Goal: Task Accomplishment & Management: Manage account settings

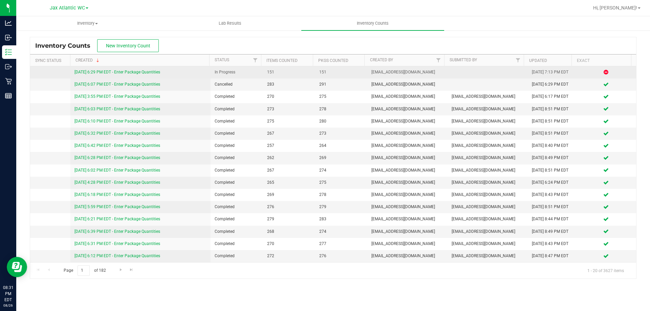
click at [148, 72] on link "[DATE] 6:29 PM EDT - Enter Package Quantities" at bounding box center [117, 72] width 86 height 5
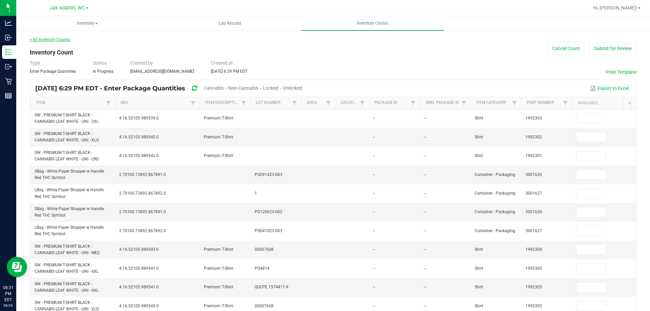
click at [45, 38] on link "< All Inventory Counts" at bounding box center [50, 39] width 40 height 5
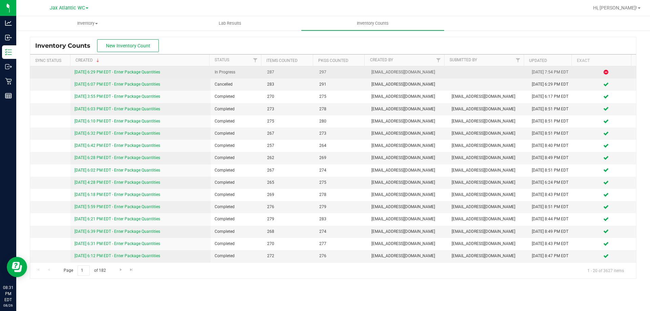
click at [107, 71] on link "[DATE] 6:29 PM EDT - Enter Package Quantities" at bounding box center [117, 72] width 86 height 5
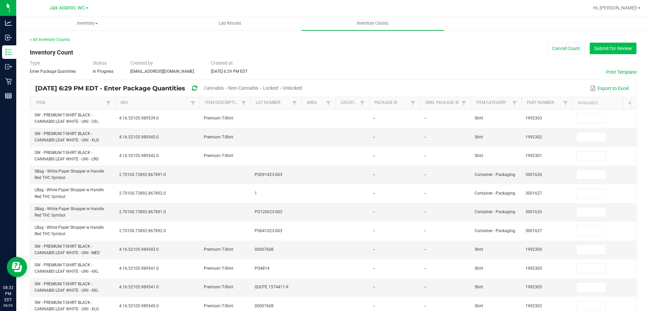
click at [596, 50] on button "Submit for Review" at bounding box center [613, 49] width 47 height 12
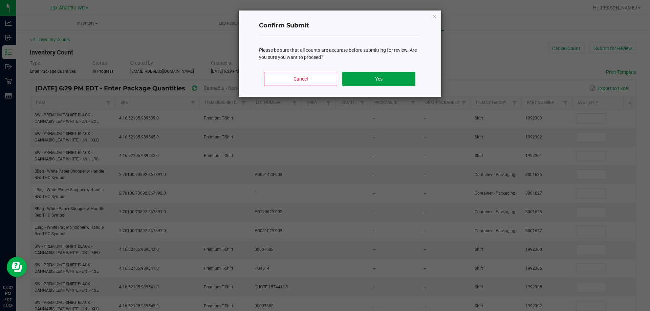
click at [369, 81] on button "Yes" at bounding box center [378, 79] width 73 height 14
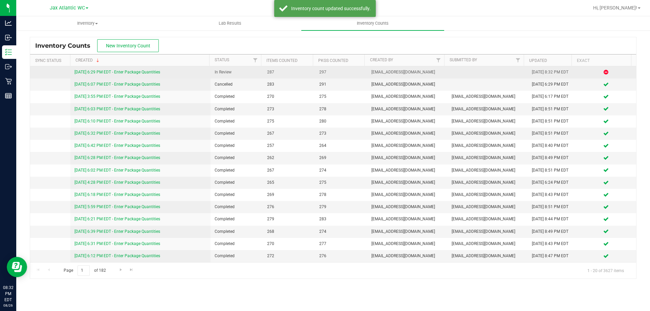
click at [130, 71] on link "[DATE] 6:29 PM EDT - Enter Package Quantities" at bounding box center [117, 72] width 86 height 5
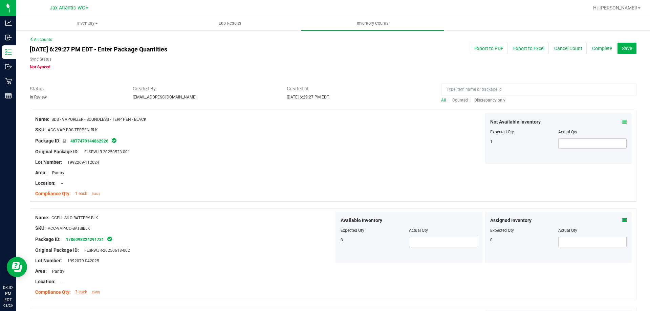
click at [487, 100] on span "Discrepancy only" at bounding box center [489, 100] width 31 height 5
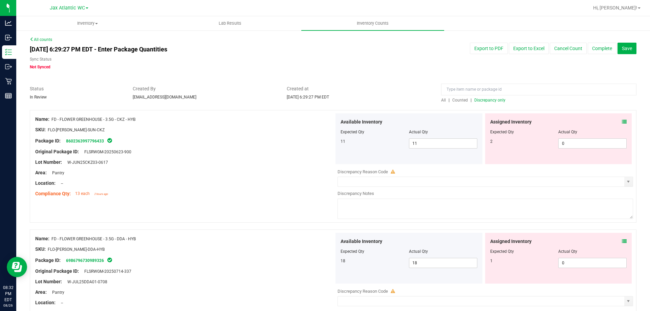
click at [616, 121] on div "Assigned Inventory" at bounding box center [558, 121] width 137 height 7
click at [622, 122] on icon at bounding box center [624, 121] width 5 height 5
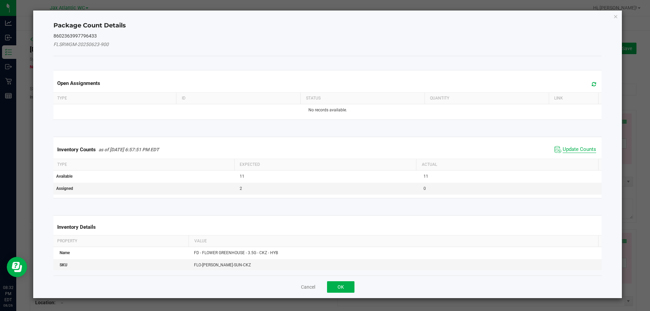
click at [573, 147] on span "Update Counts" at bounding box center [580, 149] width 34 height 7
click at [573, 147] on div "Inventory Counts as of [DATE] 6:57:51 PM EDT Update Counts" at bounding box center [327, 149] width 551 height 18
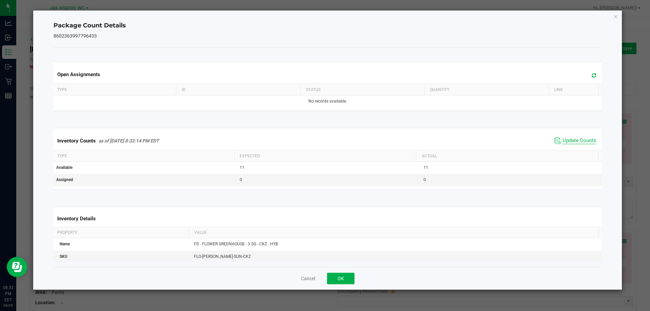
click at [565, 138] on span "Update Counts" at bounding box center [580, 140] width 34 height 7
click at [565, 141] on span "Update Counts" at bounding box center [580, 140] width 34 height 7
click at [339, 279] on button "OK" at bounding box center [340, 279] width 27 height 12
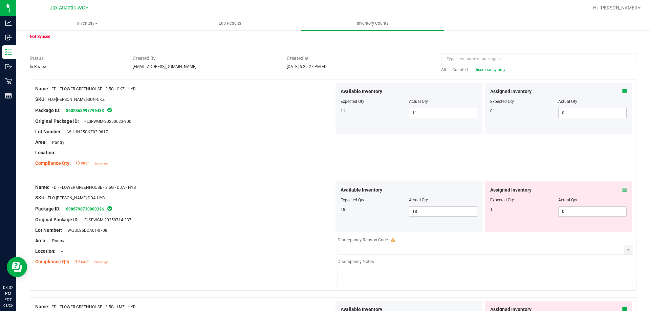
scroll to position [68, 0]
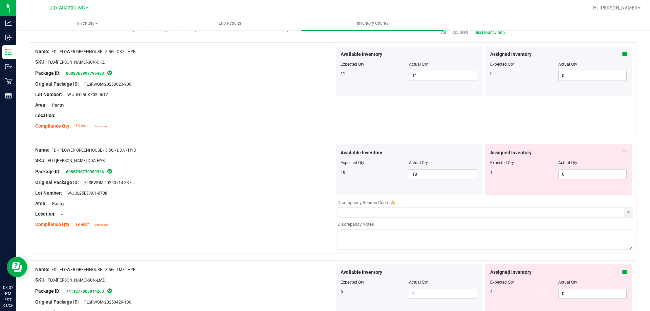
click at [622, 153] on icon at bounding box center [624, 152] width 5 height 5
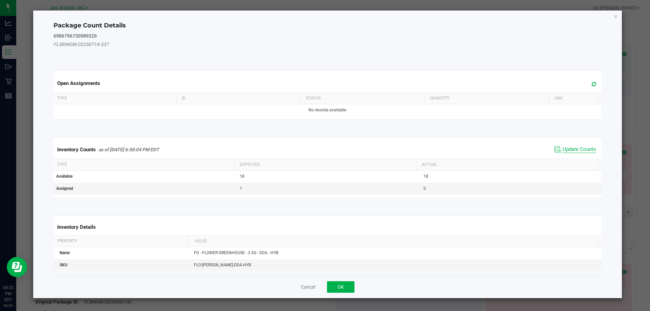
click at [577, 147] on span "Update Counts" at bounding box center [580, 149] width 34 height 7
drag, startPoint x: 577, startPoint y: 147, endPoint x: 574, endPoint y: 144, distance: 5.0
click at [577, 147] on span "Update Counts" at bounding box center [580, 149] width 34 height 6
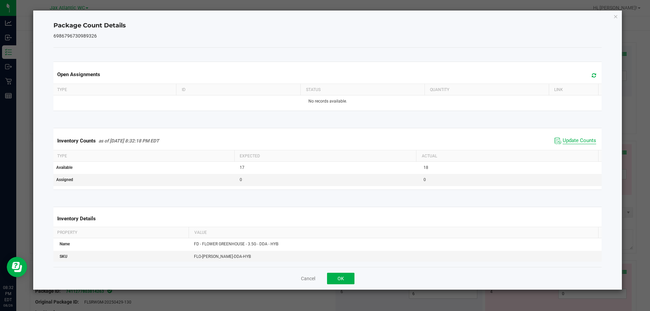
click at [573, 142] on span "Update Counts" at bounding box center [580, 140] width 34 height 7
click at [573, 142] on span "Update Counts" at bounding box center [580, 140] width 34 height 6
click at [344, 277] on button "OK" at bounding box center [340, 279] width 27 height 12
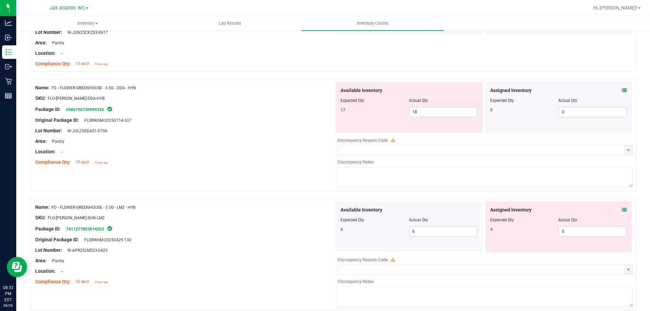
scroll to position [135, 0]
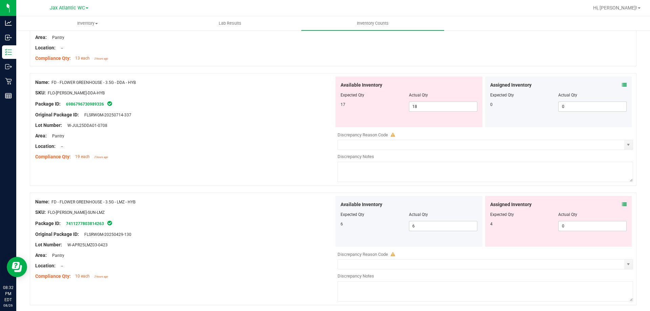
click at [622, 205] on icon at bounding box center [624, 204] width 5 height 5
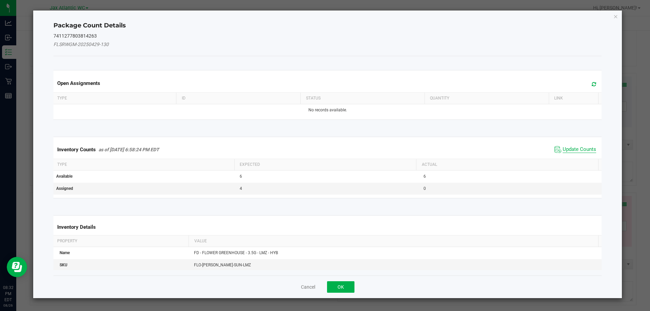
click at [571, 153] on span "Update Counts" at bounding box center [580, 149] width 34 height 7
drag, startPoint x: 571, startPoint y: 151, endPoint x: 570, endPoint y: 144, distance: 7.2
click at [571, 150] on kendo-grid "Inventory Counts as of [DATE] 6:58:24 PM EDT Update Counts Type Expected Actual…" at bounding box center [327, 167] width 558 height 61
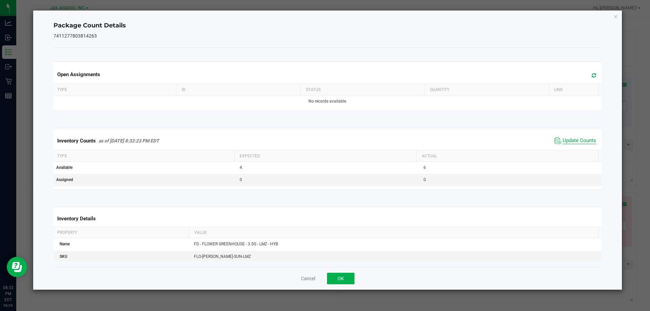
click at [568, 140] on span "Update Counts" at bounding box center [580, 140] width 34 height 7
click at [348, 277] on button "OK" at bounding box center [340, 279] width 27 height 12
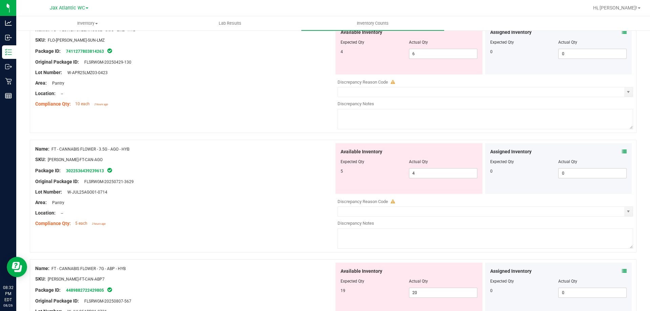
scroll to position [338, 0]
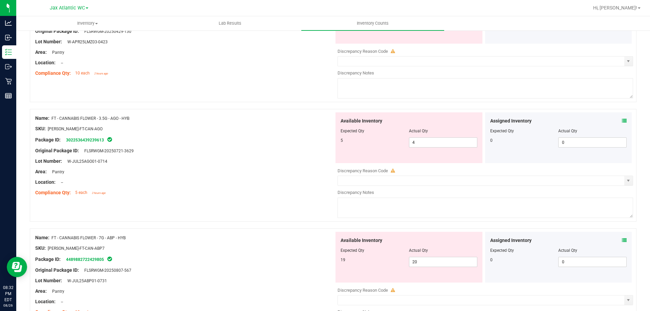
click at [622, 120] on icon at bounding box center [624, 120] width 5 height 5
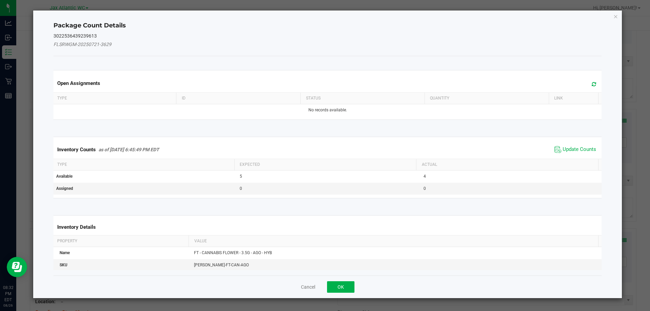
drag, startPoint x: 580, startPoint y: 142, endPoint x: 575, endPoint y: 145, distance: 6.7
click at [580, 142] on div "Inventory Counts as of [DATE] 6:45:49 PM EDT Update Counts" at bounding box center [327, 149] width 551 height 18
click at [574, 146] on span "Update Counts" at bounding box center [575, 150] width 45 height 10
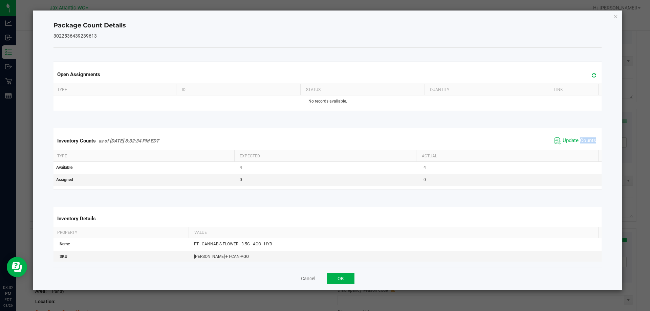
click at [574, 146] on span "Update Counts" at bounding box center [575, 141] width 45 height 10
click at [570, 140] on span "Update Counts" at bounding box center [580, 140] width 34 height 7
click at [570, 140] on span "Update Counts" at bounding box center [580, 140] width 34 height 6
click at [570, 140] on span "Update Counts" at bounding box center [580, 140] width 34 height 7
drag, startPoint x: 340, startPoint y: 281, endPoint x: 375, endPoint y: 265, distance: 38.4
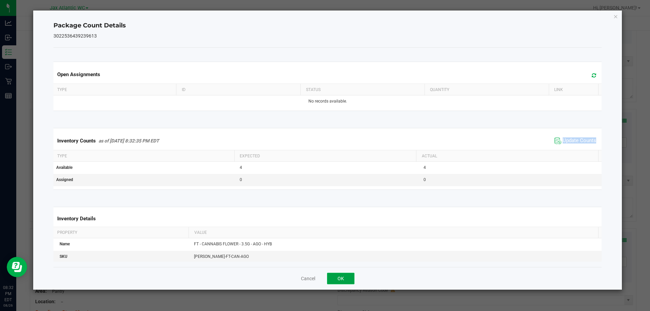
click at [340, 280] on button "OK" at bounding box center [340, 279] width 27 height 12
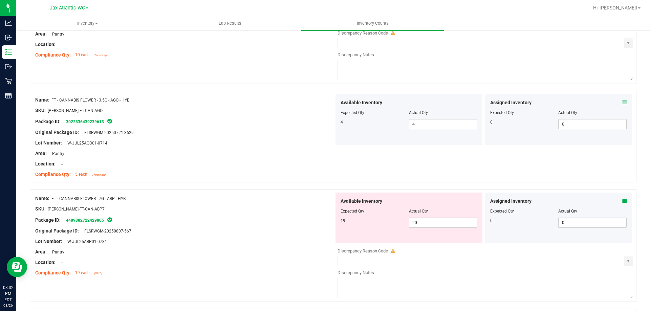
scroll to position [372, 0]
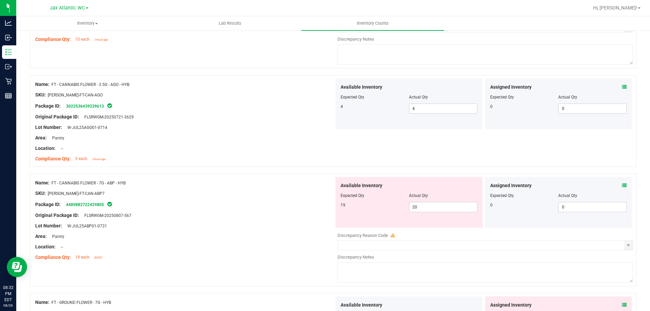
click at [622, 185] on icon at bounding box center [624, 185] width 5 height 5
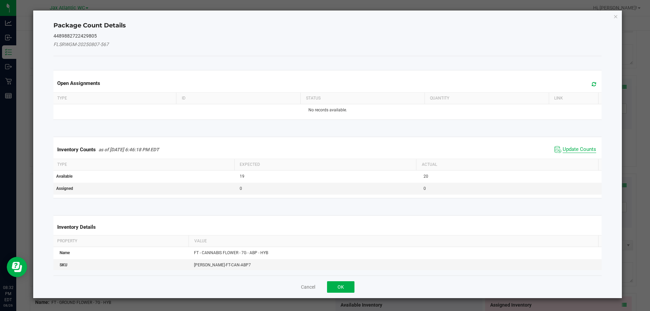
click at [572, 152] on span "Update Counts" at bounding box center [580, 149] width 34 height 7
click at [570, 152] on kendo-grid "Inventory Counts as of [DATE] 6:46:18 PM EDT Update Counts Type Expected Actual…" at bounding box center [327, 167] width 558 height 61
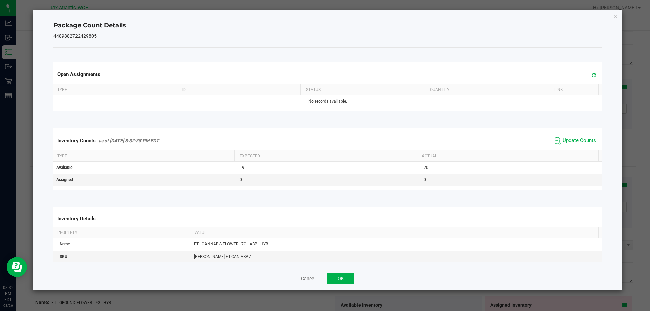
click at [563, 142] on span "Update Counts" at bounding box center [580, 140] width 34 height 7
click at [339, 276] on button "OK" at bounding box center [340, 279] width 27 height 12
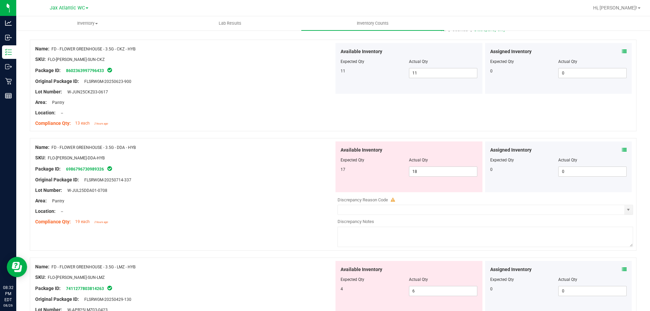
scroll to position [68, 0]
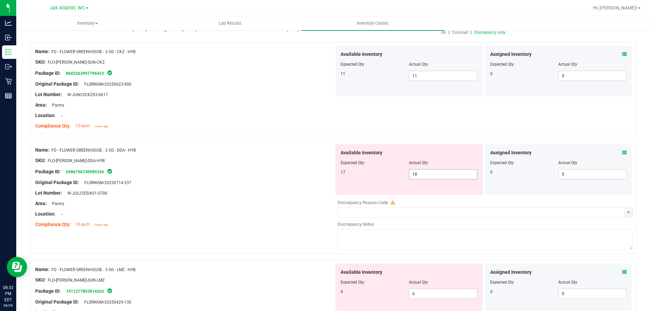
click at [427, 174] on span "18 18" at bounding box center [443, 174] width 68 height 10
click at [427, 174] on input "18" at bounding box center [443, 174] width 68 height 9
type input "17"
click at [208, 222] on div "Compliance Qty: 19 each 2 hours ago" at bounding box center [184, 224] width 299 height 7
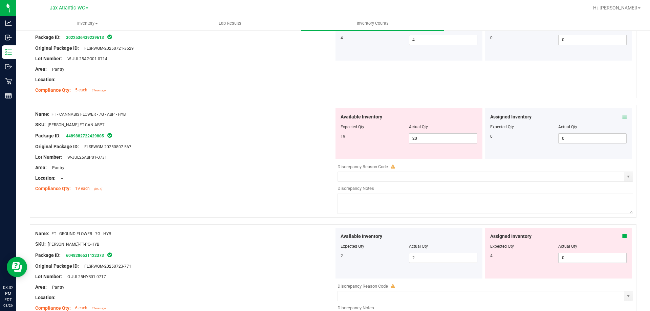
scroll to position [440, 0]
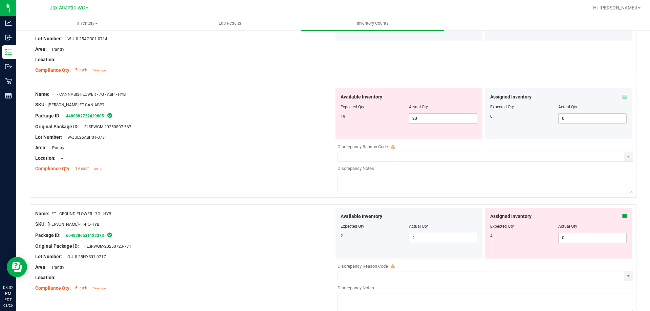
click at [622, 215] on icon at bounding box center [624, 216] width 5 height 5
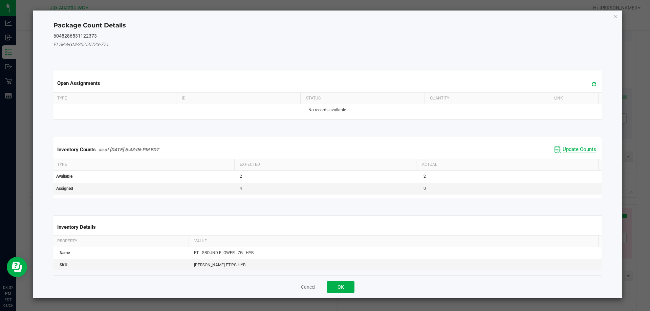
click at [575, 149] on span "Update Counts" at bounding box center [580, 149] width 34 height 7
click at [574, 150] on div "Inventory Counts as of [DATE] 6:43:06 PM EDT Update Counts" at bounding box center [327, 149] width 551 height 18
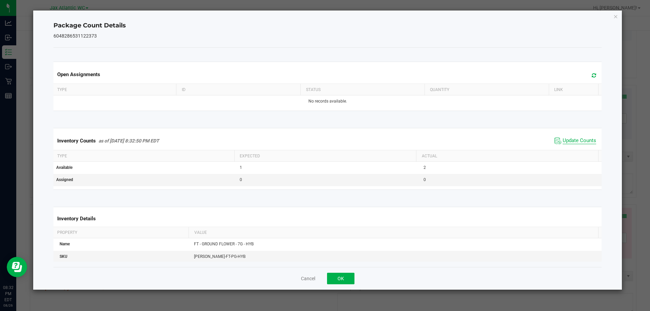
click at [568, 141] on span "Update Counts" at bounding box center [580, 140] width 34 height 7
click at [568, 141] on span "Update Counts" at bounding box center [580, 140] width 34 height 6
click at [338, 276] on button "OK" at bounding box center [340, 279] width 27 height 12
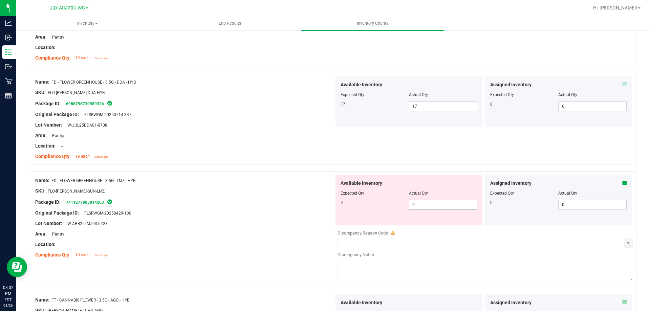
scroll to position [135, 0]
click at [417, 204] on span "6 6" at bounding box center [443, 205] width 68 height 10
click at [417, 204] on input "6" at bounding box center [443, 204] width 68 height 9
type input "4"
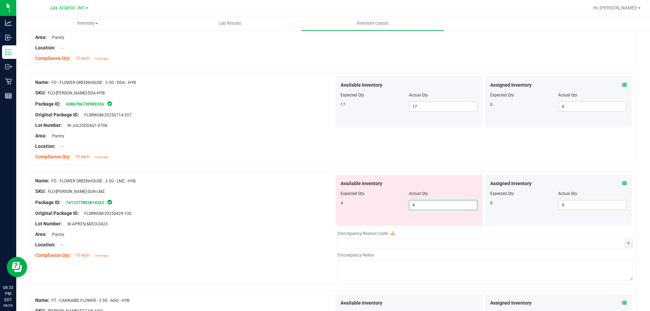
click at [297, 218] on div at bounding box center [184, 218] width 299 height 3
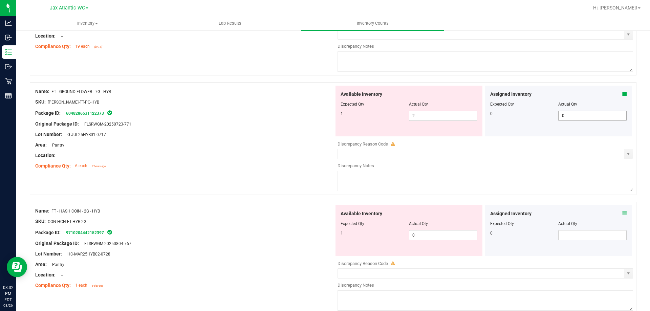
scroll to position [542, 0]
click at [444, 116] on span "2 2" at bounding box center [443, 115] width 68 height 10
click at [444, 116] on input "2" at bounding box center [443, 115] width 68 height 9
type input "1"
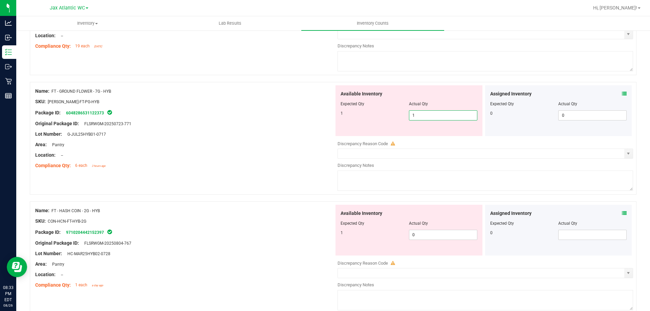
click at [324, 135] on div "Lot Number: G-JUL25HYB01-0717" at bounding box center [184, 134] width 299 height 7
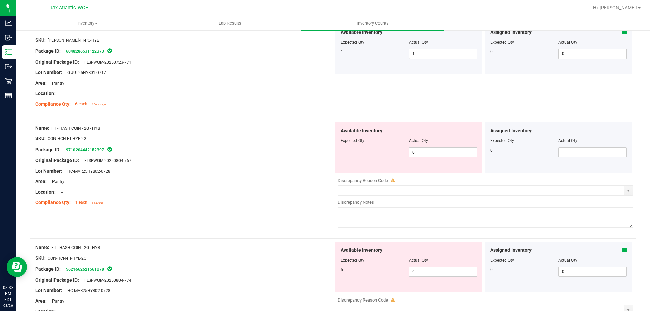
scroll to position [609, 0]
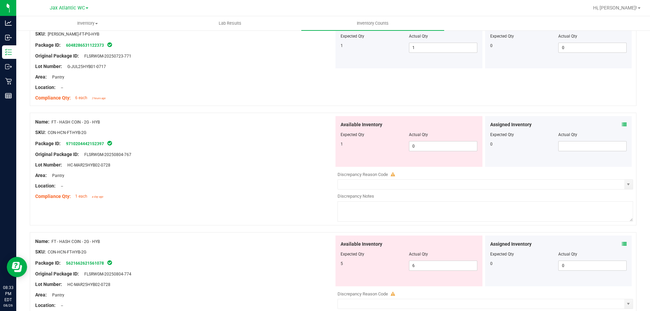
click at [622, 125] on icon at bounding box center [624, 124] width 5 height 5
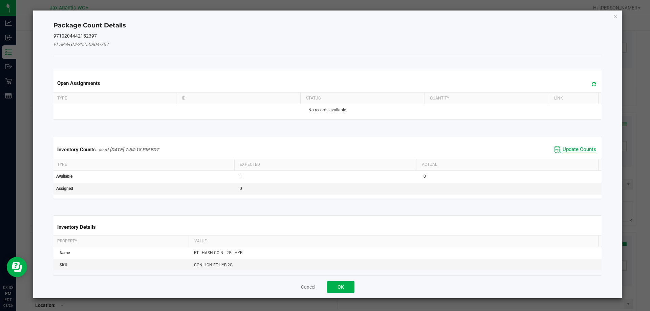
click at [563, 148] on span "Update Counts" at bounding box center [580, 149] width 34 height 7
click at [561, 147] on div "Inventory Counts as of [DATE] 7:54:18 PM EDT Update Counts" at bounding box center [327, 149] width 551 height 18
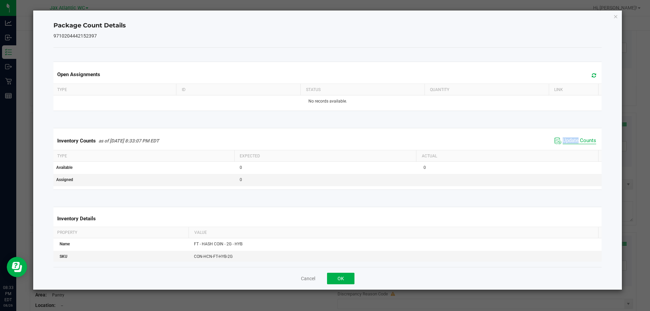
click at [567, 140] on span "Update Counts" at bounding box center [580, 140] width 34 height 7
drag, startPoint x: 567, startPoint y: 140, endPoint x: 454, endPoint y: 205, distance: 130.7
click at [567, 140] on span "Update Counts" at bounding box center [580, 140] width 34 height 7
drag, startPoint x: 346, startPoint y: 274, endPoint x: 354, endPoint y: 257, distance: 19.1
click at [346, 274] on button "OK" at bounding box center [340, 279] width 27 height 12
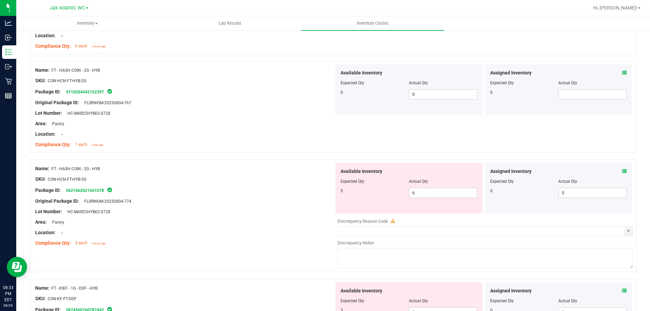
scroll to position [677, 0]
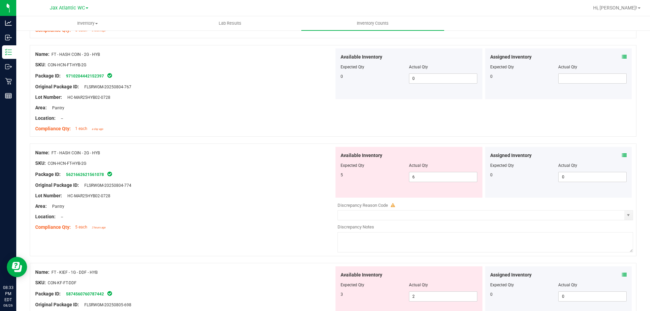
click at [622, 155] on icon at bounding box center [624, 155] width 5 height 5
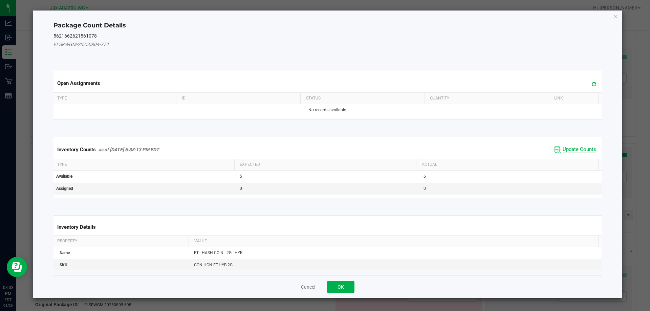
click at [570, 146] on span "Update Counts" at bounding box center [580, 149] width 34 height 7
click at [569, 146] on div "Inventory Counts as of [DATE] 6:38:13 PM EDT Update Counts" at bounding box center [327, 149] width 551 height 18
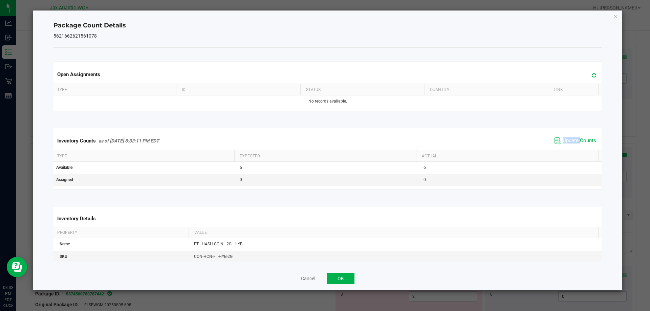
click at [568, 140] on span "Update Counts" at bounding box center [580, 140] width 34 height 7
drag, startPoint x: 568, startPoint y: 140, endPoint x: 490, endPoint y: 191, distance: 92.6
click at [568, 140] on span "Update Counts" at bounding box center [580, 140] width 34 height 6
drag, startPoint x: 346, startPoint y: 276, endPoint x: 343, endPoint y: 271, distance: 4.7
click at [346, 276] on button "OK" at bounding box center [340, 279] width 27 height 12
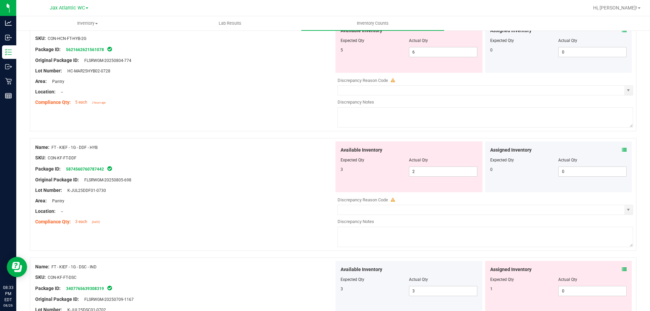
scroll to position [812, 0]
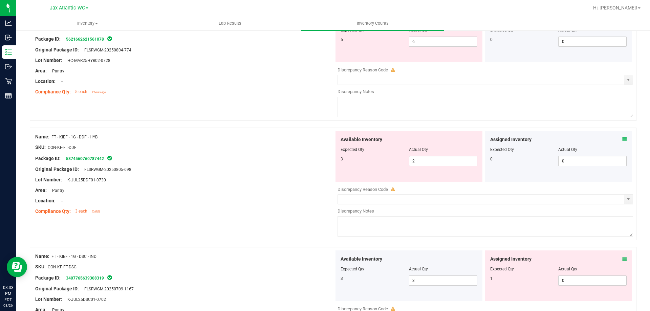
click at [622, 139] on icon at bounding box center [624, 139] width 5 height 5
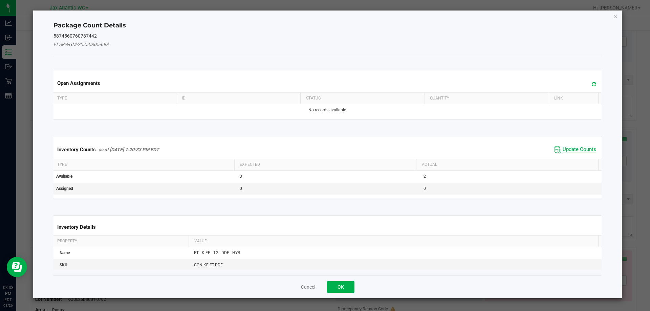
click at [570, 149] on span "Update Counts" at bounding box center [580, 149] width 34 height 7
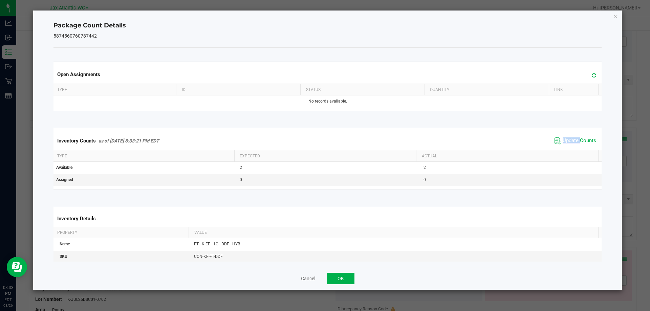
drag, startPoint x: 571, startPoint y: 149, endPoint x: 568, endPoint y: 140, distance: 9.2
click at [570, 148] on div "Inventory Counts as of [DATE] 8:33:21 PM EDT Update Counts" at bounding box center [327, 141] width 551 height 18
click at [568, 138] on span "Update Counts" at bounding box center [580, 140] width 34 height 7
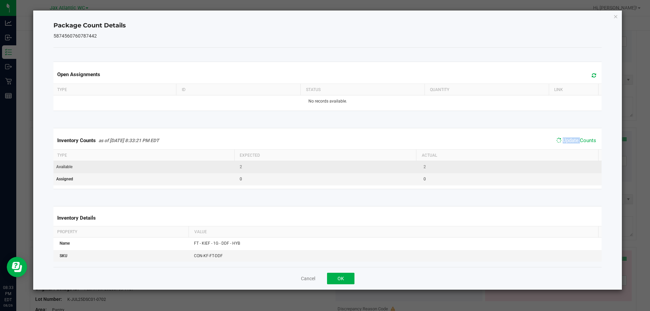
drag, startPoint x: 568, startPoint y: 138, endPoint x: 530, endPoint y: 165, distance: 46.3
click at [567, 140] on span "Update Counts" at bounding box center [580, 140] width 34 height 6
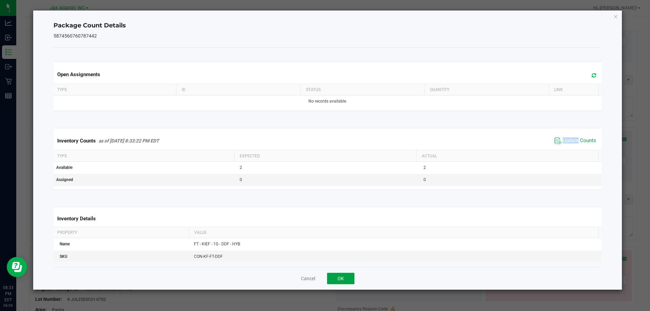
click at [349, 276] on button "OK" at bounding box center [340, 279] width 27 height 12
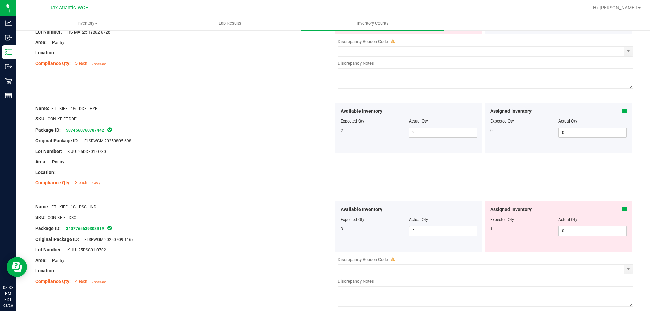
scroll to position [880, 0]
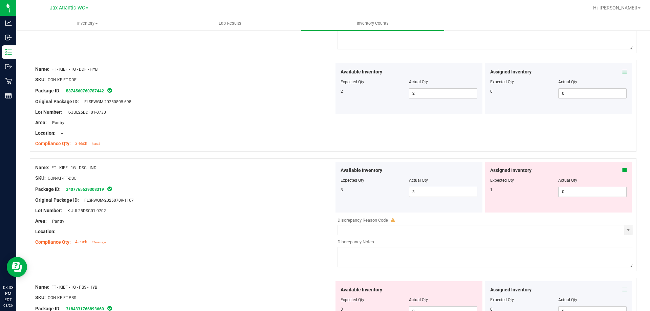
click at [622, 169] on icon at bounding box center [624, 170] width 5 height 5
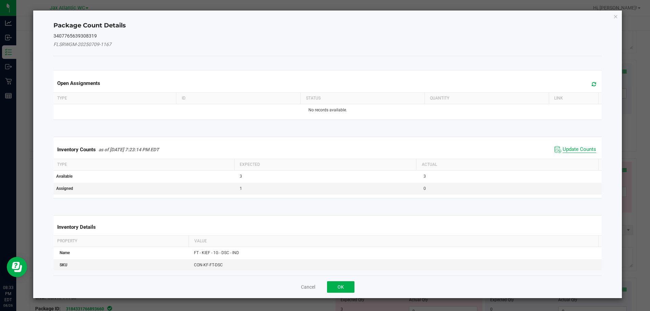
click at [577, 151] on span "Update Counts" at bounding box center [580, 149] width 34 height 7
click at [577, 151] on kendo-grid "Inventory Counts as of [DATE] 7:23:14 PM EDT Update Counts Type Expected Actual…" at bounding box center [327, 168] width 558 height 62
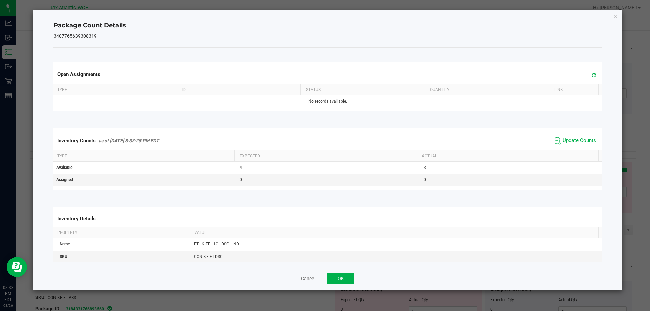
click at [569, 139] on span "Update Counts" at bounding box center [580, 140] width 34 height 7
click at [348, 276] on button "OK" at bounding box center [340, 279] width 27 height 12
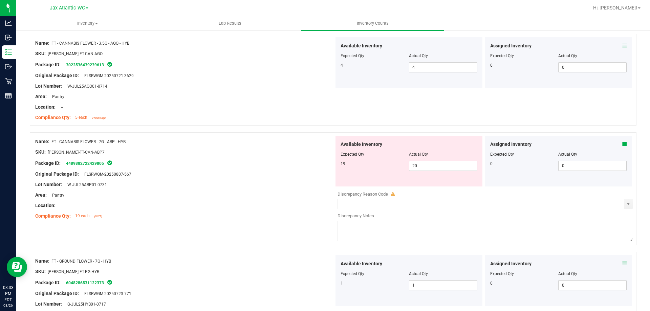
scroll to position [372, 0]
click at [219, 235] on div "Name: FT - CANNABIS FLOWER - 7G - ABP - HYB SKU: [PERSON_NAME]-FT-CAN-ABP7 Pack…" at bounding box center [333, 188] width 607 height 113
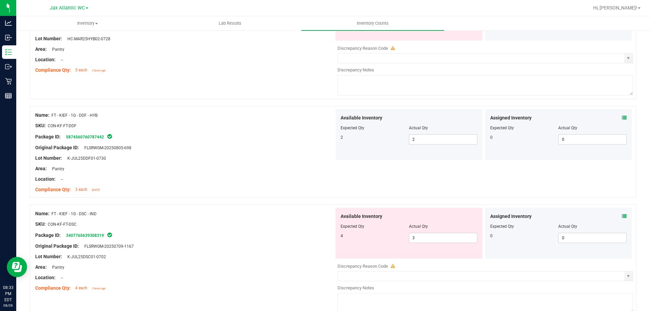
scroll to position [880, 0]
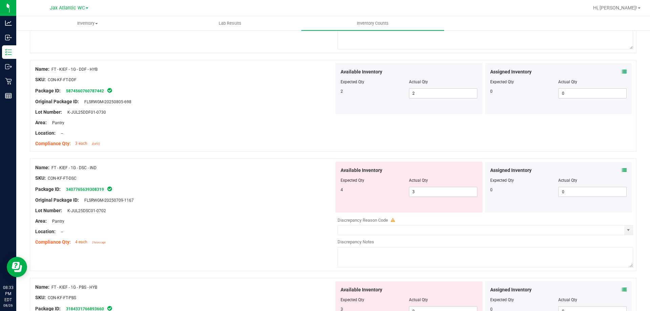
click at [622, 170] on icon at bounding box center [624, 170] width 5 height 5
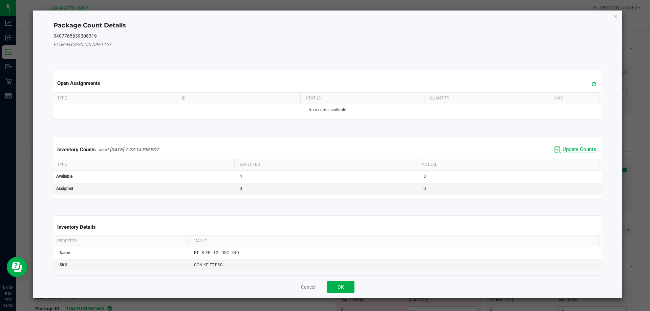
click at [578, 149] on span "Update Counts" at bounding box center [580, 149] width 34 height 7
click at [578, 149] on div "Inventory Counts as of [DATE] 7:23:14 PM EDT Update Counts" at bounding box center [327, 149] width 551 height 18
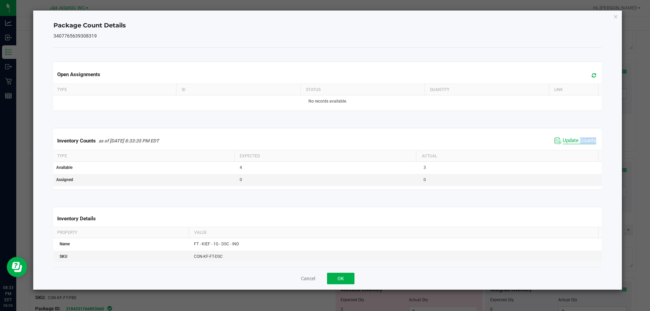
click at [574, 138] on span "Update Counts" at bounding box center [580, 140] width 34 height 7
drag, startPoint x: 574, startPoint y: 138, endPoint x: 569, endPoint y: 141, distance: 5.9
click at [574, 138] on span "Update Counts" at bounding box center [580, 140] width 34 height 6
drag, startPoint x: 344, startPoint y: 276, endPoint x: 347, endPoint y: 271, distance: 5.1
click at [345, 276] on button "OK" at bounding box center [340, 279] width 27 height 12
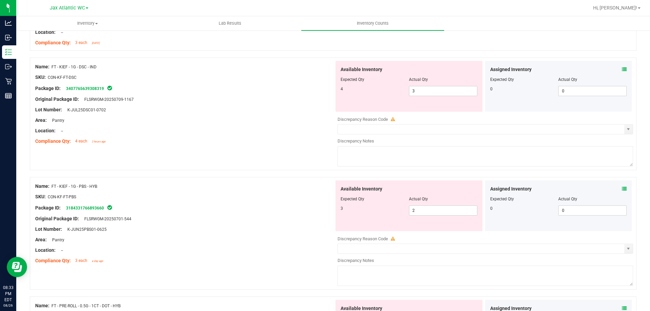
scroll to position [982, 0]
click at [622, 188] on icon at bounding box center [624, 188] width 5 height 5
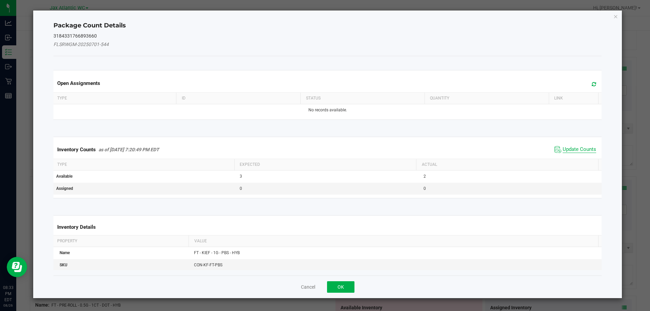
click at [585, 150] on span "Update Counts" at bounding box center [580, 149] width 34 height 7
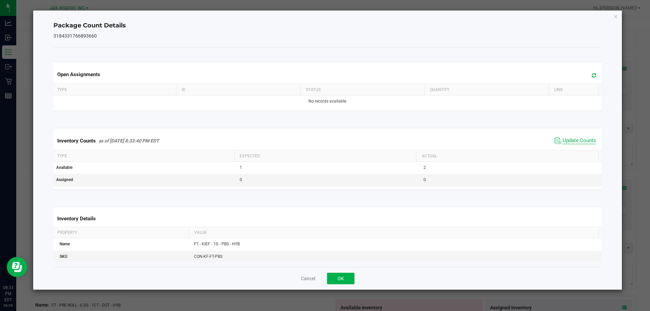
click at [585, 150] on div "Inventory Counts as of [DATE] 8:33:40 PM EDT Update Counts" at bounding box center [327, 141] width 551 height 18
click at [580, 142] on span "Update Counts" at bounding box center [580, 140] width 34 height 7
click at [580, 142] on span "Update Counts" at bounding box center [580, 140] width 34 height 6
click at [337, 277] on button "OK" at bounding box center [340, 279] width 27 height 12
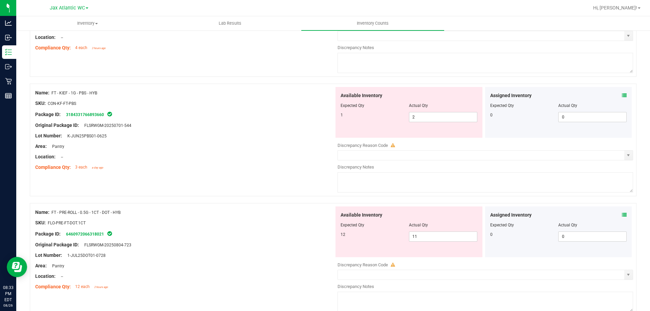
scroll to position [1083, 0]
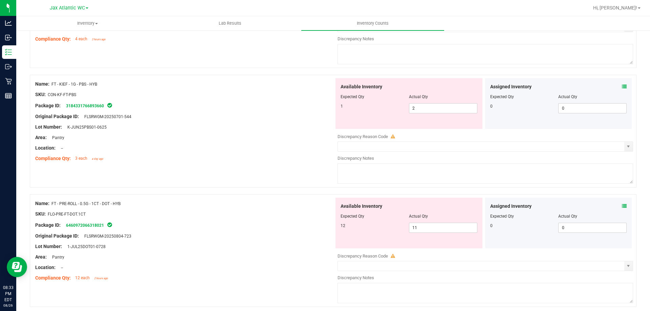
click at [622, 206] on icon at bounding box center [624, 206] width 5 height 5
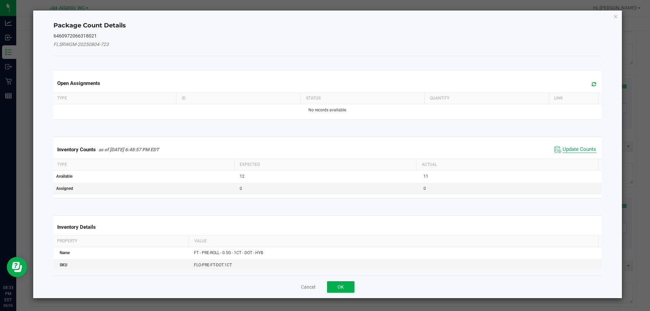
click at [580, 147] on span "Update Counts" at bounding box center [580, 149] width 34 height 7
click at [580, 147] on div "Inventory Counts as of [DATE] 6:48:57 PM EDT Update Counts" at bounding box center [327, 149] width 551 height 18
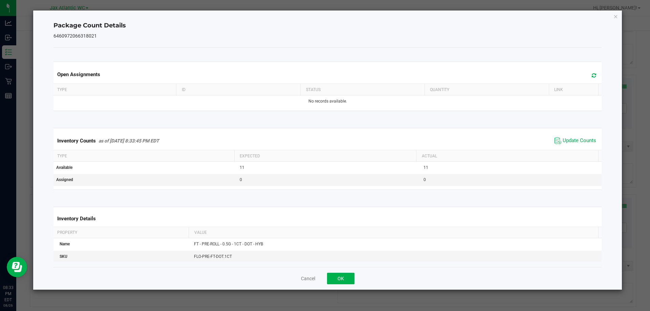
click at [569, 136] on span "Update Counts" at bounding box center [575, 141] width 45 height 10
click at [568, 139] on span "Update Counts" at bounding box center [580, 140] width 34 height 7
click at [568, 139] on span "Update Counts" at bounding box center [580, 140] width 34 height 6
drag, startPoint x: 419, startPoint y: 232, endPoint x: 389, endPoint y: 251, distance: 35.9
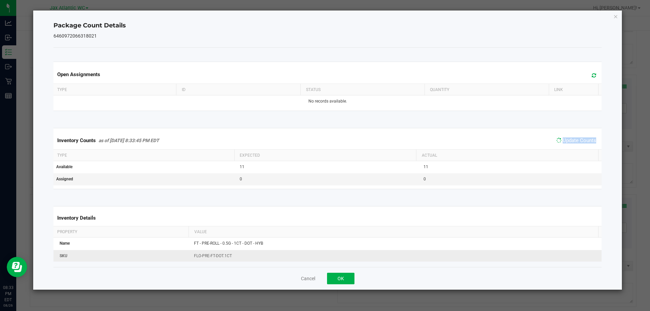
click at [397, 247] on kendo-grid "Inventory Details Property Value Name FT - PRE-ROLL - 0.5G - 1CT - DOT - HYB SK…" at bounding box center [327, 279] width 558 height 146
click at [334, 280] on button "OK" at bounding box center [340, 279] width 27 height 12
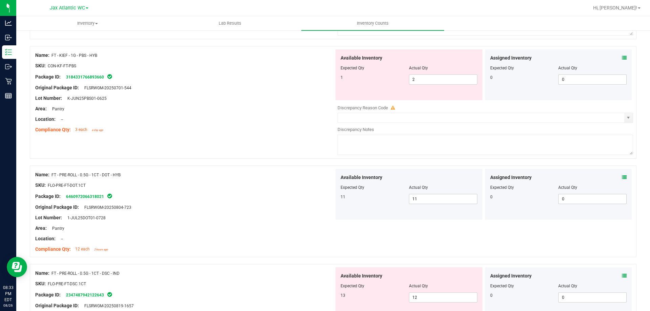
scroll to position [1219, 0]
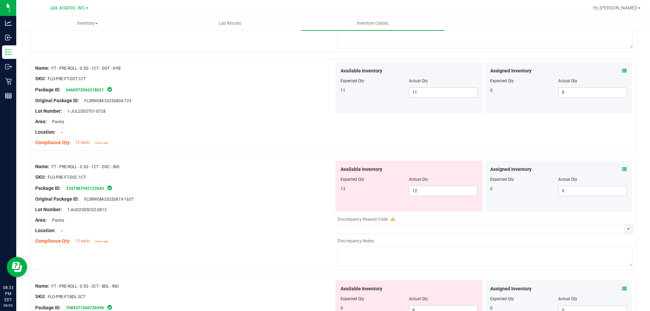
click at [622, 169] on icon at bounding box center [624, 169] width 5 height 5
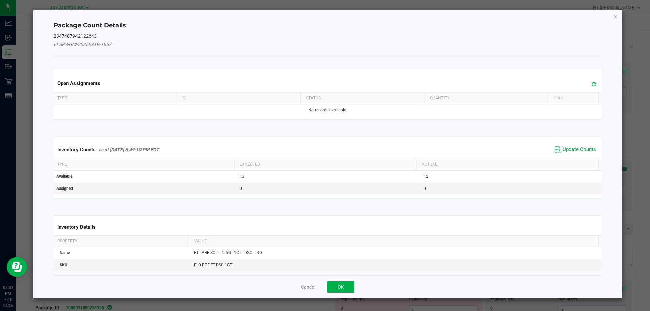
click at [574, 144] on div "Inventory Counts as of [DATE] 6:49:10 PM EDT Update Counts" at bounding box center [327, 149] width 551 height 18
click at [573, 144] on div "Inventory Counts as of [DATE] 6:49:10 PM EDT Update Counts" at bounding box center [327, 149] width 551 height 18
click at [566, 145] on div "Inventory Counts as of [DATE] 6:49:10 PM EDT Update Counts" at bounding box center [327, 149] width 551 height 18
click at [565, 147] on span "Update Counts" at bounding box center [580, 149] width 34 height 7
click at [565, 147] on div "Inventory Counts as of [DATE] 6:49:10 PM EDT Update Counts" at bounding box center [327, 149] width 551 height 18
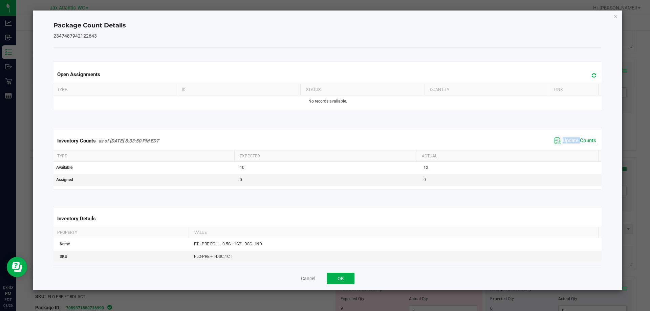
click at [563, 142] on span "Update Counts" at bounding box center [580, 140] width 34 height 7
click at [563, 142] on span "Update Counts" at bounding box center [580, 140] width 34 height 6
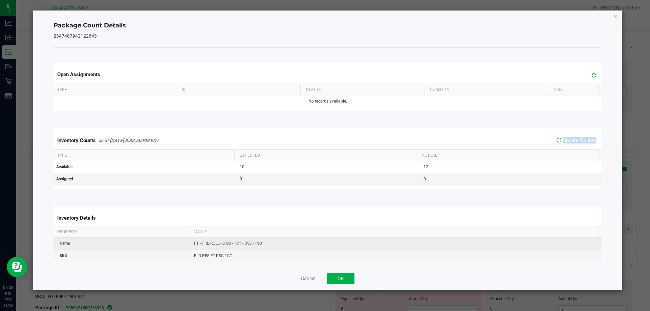
drag, startPoint x: 563, startPoint y: 142, endPoint x: 413, endPoint y: 243, distance: 181.1
click at [563, 142] on span "Update Counts" at bounding box center [580, 140] width 34 height 6
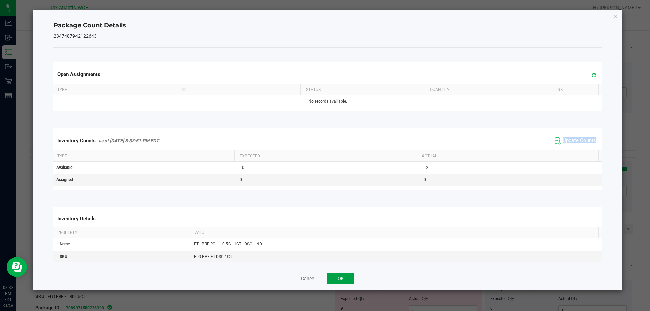
click at [346, 277] on button "OK" at bounding box center [340, 279] width 27 height 12
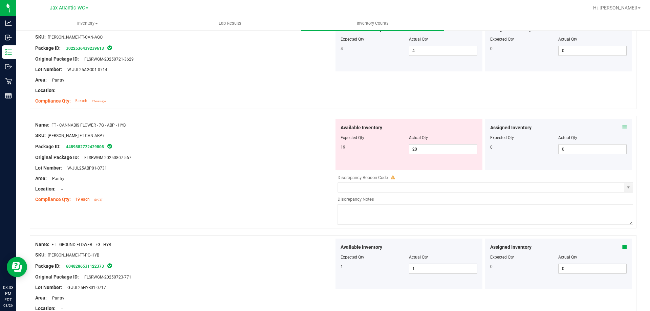
scroll to position [372, 0]
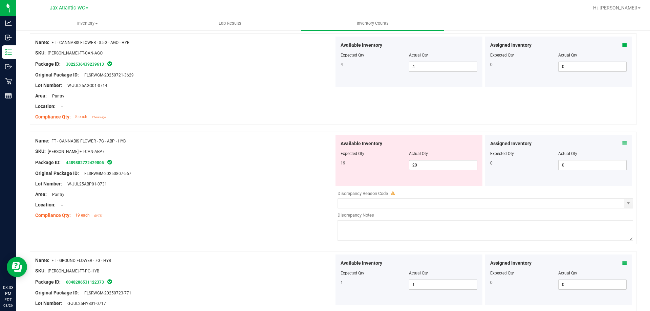
click at [434, 167] on span "20 20" at bounding box center [443, 165] width 68 height 10
click at [434, 167] on input "20" at bounding box center [443, 164] width 68 height 9
type input "19"
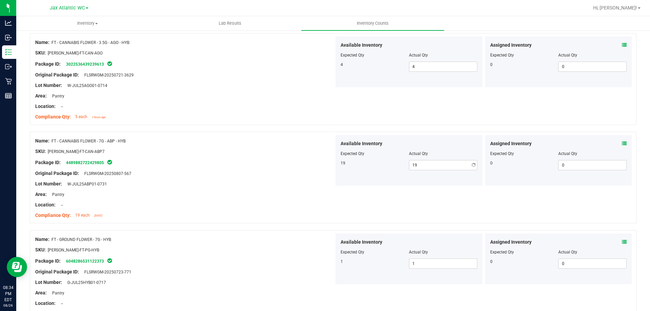
click at [264, 206] on div "Location: --" at bounding box center [184, 204] width 299 height 7
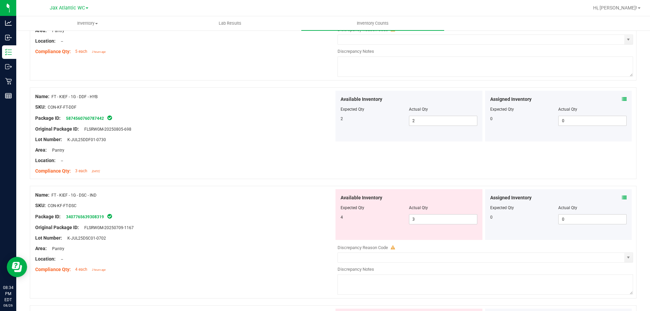
scroll to position [846, 0]
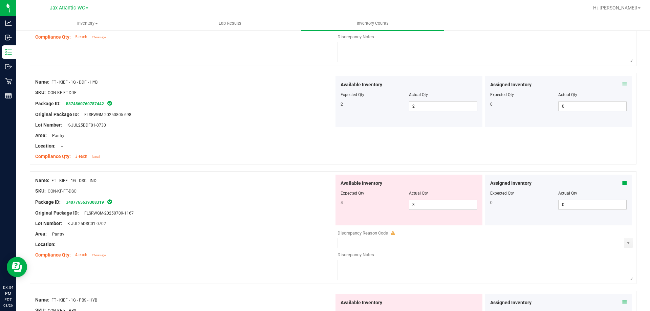
click at [622, 182] on icon at bounding box center [624, 183] width 5 height 5
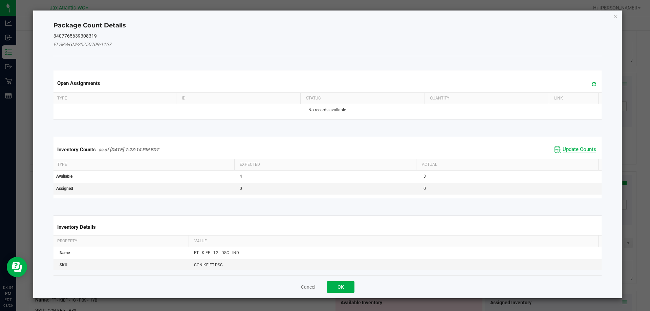
click at [569, 149] on span "Update Counts" at bounding box center [580, 149] width 34 height 7
click at [569, 149] on div "Inventory Counts as of [DATE] 7:23:14 PM EDT Update Counts" at bounding box center [327, 149] width 551 height 18
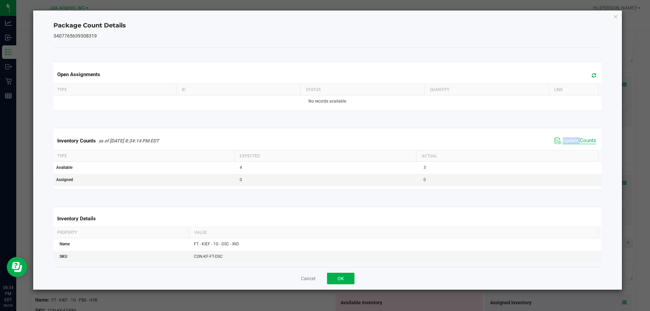
click at [569, 140] on span "Update Counts" at bounding box center [580, 140] width 34 height 7
drag, startPoint x: 569, startPoint y: 140, endPoint x: 505, endPoint y: 177, distance: 73.3
click at [568, 141] on span "Update Counts" at bounding box center [580, 140] width 34 height 7
click at [345, 275] on button "OK" at bounding box center [340, 279] width 27 height 12
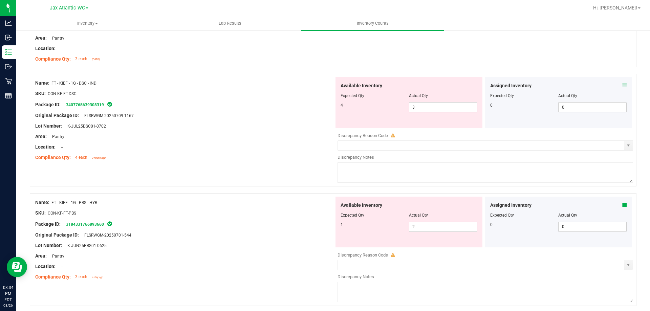
scroll to position [948, 0]
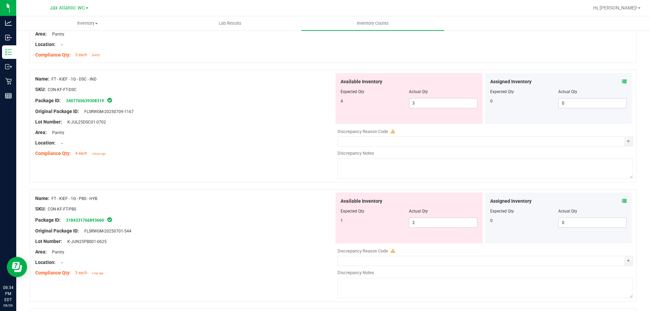
click at [622, 199] on icon at bounding box center [624, 201] width 5 height 5
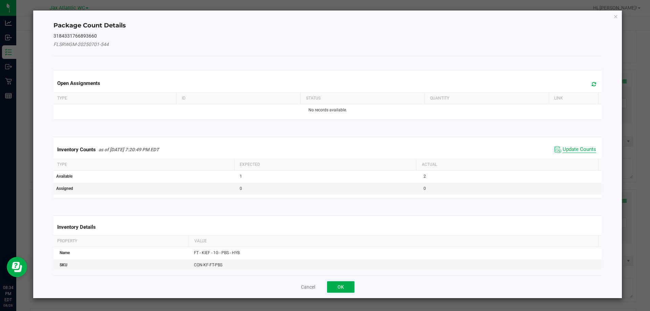
click at [578, 151] on span "Update Counts" at bounding box center [580, 149] width 34 height 7
drag, startPoint x: 578, startPoint y: 151, endPoint x: 571, endPoint y: 141, distance: 12.1
click at [577, 150] on div "Inventory Counts as of [DATE] 7:20:49 PM EDT Update Counts" at bounding box center [327, 149] width 551 height 18
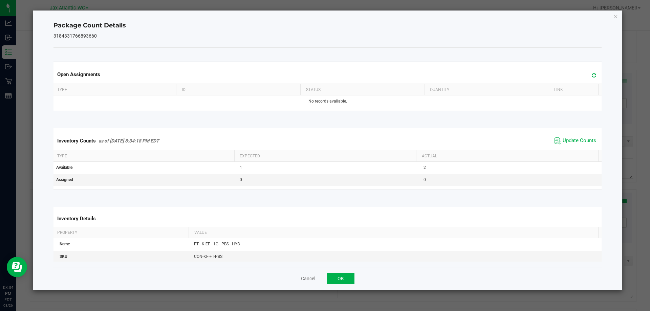
click at [570, 139] on span "Update Counts" at bounding box center [580, 140] width 34 height 7
drag, startPoint x: 570, startPoint y: 139, endPoint x: 338, endPoint y: 258, distance: 260.5
click at [569, 140] on span "Update Counts" at bounding box center [580, 140] width 34 height 6
click at [330, 276] on button "OK" at bounding box center [340, 279] width 27 height 12
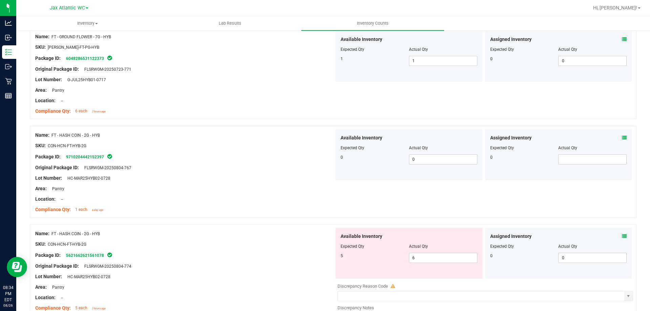
scroll to position [643, 0]
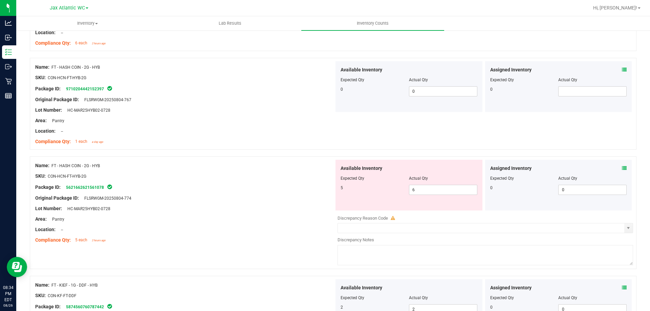
click at [425, 198] on div "Available Inventory Expected Qty Actual Qty 5 6 6" at bounding box center [408, 185] width 147 height 51
click at [427, 190] on span "6 6" at bounding box center [443, 190] width 68 height 10
click at [427, 190] on input "6" at bounding box center [443, 189] width 68 height 9
type input "5"
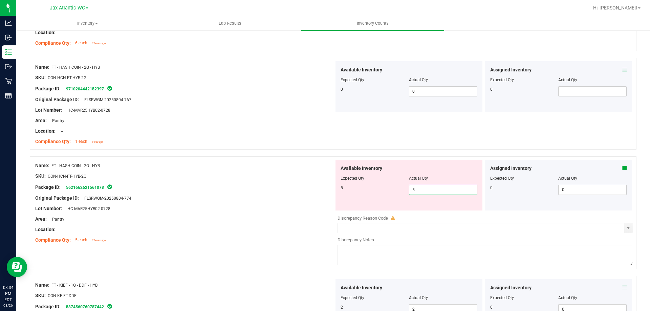
click at [241, 213] on div at bounding box center [184, 213] width 299 height 3
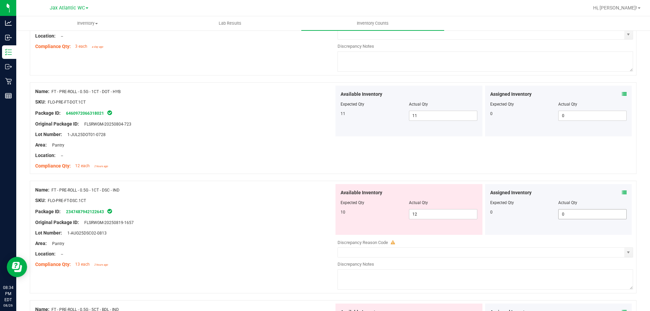
scroll to position [1185, 0]
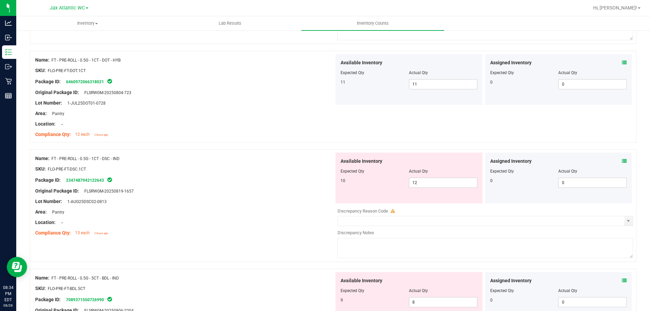
click at [622, 162] on icon at bounding box center [624, 161] width 5 height 5
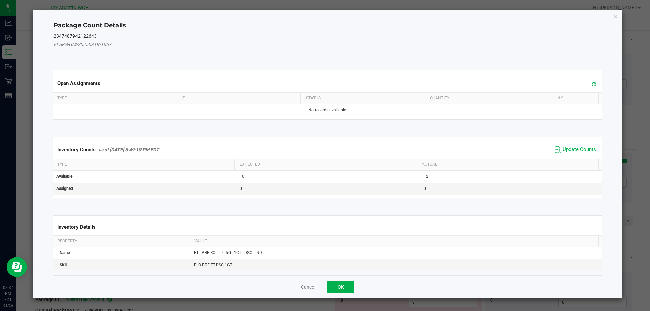
drag, startPoint x: 579, startPoint y: 152, endPoint x: 578, endPoint y: 149, distance: 3.5
click at [579, 151] on span "Update Counts" at bounding box center [580, 149] width 34 height 7
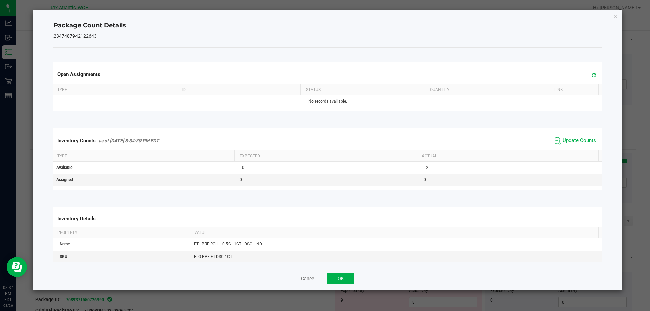
drag, startPoint x: 578, startPoint y: 149, endPoint x: 574, endPoint y: 142, distance: 7.3
click at [577, 148] on div "Inventory Counts as of [DATE] 8:34:30 PM EDT Update Counts" at bounding box center [327, 141] width 551 height 18
click at [573, 141] on span "Update Counts" at bounding box center [580, 140] width 34 height 7
drag, startPoint x: 573, startPoint y: 141, endPoint x: 565, endPoint y: 145, distance: 8.9
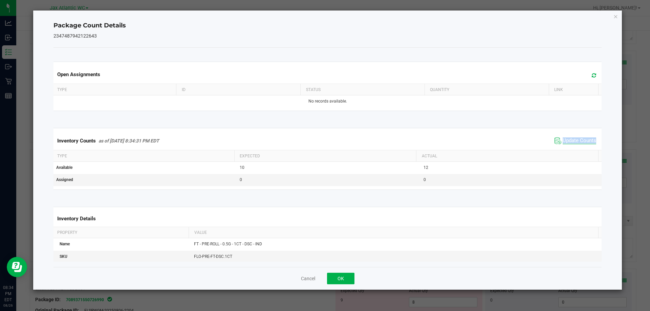
click at [573, 141] on span "Update Counts" at bounding box center [580, 140] width 34 height 7
click at [352, 276] on button "OK" at bounding box center [340, 279] width 27 height 12
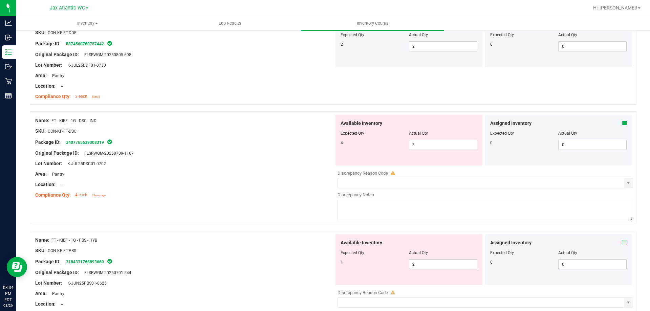
scroll to position [846, 0]
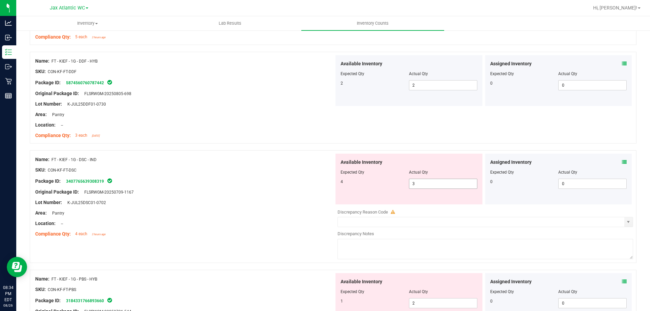
click at [417, 184] on span "3 3" at bounding box center [443, 184] width 68 height 10
click at [417, 184] on input "3" at bounding box center [443, 183] width 68 height 9
type input "4"
click at [207, 211] on div "Area: Pantry" at bounding box center [184, 213] width 299 height 7
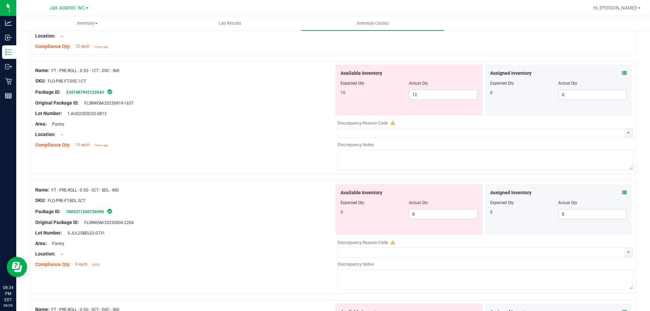
scroll to position [1252, 0]
click at [622, 191] on icon at bounding box center [624, 192] width 5 height 5
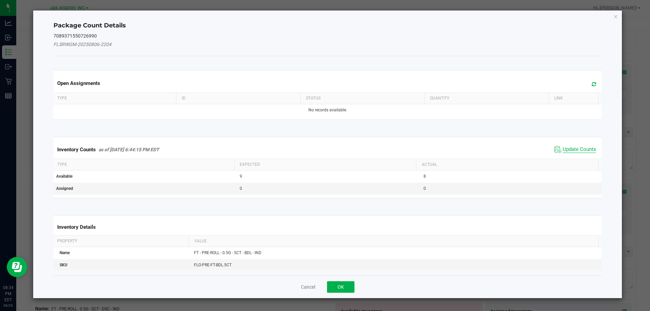
click at [574, 147] on span "Update Counts" at bounding box center [580, 149] width 34 height 7
click at [574, 147] on div "Inventory Counts as of [DATE] 6:44:15 PM EDT Update Counts" at bounding box center [327, 149] width 551 height 18
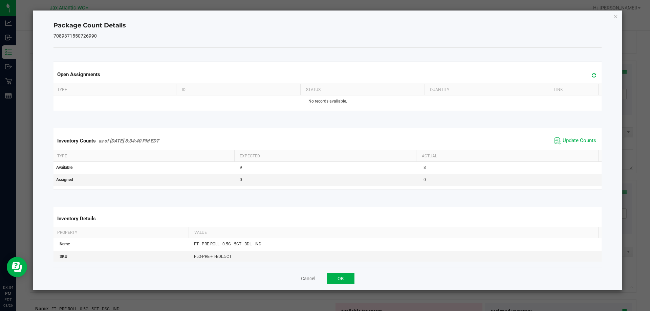
click at [569, 140] on span "Update Counts" at bounding box center [580, 140] width 34 height 7
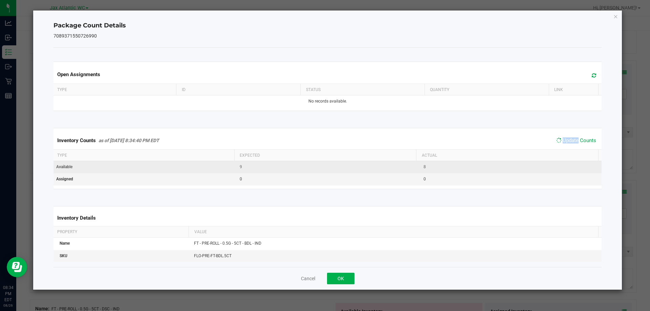
drag, startPoint x: 569, startPoint y: 140, endPoint x: 511, endPoint y: 172, distance: 65.5
click at [567, 141] on span "Update Counts" at bounding box center [580, 140] width 34 height 6
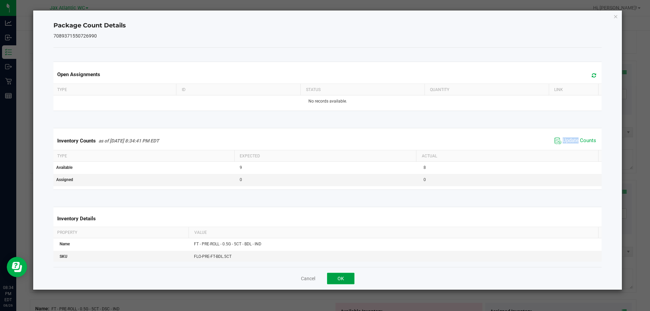
click at [347, 274] on button "OK" at bounding box center [340, 279] width 27 height 12
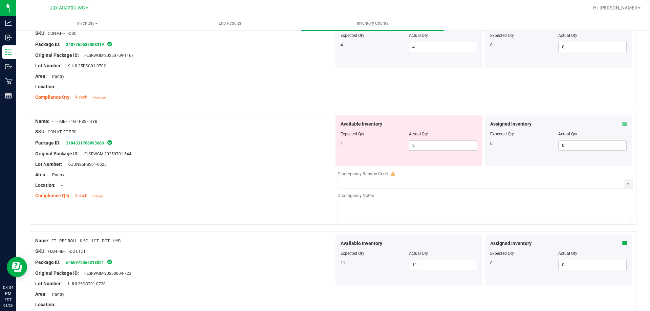
scroll to position [982, 0]
click at [422, 146] on span "2 2" at bounding box center [443, 147] width 68 height 10
click at [422, 146] on input "2" at bounding box center [443, 146] width 68 height 9
type input "4"
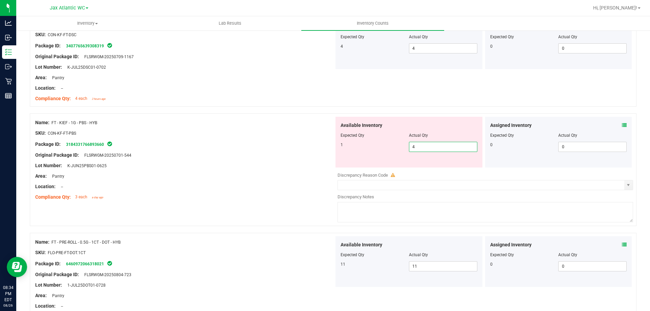
click at [296, 165] on div "Lot Number: K-JUN25PBS01-0625" at bounding box center [184, 165] width 299 height 7
click at [437, 144] on span "4 4" at bounding box center [443, 147] width 68 height 10
click at [434, 145] on input "4" at bounding box center [443, 146] width 68 height 9
click at [424, 148] on input "4" at bounding box center [443, 146] width 68 height 9
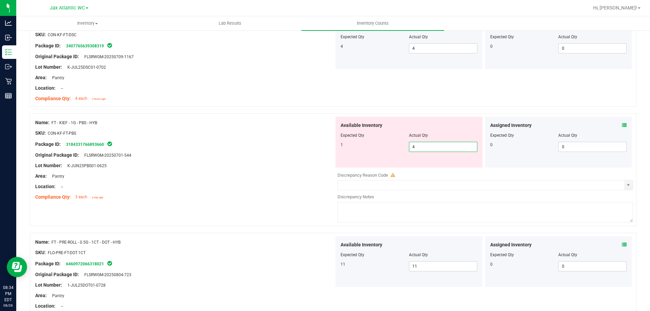
type input "1"
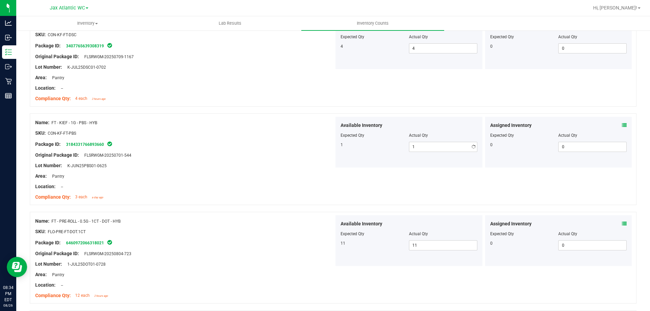
click at [260, 162] on div "Lot Number: K-JUN25PBS01-0625" at bounding box center [184, 165] width 299 height 7
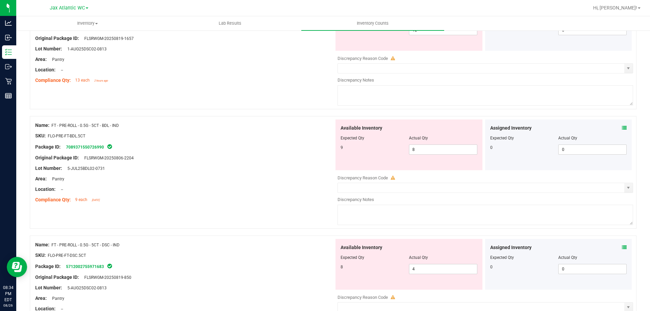
scroll to position [1219, 0]
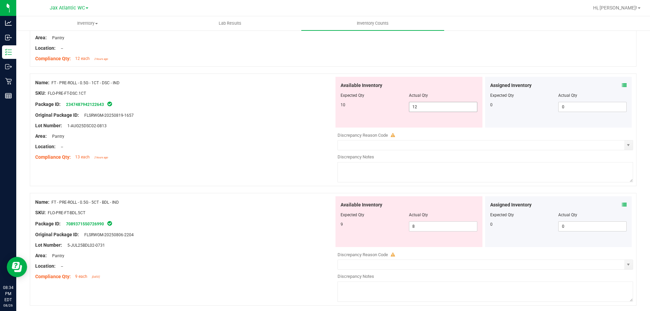
click at [430, 106] on span "12 12" at bounding box center [443, 107] width 68 height 10
click at [430, 106] on input "12" at bounding box center [443, 106] width 68 height 9
type input "10"
click at [288, 163] on div "Name: FT - PRE-ROLL - 0.5G - 1CT - DSC - IND SKU: FLO-PRE-FT-DSC.1CT Package ID…" at bounding box center [333, 129] width 607 height 113
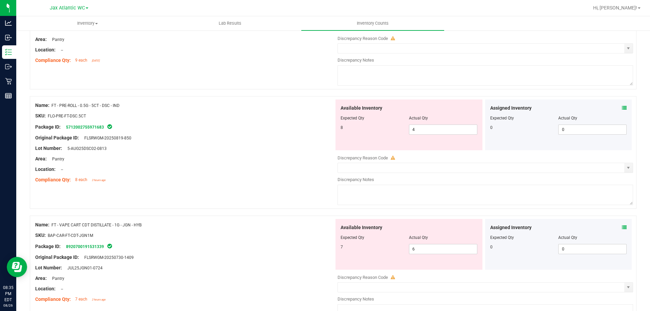
scroll to position [1422, 0]
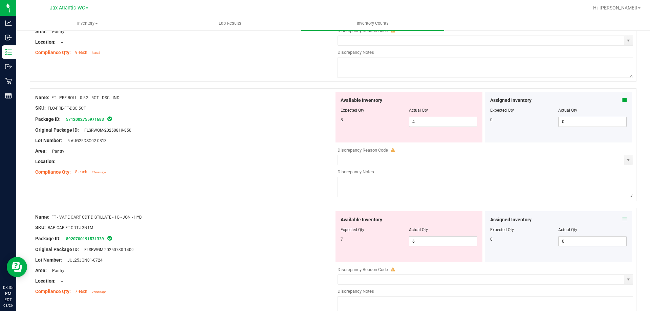
click at [622, 219] on icon at bounding box center [624, 219] width 5 height 5
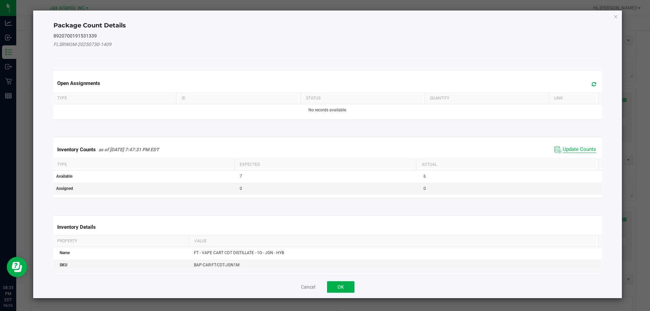
click at [574, 149] on span "Update Counts" at bounding box center [580, 149] width 34 height 7
click at [574, 149] on div "Inventory Counts as of [DATE] 7:47:31 PM EDT Update Counts" at bounding box center [327, 149] width 551 height 18
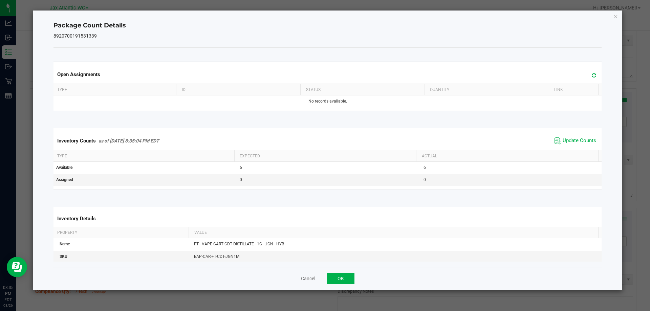
click at [569, 142] on span "Update Counts" at bounding box center [580, 140] width 34 height 7
click at [568, 141] on span "Update Counts" at bounding box center [580, 140] width 34 height 7
click at [568, 139] on span "Update Counts" at bounding box center [580, 140] width 34 height 7
drag, startPoint x: 337, startPoint y: 277, endPoint x: 353, endPoint y: 273, distance: 16.3
click at [337, 277] on button "OK" at bounding box center [340, 279] width 27 height 12
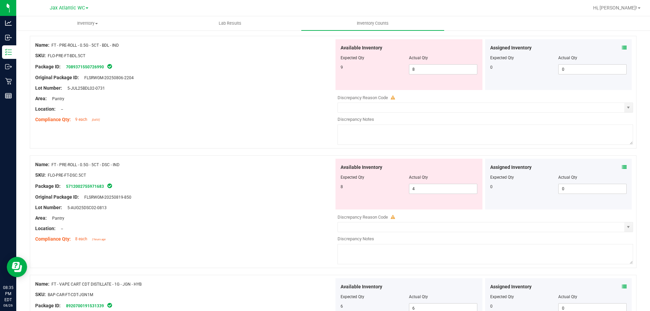
scroll to position [1354, 0]
click at [622, 169] on icon at bounding box center [624, 168] width 5 height 5
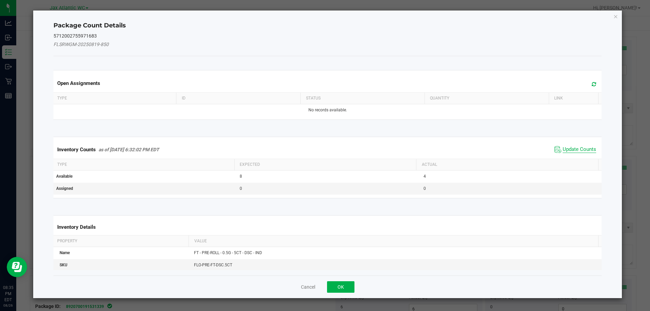
click at [563, 149] on span "Update Counts" at bounding box center [580, 149] width 34 height 7
drag, startPoint x: 561, startPoint y: 148, endPoint x: 564, endPoint y: 145, distance: 4.3
click at [562, 147] on div "Inventory Counts as of [DATE] 6:32:02 PM EDT Update Counts" at bounding box center [327, 149] width 551 height 18
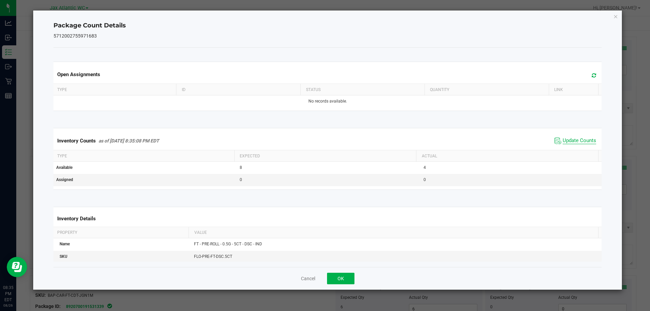
click at [568, 141] on span "Update Counts" at bounding box center [580, 140] width 34 height 7
drag, startPoint x: 568, startPoint y: 141, endPoint x: 420, endPoint y: 224, distance: 169.5
click at [567, 142] on span "Update Counts" at bounding box center [580, 140] width 34 height 6
click at [338, 277] on button "OK" at bounding box center [340, 279] width 27 height 12
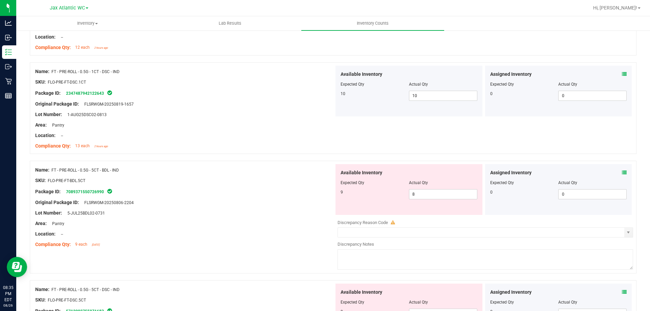
scroll to position [1219, 0]
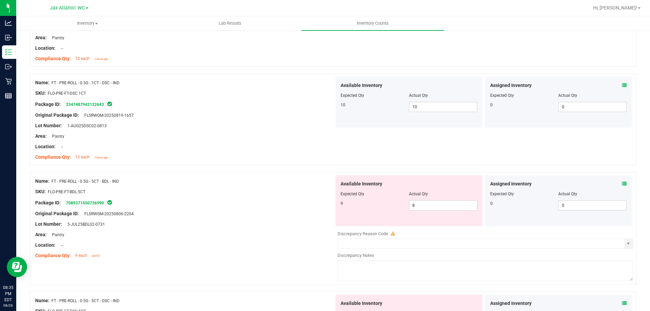
click at [622, 183] on icon at bounding box center [624, 183] width 5 height 5
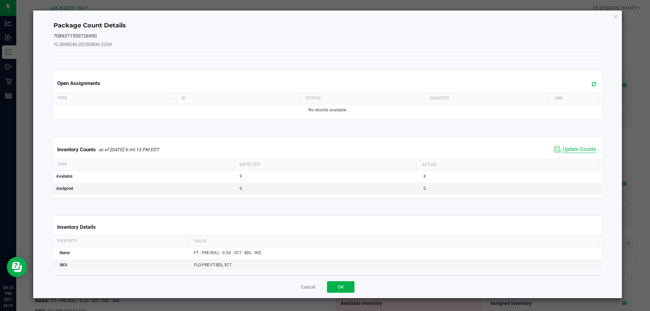
click at [566, 150] on span "Update Counts" at bounding box center [580, 149] width 34 height 7
click at [566, 150] on div "Inventory Counts as of [DATE] 6:44:15 PM EDT Update Counts" at bounding box center [327, 149] width 551 height 18
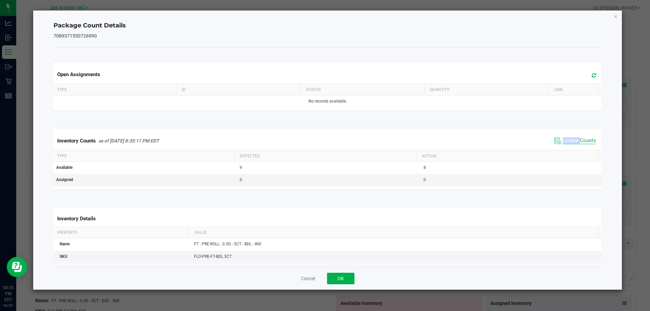
click at [566, 141] on span "Update Counts" at bounding box center [580, 140] width 34 height 7
drag, startPoint x: 566, startPoint y: 141, endPoint x: 552, endPoint y: 149, distance: 16.7
click at [565, 141] on span "Update Counts" at bounding box center [580, 140] width 34 height 7
click at [340, 282] on button "OK" at bounding box center [340, 279] width 27 height 12
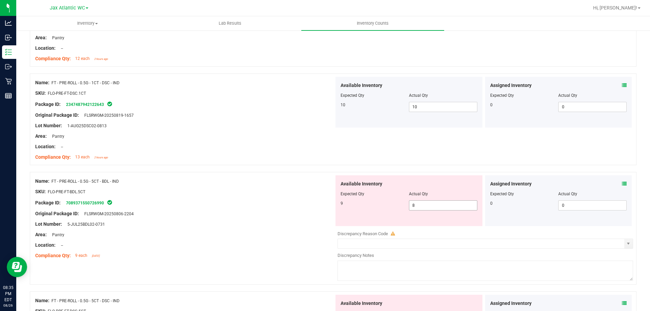
click at [420, 202] on span "8 8" at bounding box center [443, 205] width 68 height 10
click at [420, 202] on input "8" at bounding box center [443, 205] width 68 height 9
type input "9"
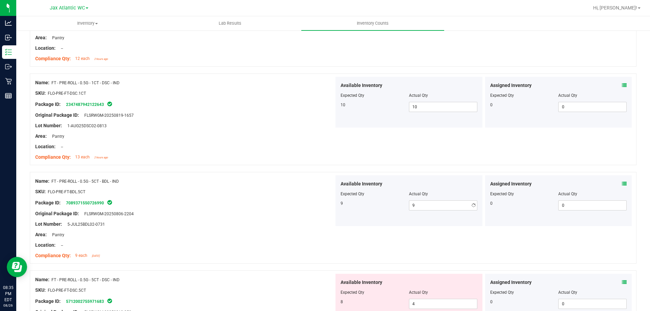
drag, startPoint x: 242, startPoint y: 212, endPoint x: 241, endPoint y: 217, distance: 5.5
click at [242, 212] on div "Original Package ID: FLSRWGM-20250806-2204" at bounding box center [184, 213] width 299 height 7
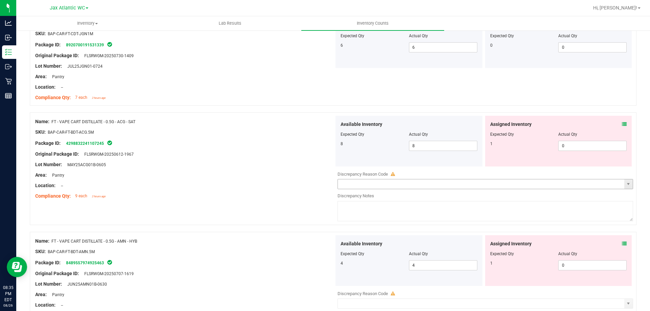
scroll to position [1625, 0]
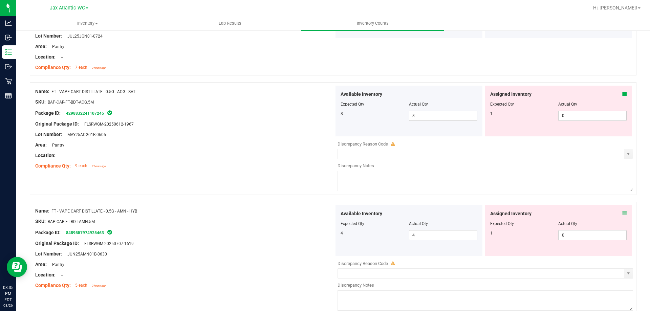
click at [622, 93] on icon at bounding box center [624, 94] width 5 height 5
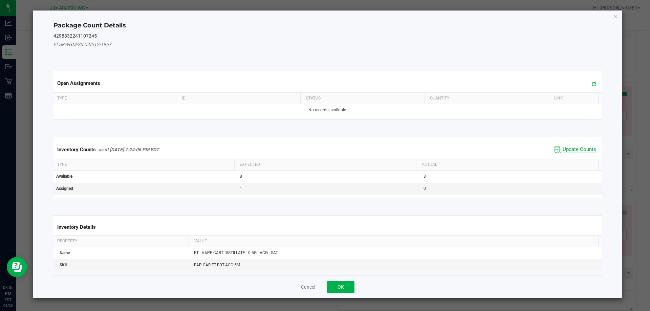
click at [565, 149] on span "Update Counts" at bounding box center [580, 149] width 34 height 7
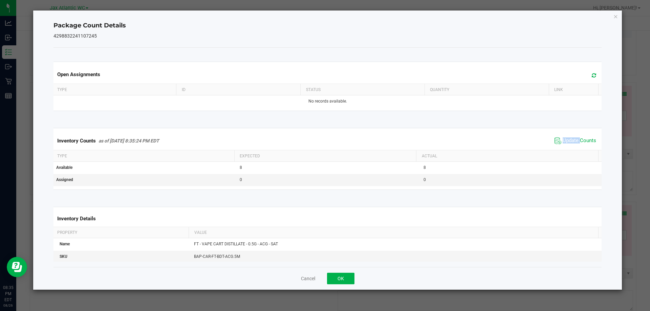
click at [564, 149] on div "Inventory Counts as of [DATE] 8:35:24 PM EDT Update Counts" at bounding box center [327, 141] width 551 height 18
click at [564, 139] on span "Update Counts" at bounding box center [580, 140] width 34 height 7
click at [564, 139] on span "Update Counts" at bounding box center [580, 140] width 34 height 6
drag, startPoint x: 332, startPoint y: 278, endPoint x: 336, endPoint y: 271, distance: 7.4
click at [332, 277] on button "OK" at bounding box center [340, 279] width 27 height 12
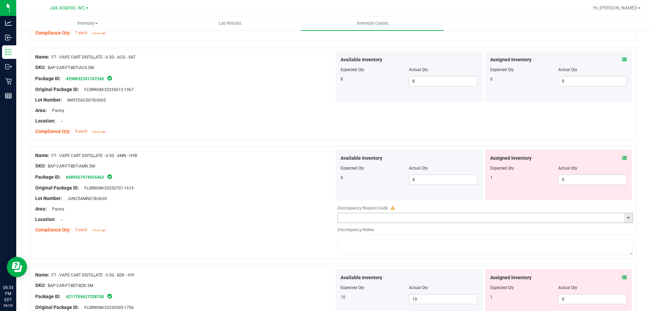
scroll to position [1692, 0]
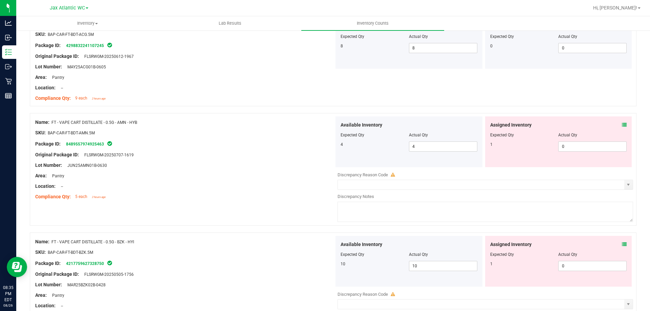
click at [622, 125] on icon at bounding box center [624, 125] width 5 height 5
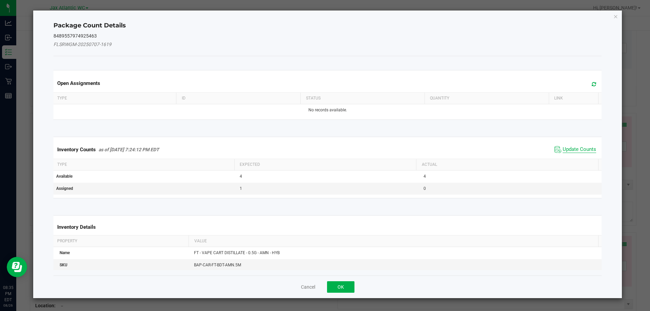
click at [572, 149] on span "Update Counts" at bounding box center [580, 149] width 34 height 7
click at [572, 149] on div "Inventory Counts as of [DATE] 7:24:12 PM EDT Update Counts" at bounding box center [327, 149] width 551 height 18
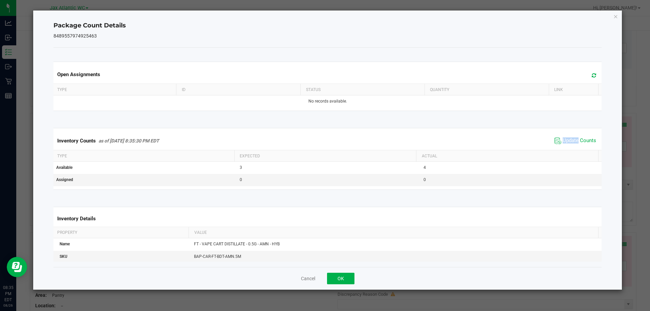
click at [566, 137] on span "Update Counts" at bounding box center [575, 141] width 45 height 10
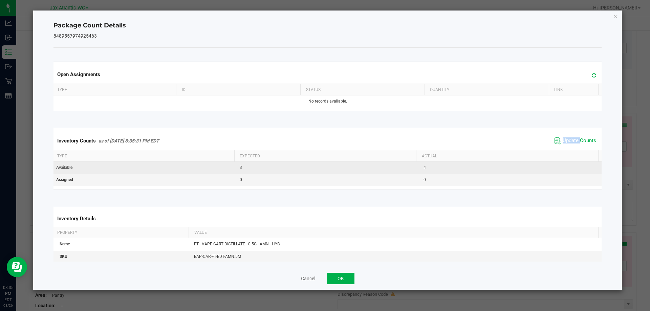
drag, startPoint x: 566, startPoint y: 137, endPoint x: 495, endPoint y: 172, distance: 79.5
click at [566, 137] on span "Update Counts" at bounding box center [575, 141] width 45 height 10
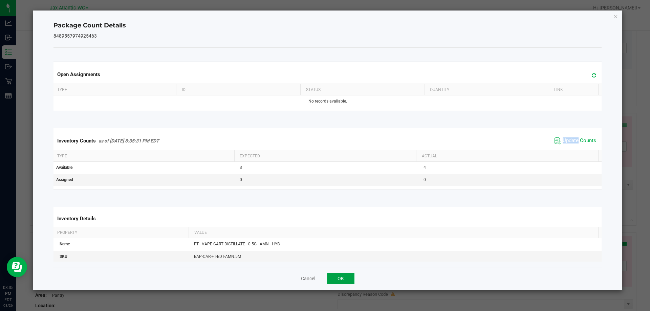
click at [338, 275] on button "OK" at bounding box center [340, 279] width 27 height 12
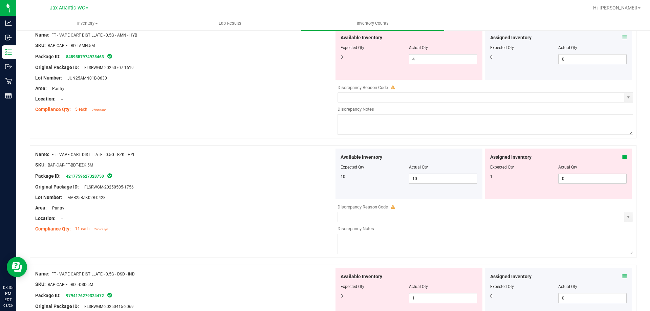
scroll to position [1794, 0]
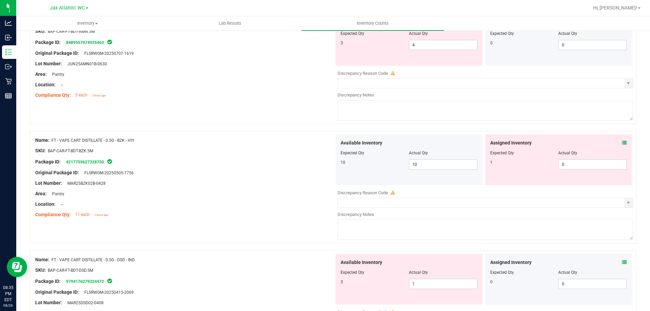
click at [622, 141] on icon at bounding box center [624, 142] width 5 height 5
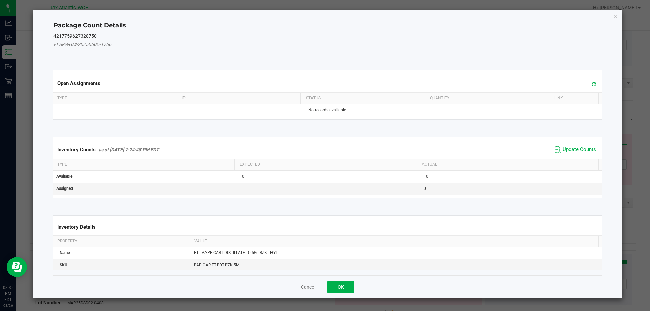
click at [572, 149] on span "Update Counts" at bounding box center [580, 149] width 34 height 7
drag, startPoint x: 572, startPoint y: 149, endPoint x: 567, endPoint y: 141, distance: 8.7
click at [572, 148] on div "Inventory Counts as of [DATE] 7:24:48 PM EDT Update Counts" at bounding box center [327, 149] width 551 height 18
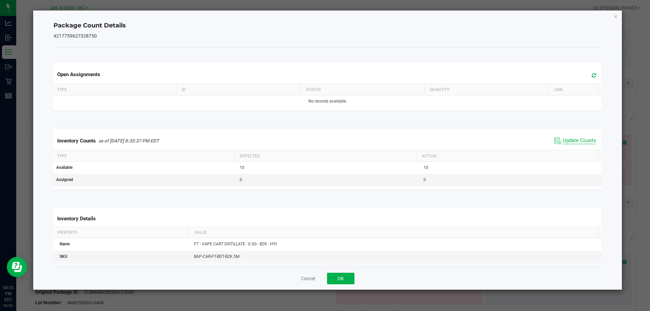
click at [567, 139] on span "Update Counts" at bounding box center [580, 140] width 34 height 7
click at [567, 139] on span "Update Counts" at bounding box center [580, 140] width 34 height 6
drag, startPoint x: 567, startPoint y: 139, endPoint x: 512, endPoint y: 176, distance: 65.2
click at [566, 141] on span "Update Counts" at bounding box center [580, 140] width 34 height 6
click at [334, 276] on button "OK" at bounding box center [340, 279] width 27 height 12
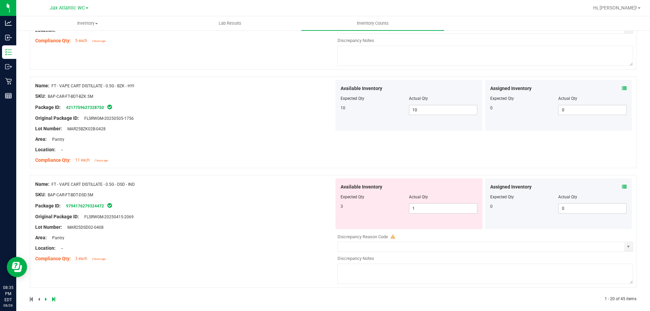
scroll to position [1855, 0]
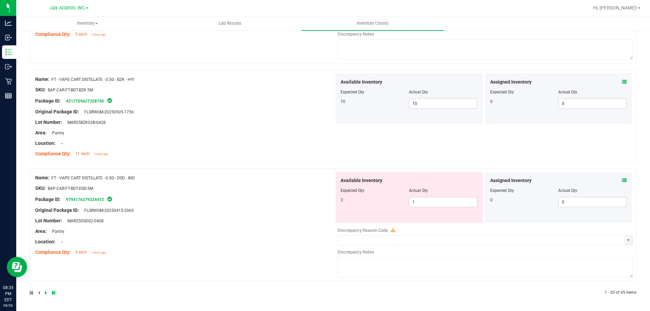
click at [622, 180] on icon at bounding box center [624, 180] width 5 height 5
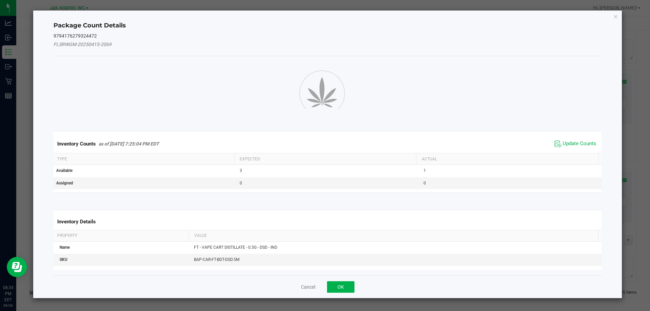
click at [574, 144] on div "Inventory Counts as of [DATE] 7:25:04 PM EDT Update Counts" at bounding box center [327, 144] width 551 height 18
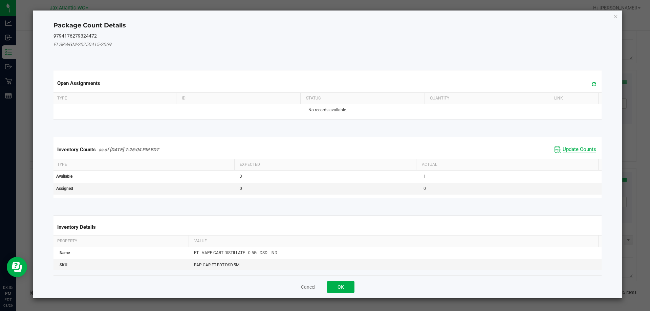
click at [571, 148] on span "Update Counts" at bounding box center [580, 149] width 34 height 7
click at [571, 147] on div "Inventory Counts as of [DATE] 7:25:04 PM EDT Update Counts" at bounding box center [327, 149] width 551 height 18
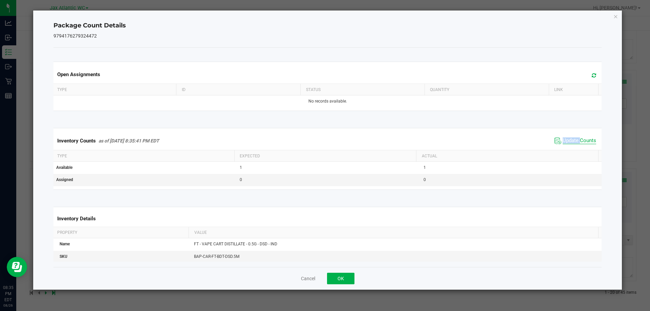
click at [565, 140] on span "Update Counts" at bounding box center [580, 140] width 34 height 7
click at [348, 278] on button "OK" at bounding box center [340, 279] width 27 height 12
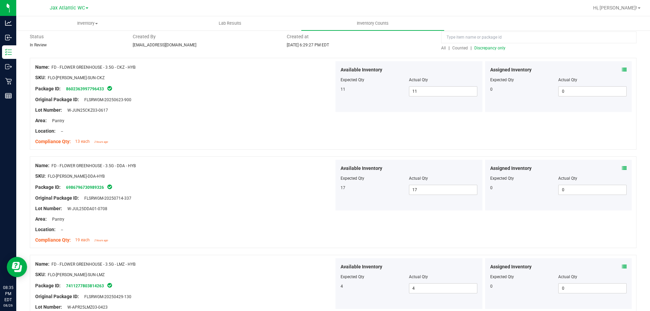
scroll to position [0, 0]
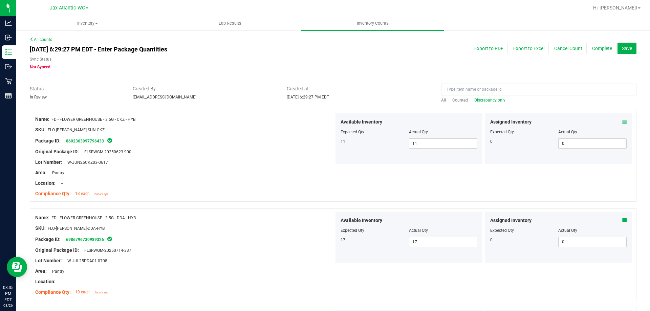
click at [486, 98] on span "Discrepancy only" at bounding box center [489, 100] width 31 height 5
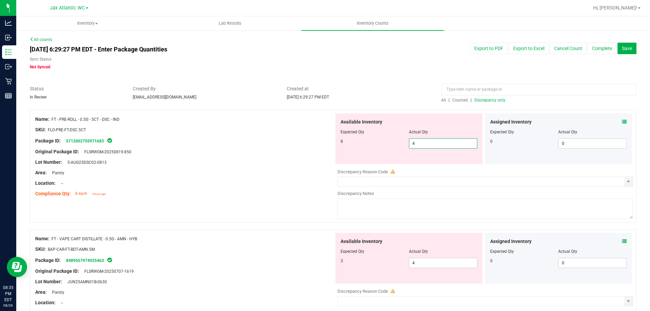
click at [429, 142] on span "4 4" at bounding box center [443, 143] width 68 height 10
click at [429, 142] on input "4" at bounding box center [443, 143] width 68 height 9
type input "8"
click at [256, 169] on div "Area: Pantry" at bounding box center [184, 172] width 299 height 7
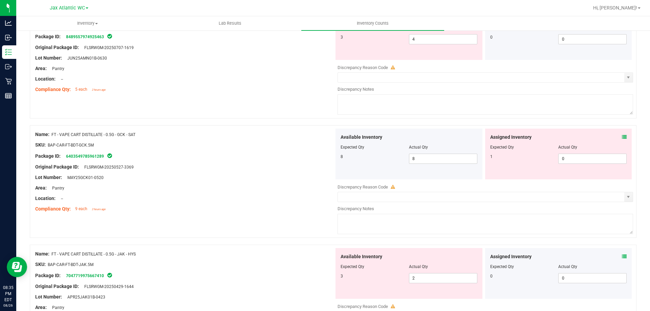
scroll to position [203, 0]
click at [622, 136] on icon at bounding box center [624, 136] width 5 height 5
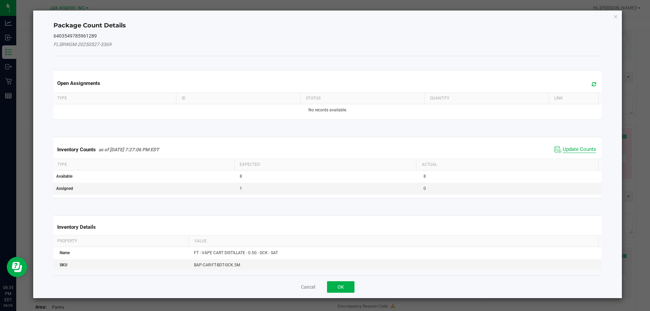
click at [578, 148] on span "Update Counts" at bounding box center [580, 149] width 34 height 7
click at [578, 148] on div "Inventory Counts as of [DATE] 7:27:06 PM EDT Update Counts" at bounding box center [327, 149] width 551 height 18
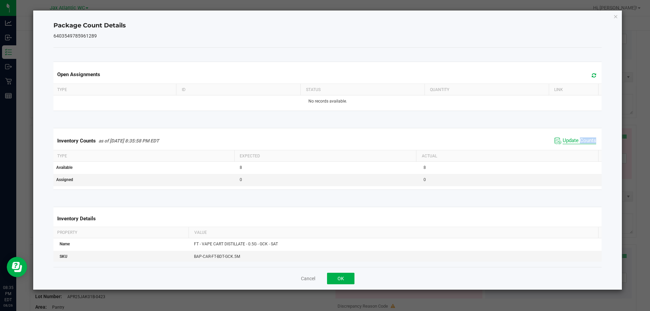
click at [575, 139] on span "Update Counts" at bounding box center [580, 140] width 34 height 7
click at [575, 139] on span "Update Counts" at bounding box center [580, 140] width 34 height 6
drag, startPoint x: 573, startPoint y: 139, endPoint x: 397, endPoint y: 226, distance: 196.9
click at [573, 139] on span "Update Counts" at bounding box center [580, 140] width 34 height 6
click at [341, 279] on button "OK" at bounding box center [340, 279] width 27 height 12
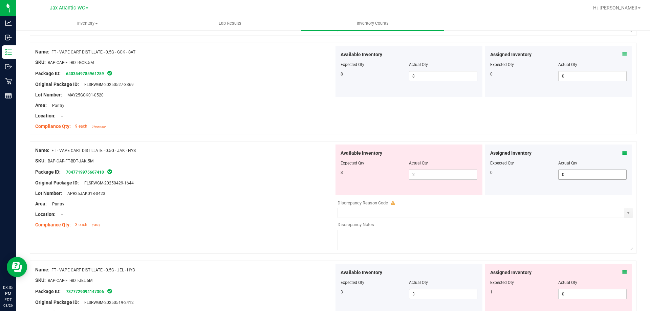
scroll to position [305, 0]
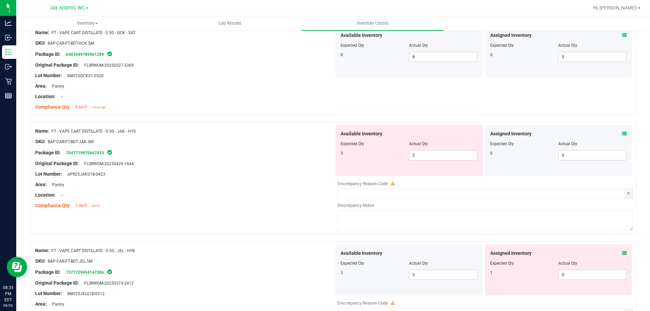
click at [622, 131] on icon at bounding box center [624, 133] width 5 height 5
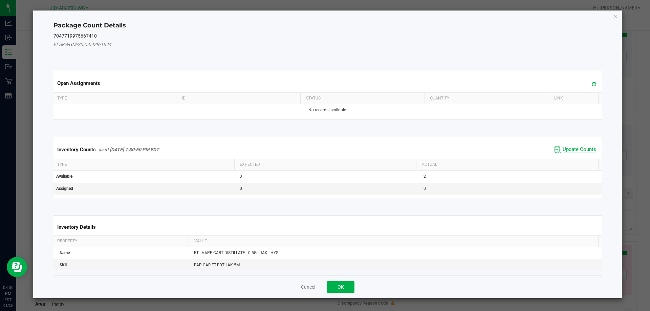
click at [586, 146] on span "Update Counts" at bounding box center [580, 149] width 34 height 7
click at [586, 146] on div "Inventory Counts as of [DATE] 7:30:50 PM EDT Update Counts" at bounding box center [327, 149] width 551 height 18
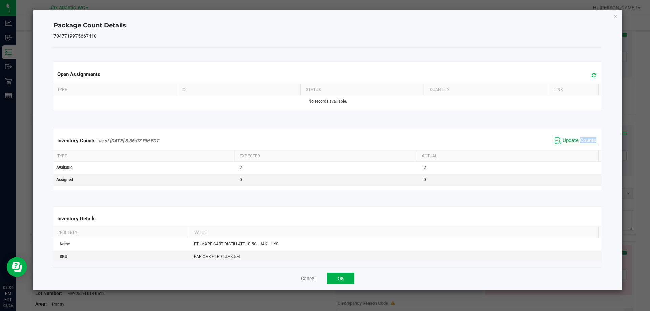
click at [576, 139] on span "Update Counts" at bounding box center [580, 140] width 34 height 7
click at [575, 141] on span "Update Counts" at bounding box center [580, 140] width 34 height 6
click at [334, 274] on button "OK" at bounding box center [340, 279] width 27 height 12
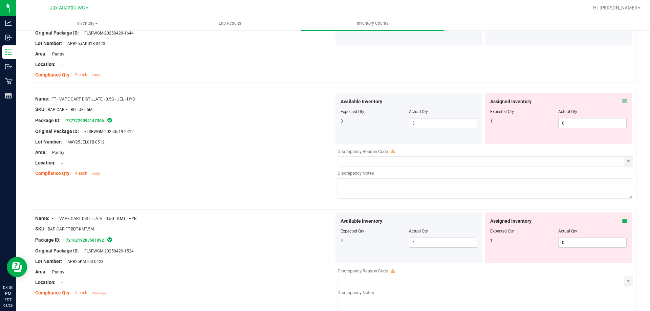
scroll to position [440, 0]
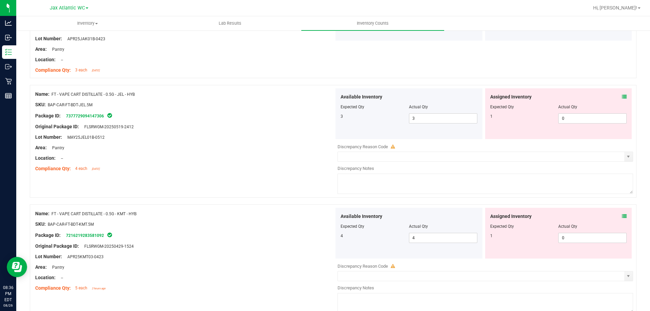
click at [622, 97] on icon at bounding box center [624, 96] width 5 height 5
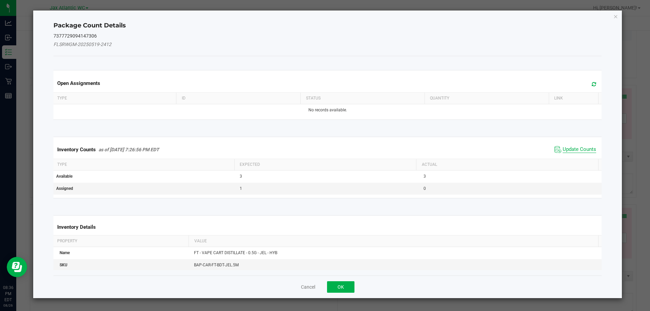
click at [566, 148] on span "Update Counts" at bounding box center [580, 149] width 34 height 7
drag, startPoint x: 565, startPoint y: 148, endPoint x: 567, endPoint y: 142, distance: 6.6
click at [565, 148] on div "Inventory Counts as of [DATE] 7:26:56 PM EDT Update Counts" at bounding box center [327, 149] width 551 height 18
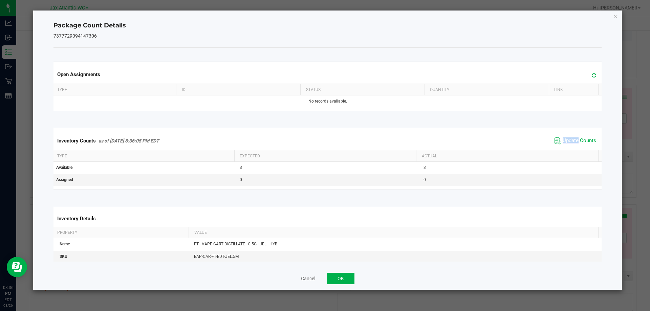
click at [567, 140] on span "Update Counts" at bounding box center [580, 140] width 34 height 7
click at [566, 140] on span "Update Counts" at bounding box center [580, 140] width 34 height 6
click at [338, 275] on button "OK" at bounding box center [340, 279] width 27 height 12
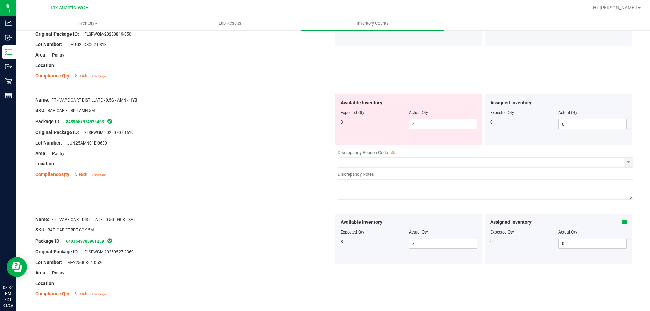
scroll to position [34, 0]
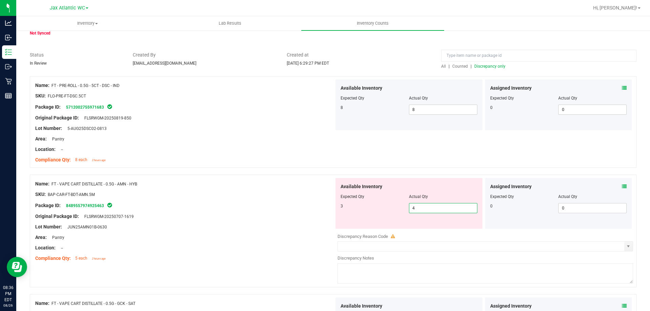
click at [429, 204] on span "4 4" at bounding box center [443, 208] width 68 height 10
click at [429, 204] on input "4" at bounding box center [443, 207] width 68 height 9
type input "3"
click at [224, 221] on div at bounding box center [184, 221] width 299 height 3
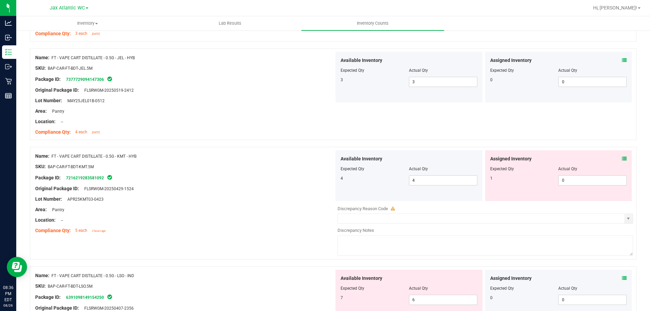
scroll to position [508, 0]
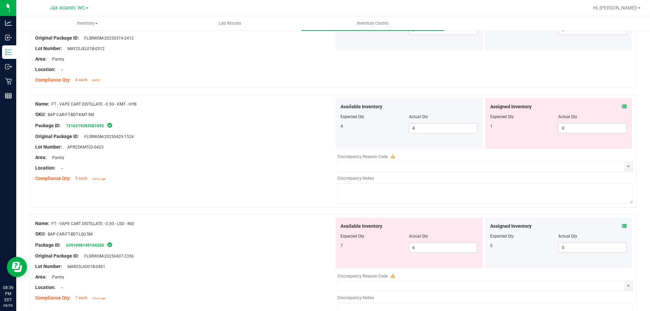
click at [622, 107] on icon at bounding box center [624, 106] width 5 height 5
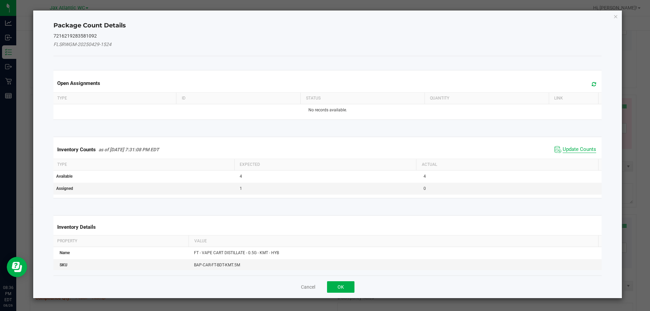
click at [571, 150] on span "Update Counts" at bounding box center [580, 149] width 34 height 7
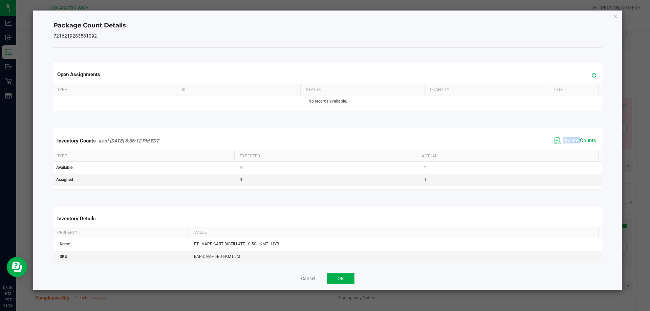
drag, startPoint x: 571, startPoint y: 150, endPoint x: 569, endPoint y: 140, distance: 9.4
click at [571, 149] on div "Inventory Counts as of [DATE] 8:36:12 PM EDT Update Counts" at bounding box center [327, 141] width 551 height 18
click at [569, 138] on span "Update Counts" at bounding box center [580, 140] width 34 height 7
click at [569, 138] on span "Update Counts" at bounding box center [580, 140] width 34 height 6
click at [344, 277] on button "OK" at bounding box center [340, 279] width 27 height 12
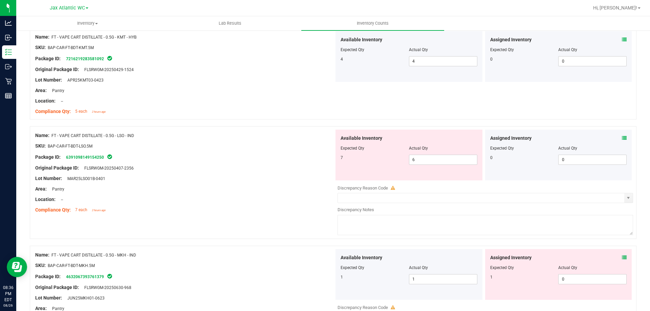
scroll to position [575, 0]
click at [622, 135] on icon at bounding box center [624, 137] width 5 height 5
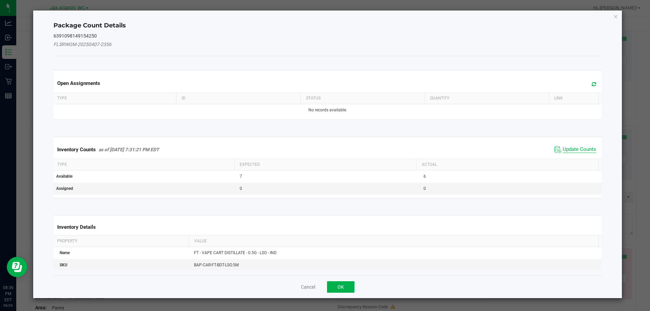
click at [580, 150] on span "Update Counts" at bounding box center [580, 149] width 34 height 7
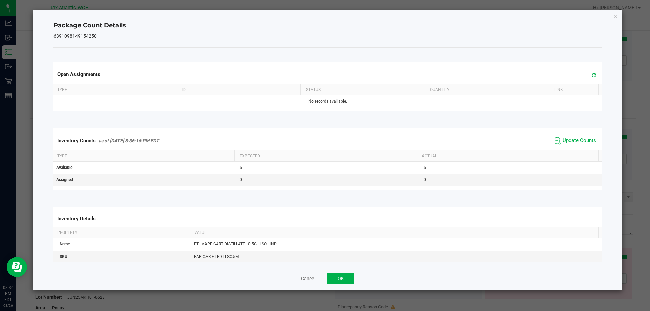
click at [579, 148] on div "Inventory Counts as of [DATE] 8:36:16 PM EDT Update Counts" at bounding box center [327, 141] width 551 height 18
click at [571, 138] on span "Update Counts" at bounding box center [580, 140] width 34 height 7
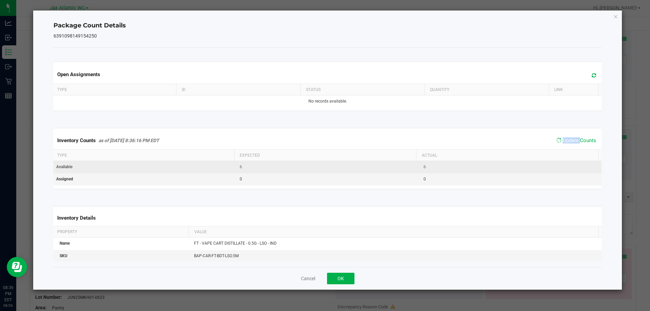
drag, startPoint x: 571, startPoint y: 138, endPoint x: 524, endPoint y: 166, distance: 54.6
click at [571, 139] on span "Update Counts" at bounding box center [580, 140] width 34 height 6
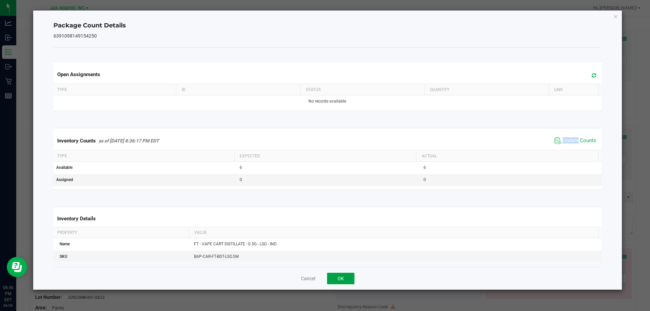
drag, startPoint x: 349, startPoint y: 280, endPoint x: 443, endPoint y: 201, distance: 122.6
click at [349, 279] on button "OK" at bounding box center [340, 279] width 27 height 12
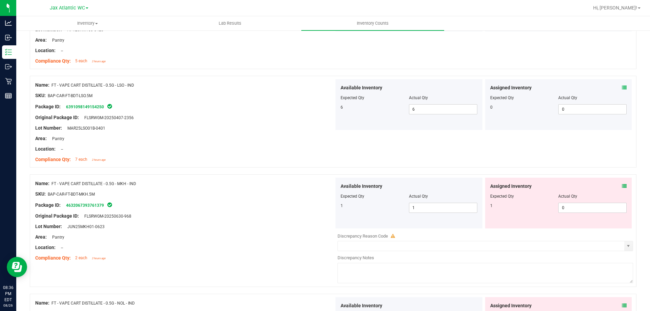
scroll to position [711, 0]
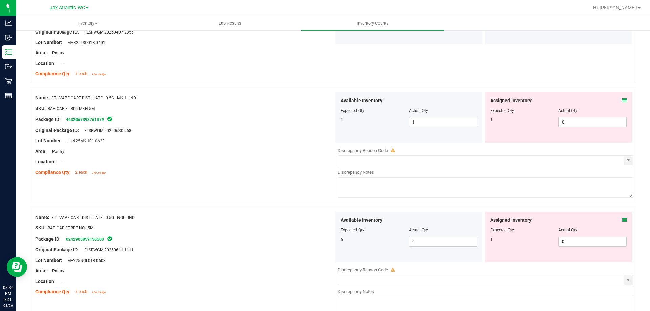
click at [622, 98] on icon at bounding box center [624, 100] width 5 height 5
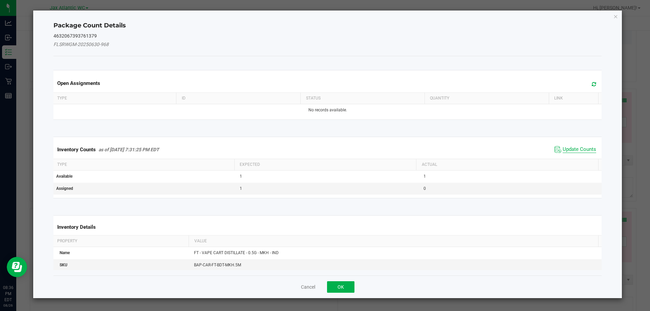
click at [581, 149] on span "Update Counts" at bounding box center [580, 149] width 34 height 7
drag, startPoint x: 580, startPoint y: 148, endPoint x: 577, endPoint y: 146, distance: 3.6
click at [580, 147] on div "Inventory Counts as of [DATE] 7:31:25 PM EDT Update Counts" at bounding box center [327, 149] width 551 height 18
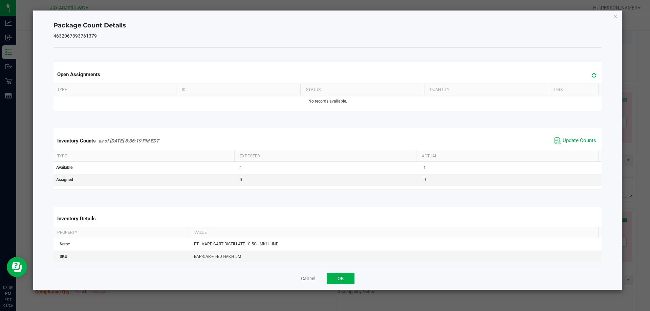
click at [573, 141] on span "Update Counts" at bounding box center [580, 140] width 34 height 7
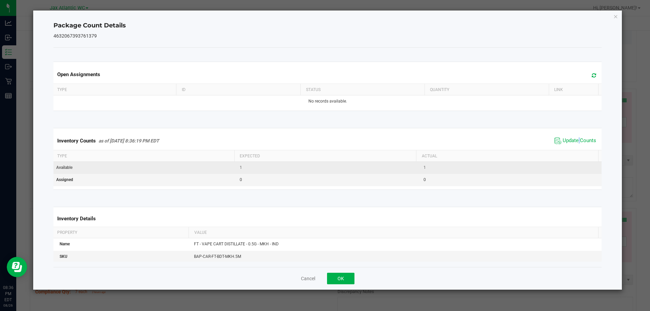
drag, startPoint x: 573, startPoint y: 141, endPoint x: 529, endPoint y: 168, distance: 51.7
click at [573, 141] on span "Update Counts" at bounding box center [580, 140] width 34 height 7
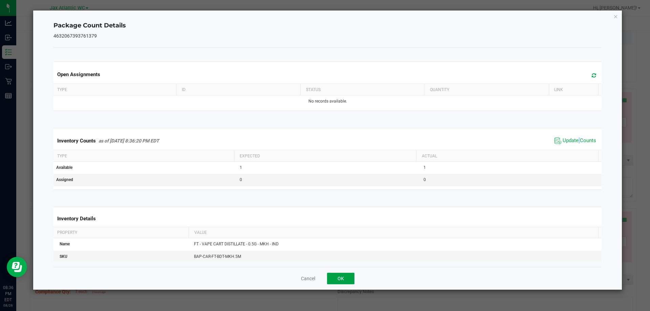
click at [348, 276] on button "OK" at bounding box center [340, 279] width 27 height 12
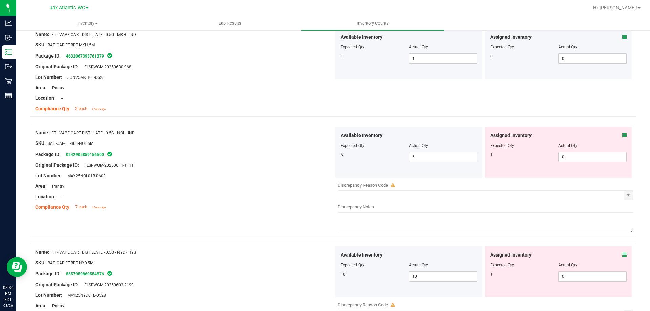
scroll to position [846, 0]
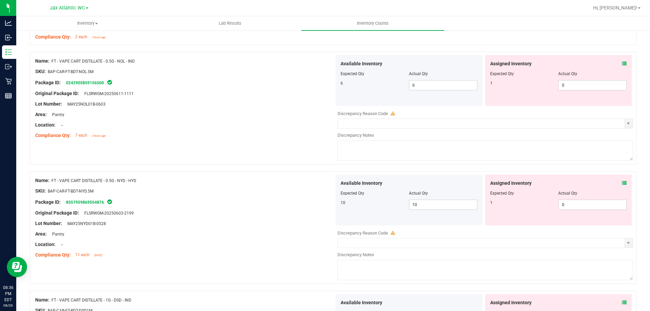
click at [622, 65] on icon at bounding box center [624, 63] width 5 height 5
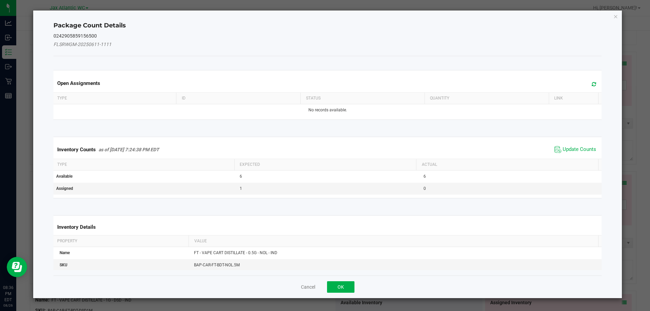
click at [566, 145] on span "Update Counts" at bounding box center [575, 150] width 45 height 10
click at [565, 146] on div "Inventory Counts as of [DATE] 7:24:38 PM EDT Update Counts" at bounding box center [327, 149] width 551 height 18
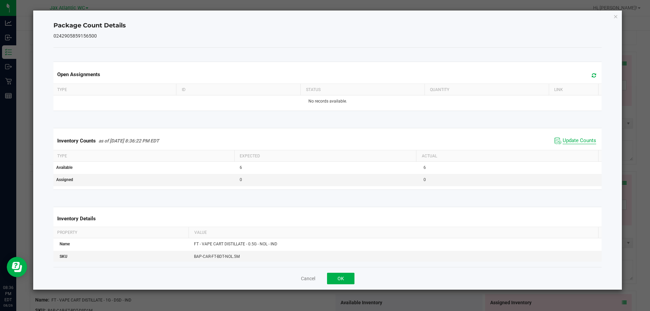
click at [564, 141] on span "Update Counts" at bounding box center [580, 140] width 34 height 7
click at [564, 141] on span "Update Counts" at bounding box center [580, 140] width 34 height 6
drag, startPoint x: 344, startPoint y: 281, endPoint x: 366, endPoint y: 258, distance: 31.8
click at [344, 280] on button "OK" at bounding box center [340, 279] width 27 height 12
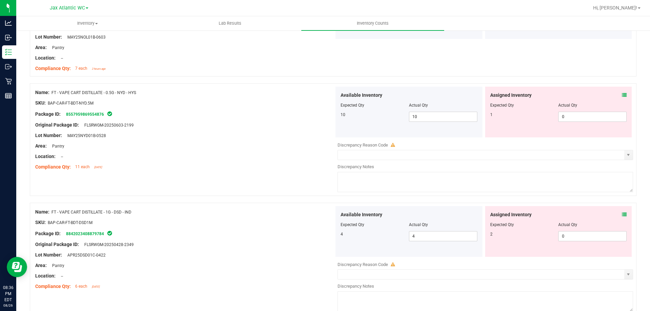
scroll to position [914, 0]
click at [622, 94] on icon at bounding box center [624, 94] width 5 height 5
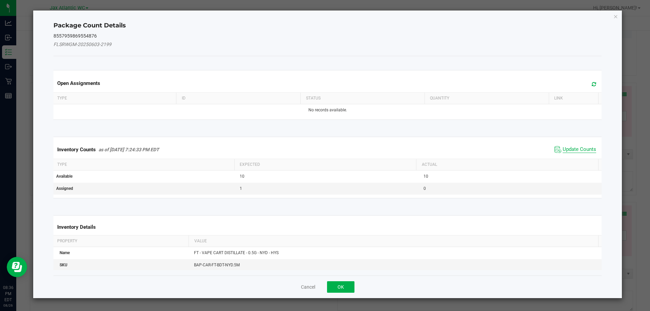
click at [574, 152] on span "Update Counts" at bounding box center [580, 149] width 34 height 7
drag, startPoint x: 573, startPoint y: 151, endPoint x: 571, endPoint y: 141, distance: 9.7
click at [573, 151] on kendo-grid "Inventory Counts as of [DATE] 7:24:33 PM EDT Update Counts Type Expected Actual…" at bounding box center [327, 167] width 558 height 61
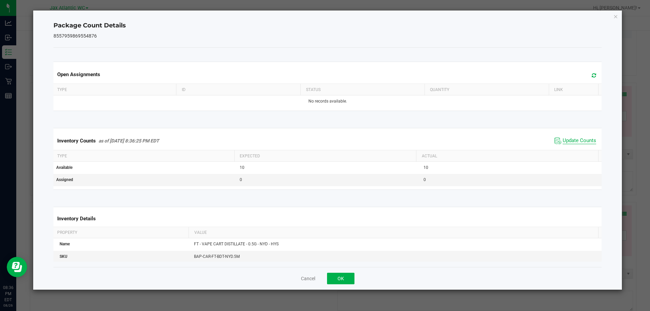
click at [571, 140] on span "Update Counts" at bounding box center [580, 140] width 34 height 7
click at [571, 140] on span "Update Counts" at bounding box center [580, 140] width 34 height 6
drag, startPoint x: 571, startPoint y: 140, endPoint x: 435, endPoint y: 234, distance: 165.5
click at [570, 141] on span "Update Counts" at bounding box center [580, 140] width 34 height 6
drag, startPoint x: 349, startPoint y: 278, endPoint x: 395, endPoint y: 246, distance: 56.0
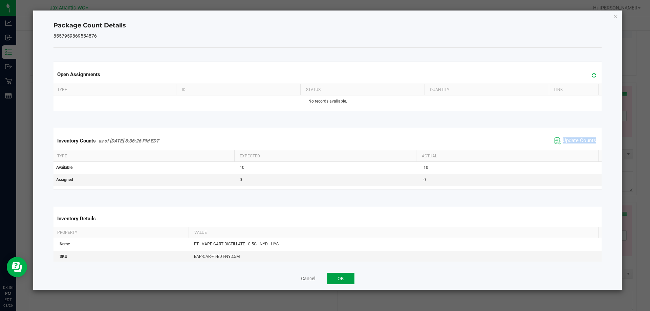
click at [349, 277] on button "OK" at bounding box center [340, 279] width 27 height 12
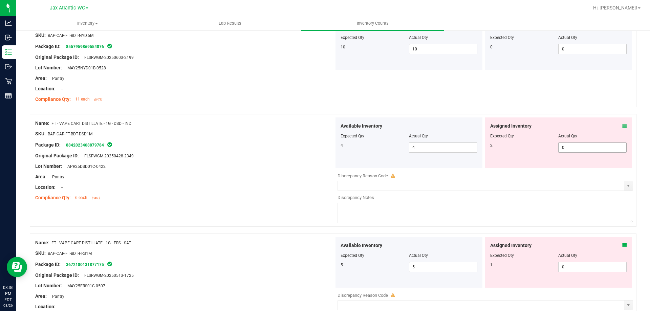
scroll to position [982, 0]
click at [622, 125] on icon at bounding box center [624, 125] width 5 height 5
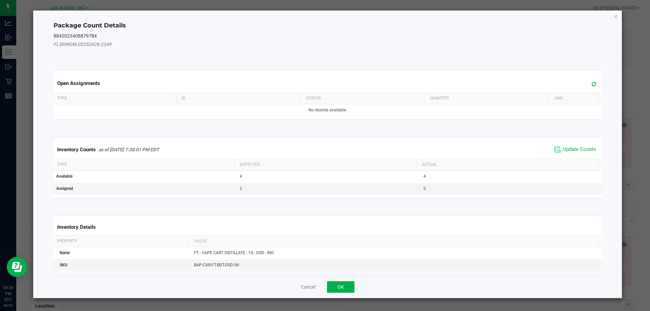
click at [563, 143] on div "Inventory Counts as of [DATE] 7:38:01 PM EDT Update Counts" at bounding box center [327, 149] width 551 height 18
click at [567, 149] on span "Update Counts" at bounding box center [580, 149] width 34 height 7
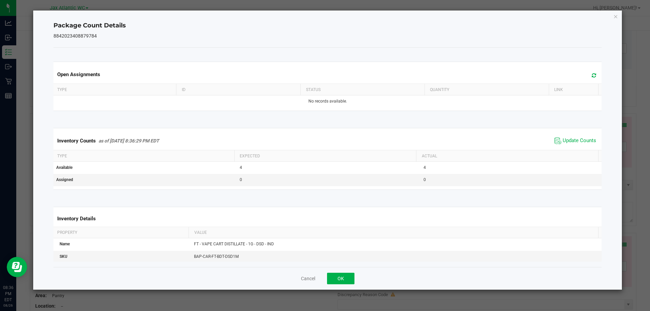
click at [565, 146] on div "Inventory Counts as of [DATE] 8:36:29 PM EDT Update Counts" at bounding box center [327, 141] width 551 height 18
click at [566, 141] on span "Update Counts" at bounding box center [580, 140] width 34 height 7
click at [566, 141] on span "Update Counts" at bounding box center [580, 140] width 34 height 6
drag, startPoint x: 566, startPoint y: 141, endPoint x: 547, endPoint y: 157, distance: 24.5
click at [565, 142] on span "Update Counts" at bounding box center [580, 140] width 34 height 7
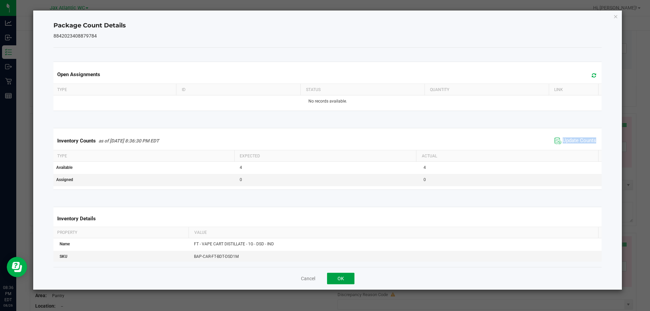
drag, startPoint x: 333, startPoint y: 282, endPoint x: 367, endPoint y: 268, distance: 36.3
click at [334, 282] on button "OK" at bounding box center [340, 279] width 27 height 12
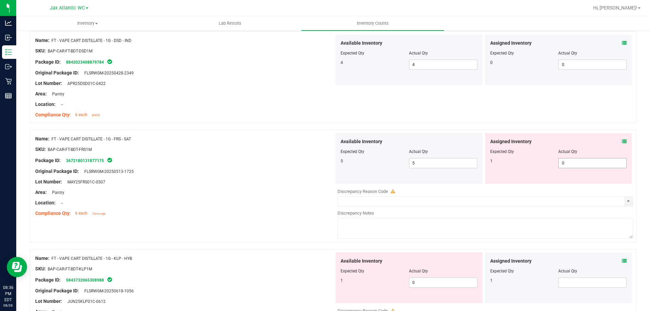
scroll to position [1083, 0]
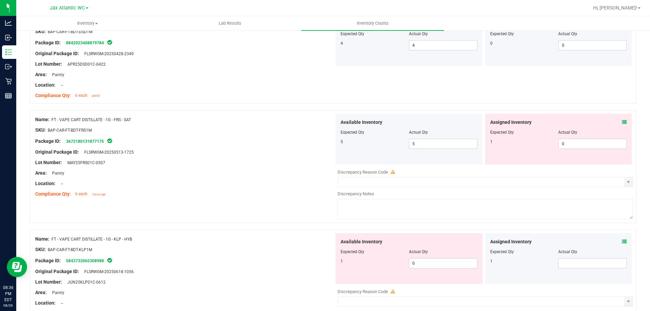
click at [622, 121] on icon at bounding box center [624, 122] width 5 height 5
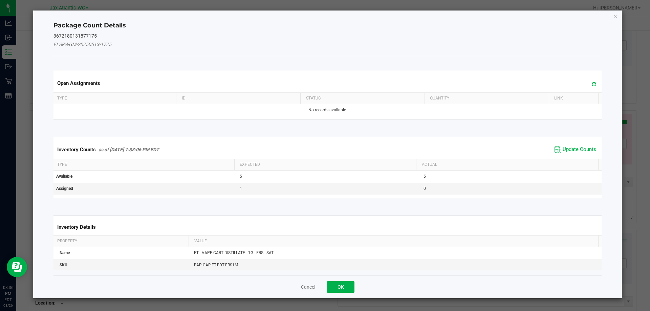
drag, startPoint x: 566, startPoint y: 144, endPoint x: 566, endPoint y: 149, distance: 5.1
click at [566, 145] on span "Update Counts" at bounding box center [575, 150] width 45 height 10
click at [566, 150] on div "Inventory Counts as of [DATE] 7:38:06 PM EDT Update Counts" at bounding box center [327, 149] width 551 height 18
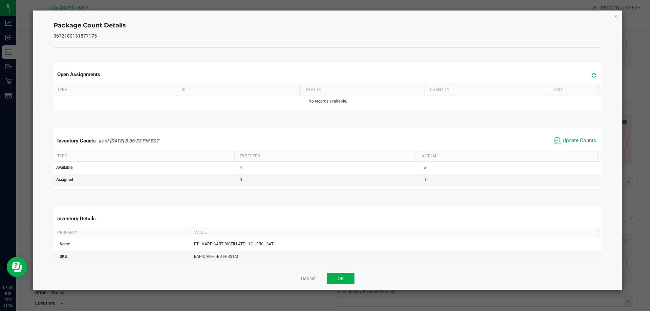
click at [565, 141] on span "Update Counts" at bounding box center [580, 140] width 34 height 7
click at [565, 140] on span "Update Counts" at bounding box center [580, 140] width 34 height 7
click at [351, 279] on button "OK" at bounding box center [340, 279] width 27 height 12
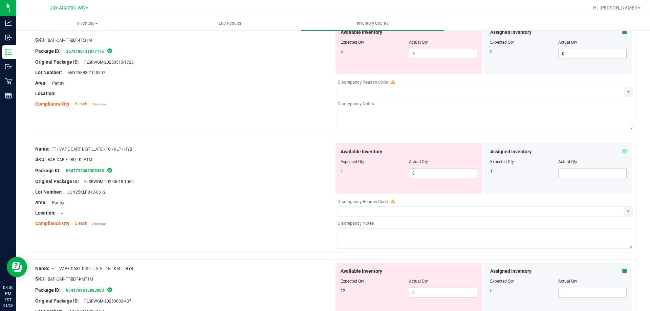
scroll to position [1185, 0]
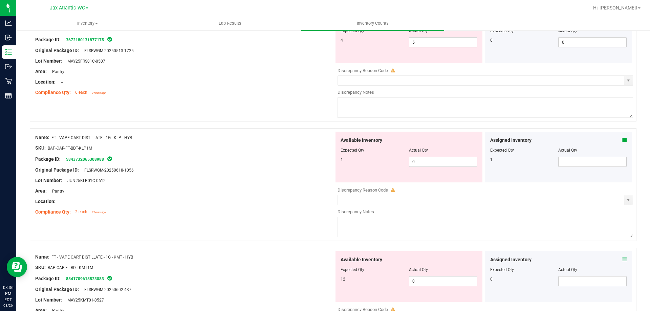
click at [622, 139] on icon at bounding box center [624, 140] width 5 height 5
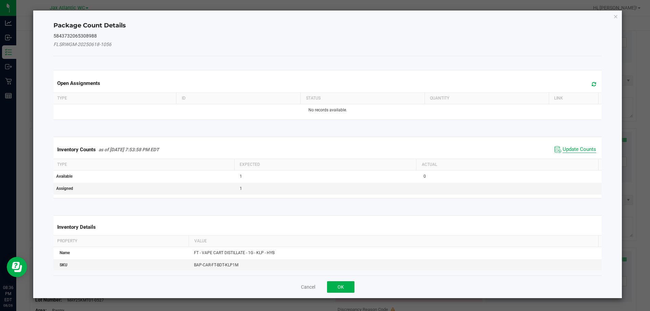
click at [570, 149] on span "Update Counts" at bounding box center [580, 149] width 34 height 7
click at [570, 149] on div "Inventory Counts as of [DATE] 7:53:58 PM EDT Update Counts" at bounding box center [327, 149] width 551 height 18
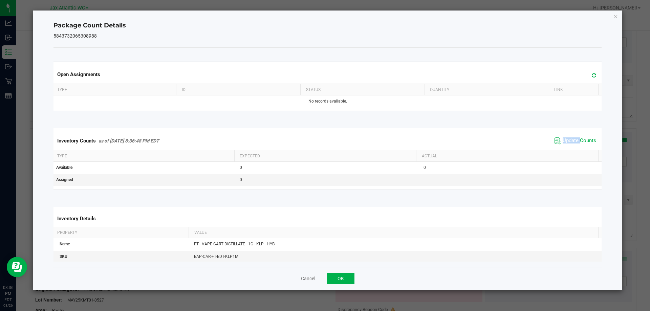
click at [569, 135] on div "Inventory Counts as of [DATE] 8:36:48 PM EDT Update Counts" at bounding box center [327, 141] width 551 height 18
click at [568, 139] on span "Update Counts" at bounding box center [580, 140] width 34 height 7
drag, startPoint x: 568, startPoint y: 139, endPoint x: 446, endPoint y: 229, distance: 151.7
click at [567, 140] on span "Update Counts" at bounding box center [580, 140] width 34 height 6
click at [339, 276] on button "OK" at bounding box center [340, 279] width 27 height 12
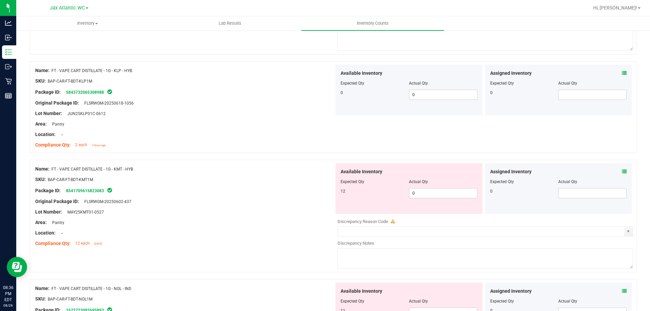
scroll to position [1252, 0]
click at [622, 170] on icon at bounding box center [624, 171] width 5 height 5
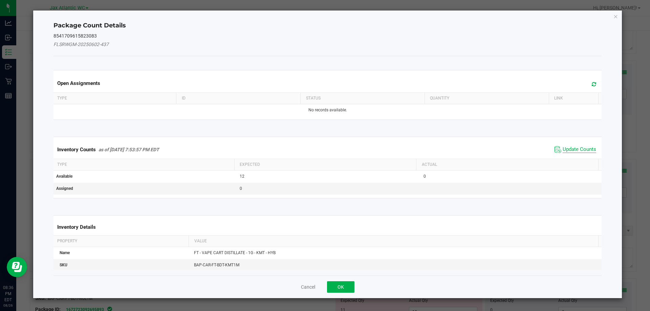
click at [572, 148] on span "Update Counts" at bounding box center [580, 149] width 34 height 7
click at [571, 149] on span "Update Counts" at bounding box center [580, 149] width 34 height 6
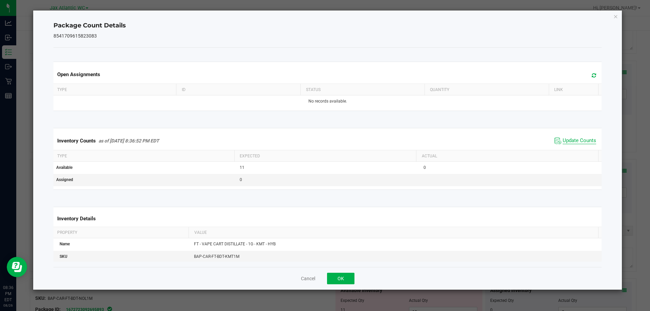
click at [564, 141] on span "Update Counts" at bounding box center [580, 140] width 34 height 7
click at [564, 141] on span "Update Counts" at bounding box center [580, 140] width 34 height 6
drag, startPoint x: 335, startPoint y: 282, endPoint x: 358, endPoint y: 245, distance: 43.2
click at [335, 281] on button "OK" at bounding box center [340, 279] width 27 height 12
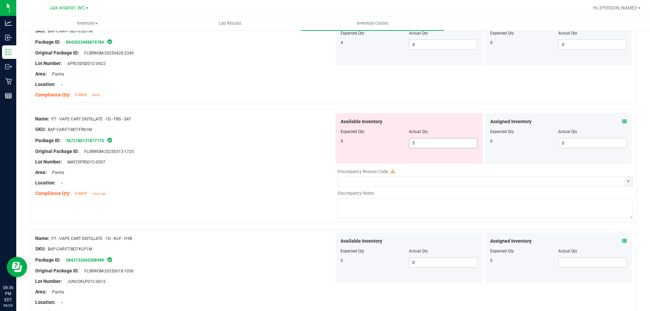
scroll to position [1083, 0]
click at [418, 147] on span "5 5" at bounding box center [443, 144] width 68 height 10
click at [418, 146] on input "5" at bounding box center [443, 143] width 68 height 9
click at [418, 142] on input "5" at bounding box center [443, 143] width 68 height 9
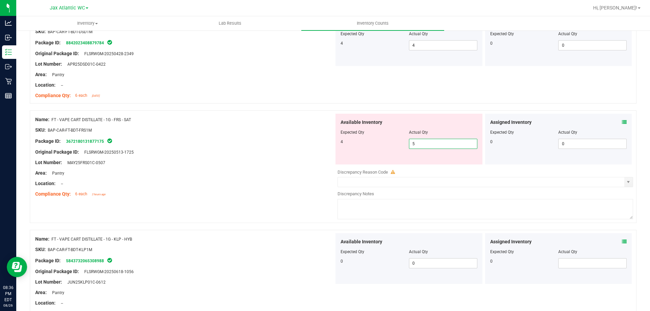
type input "4"
click at [312, 149] on div "Original Package ID: FLSRWGM-20250513-1725" at bounding box center [184, 152] width 299 height 7
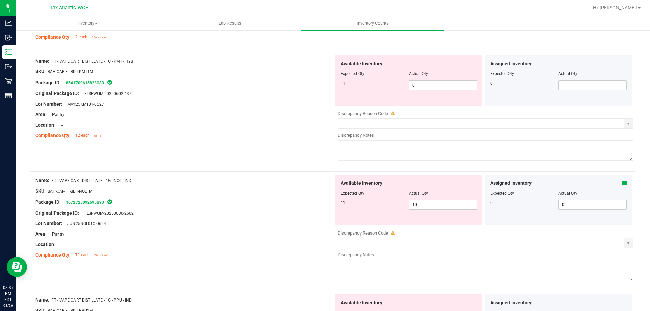
scroll to position [1354, 0]
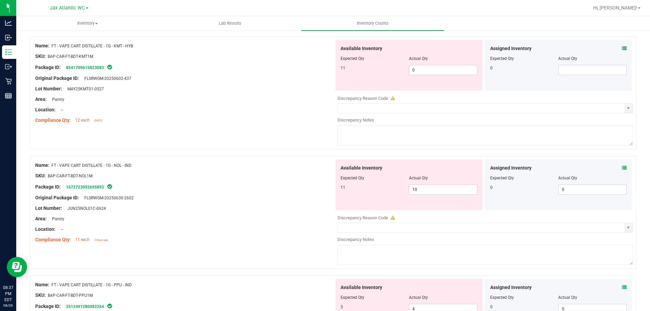
click at [622, 166] on icon at bounding box center [624, 168] width 5 height 5
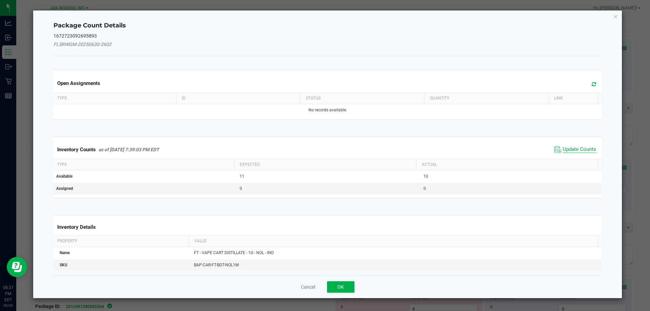
click at [579, 149] on span "Update Counts" at bounding box center [580, 149] width 34 height 7
drag, startPoint x: 579, startPoint y: 149, endPoint x: 572, endPoint y: 144, distance: 8.5
click at [578, 148] on div "Inventory Counts as of [DATE] 7:39:03 PM EDT Update Counts" at bounding box center [327, 149] width 551 height 18
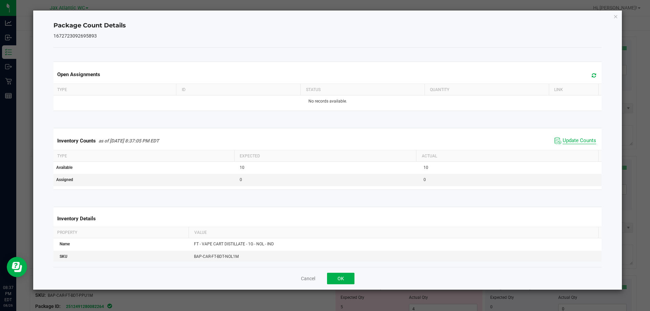
click at [572, 141] on span "Update Counts" at bounding box center [580, 140] width 34 height 7
click at [572, 141] on span "Update Counts" at bounding box center [580, 140] width 34 height 6
drag, startPoint x: 572, startPoint y: 141, endPoint x: 492, endPoint y: 198, distance: 98.1
click at [571, 141] on span "Update Counts" at bounding box center [580, 140] width 34 height 6
click at [345, 279] on button "OK" at bounding box center [340, 279] width 27 height 12
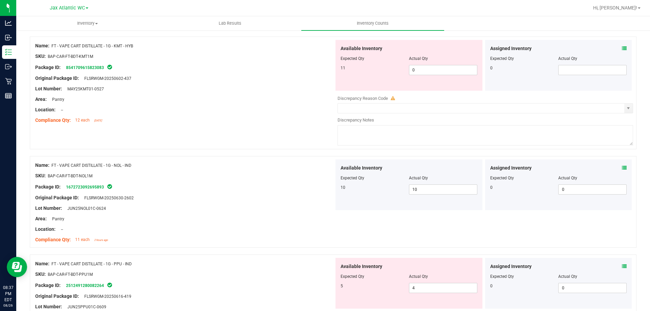
drag, startPoint x: 295, startPoint y: 227, endPoint x: 323, endPoint y: 223, distance: 28.0
click at [295, 226] on div "Location: --" at bounding box center [184, 229] width 299 height 7
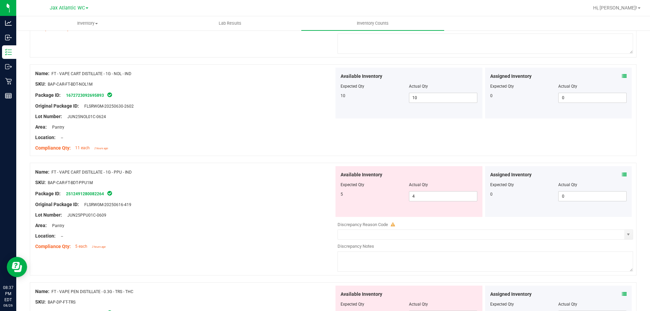
scroll to position [1455, 0]
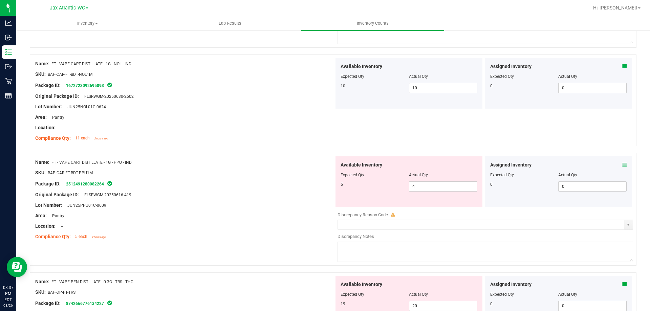
click at [622, 165] on icon at bounding box center [624, 164] width 5 height 5
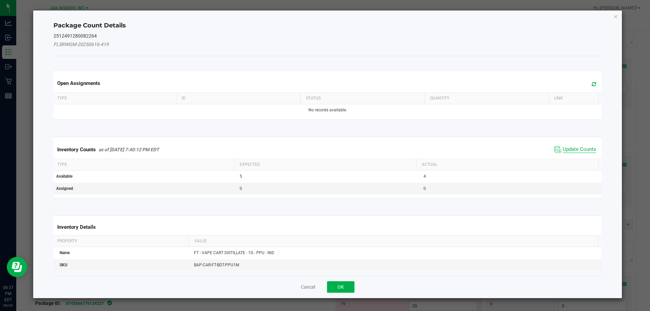
click at [578, 149] on span "Update Counts" at bounding box center [580, 149] width 34 height 7
drag, startPoint x: 576, startPoint y: 149, endPoint x: 570, endPoint y: 144, distance: 7.2
click at [575, 149] on div "Inventory Counts as of [DATE] 7:40:12 PM EDT Update Counts" at bounding box center [327, 149] width 551 height 18
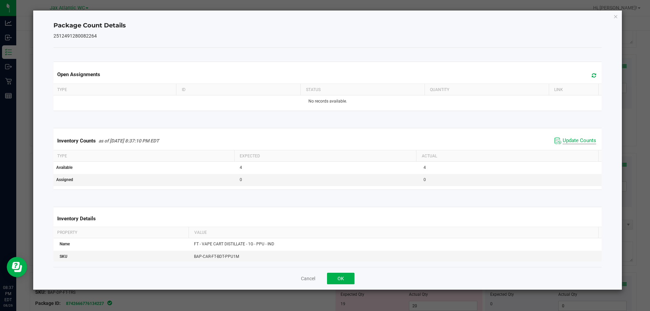
click at [569, 142] on span "Update Counts" at bounding box center [580, 140] width 34 height 7
click at [569, 141] on span "Update Counts" at bounding box center [580, 140] width 34 height 6
drag, startPoint x: 334, startPoint y: 275, endPoint x: 334, endPoint y: 270, distance: 5.4
click at [334, 274] on button "OK" at bounding box center [340, 279] width 27 height 12
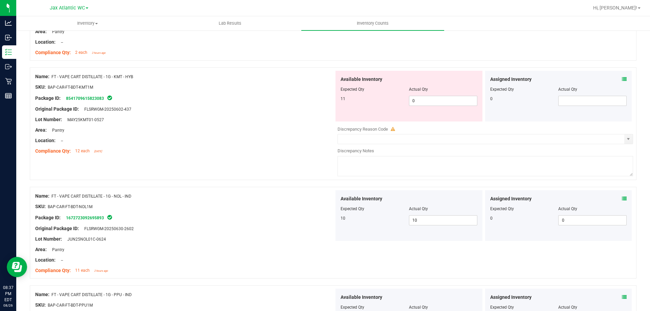
scroll to position [1286, 0]
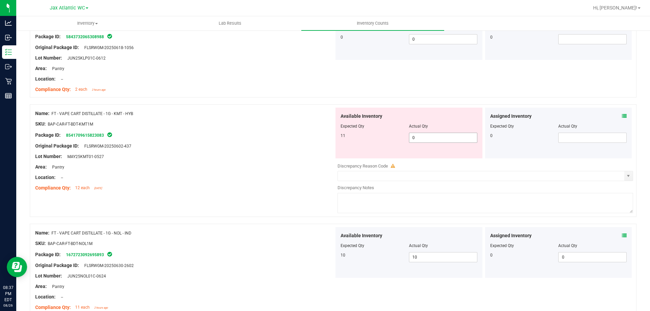
click at [439, 140] on span "0 0" at bounding box center [443, 138] width 68 height 10
click at [439, 140] on input "0" at bounding box center [443, 137] width 68 height 9
type input "11"
click at [297, 175] on div "Location: --" at bounding box center [184, 177] width 299 height 7
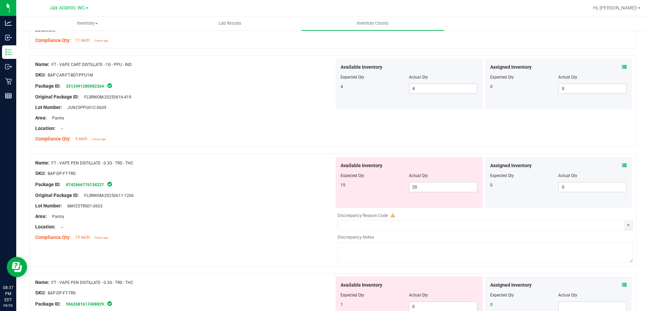
scroll to position [1591, 0]
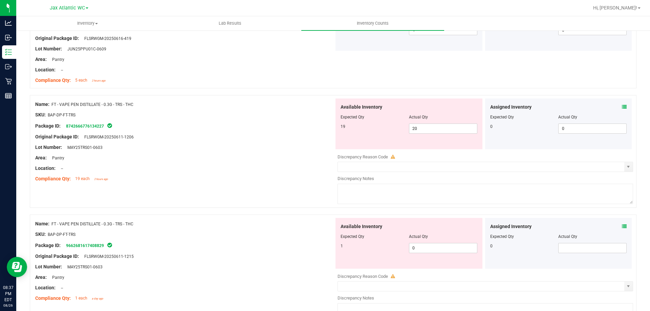
click at [622, 106] on icon at bounding box center [624, 107] width 5 height 5
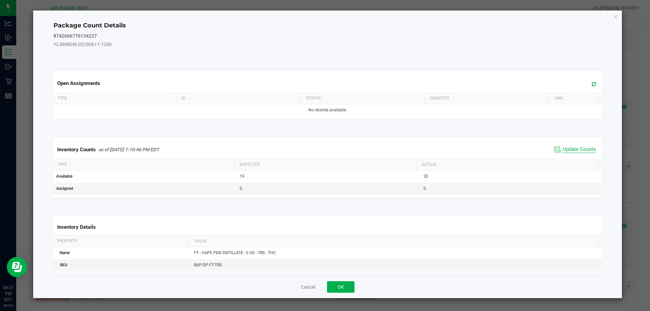
click at [568, 149] on span "Update Counts" at bounding box center [580, 149] width 34 height 7
click at [568, 148] on div "Inventory Counts as of [DATE] 7:10:46 PM EDT Update Counts" at bounding box center [327, 149] width 551 height 18
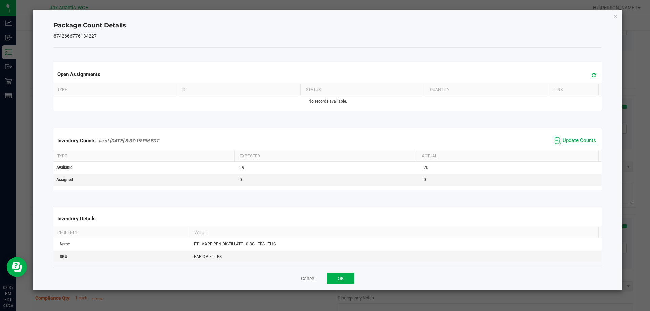
click at [568, 139] on span "Update Counts" at bounding box center [580, 140] width 34 height 7
drag, startPoint x: 568, startPoint y: 139, endPoint x: 436, endPoint y: 213, distance: 150.6
click at [568, 140] on span "Update Counts" at bounding box center [580, 140] width 34 height 7
click at [346, 275] on button "OK" at bounding box center [340, 279] width 27 height 12
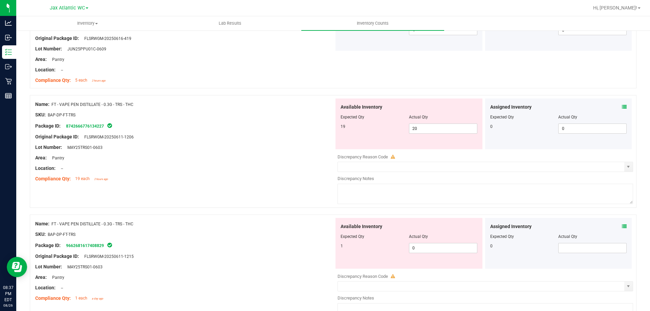
click at [293, 176] on div "Compliance Qty: 19 each 2 hours ago" at bounding box center [184, 178] width 299 height 7
click at [418, 248] on span "0 0" at bounding box center [443, 248] width 68 height 10
click at [418, 248] on input "0" at bounding box center [443, 247] width 68 height 9
click at [240, 221] on div "Name: FT - VAPE PEN DISTILLATE - 0.3G - TRS - THC" at bounding box center [184, 223] width 299 height 7
click at [416, 241] on div at bounding box center [409, 241] width 137 height 3
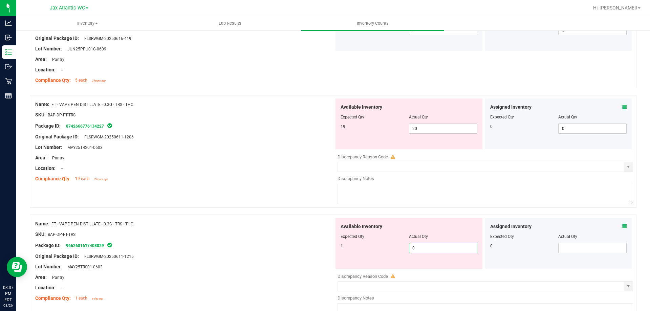
click at [416, 245] on span "0 0" at bounding box center [443, 248] width 68 height 10
click at [416, 245] on input "0" at bounding box center [443, 247] width 68 height 9
type input "1"
click at [429, 130] on span "20 20" at bounding box center [443, 129] width 68 height 10
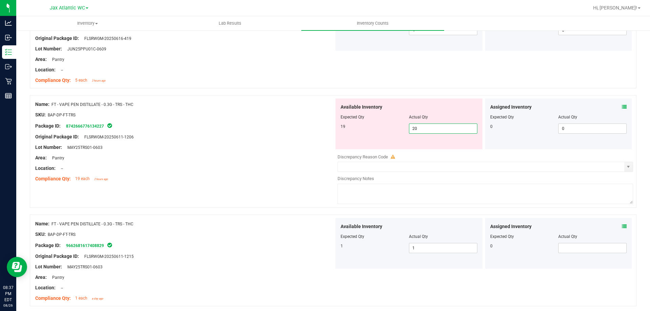
click at [429, 130] on input "20" at bounding box center [443, 128] width 68 height 9
type input "19"
click at [252, 166] on div "Location: --" at bounding box center [184, 168] width 299 height 7
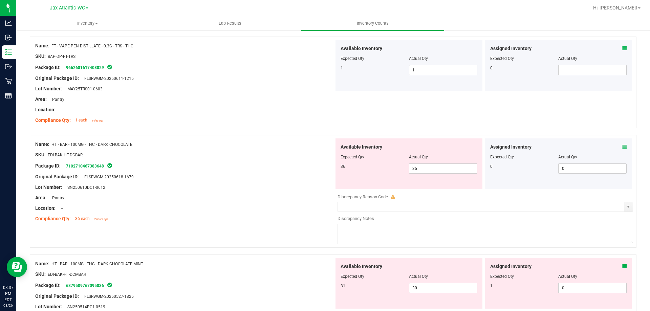
scroll to position [1760, 0]
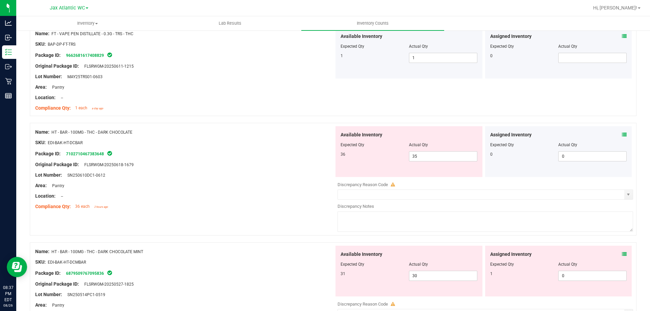
click at [622, 132] on icon at bounding box center [624, 134] width 5 height 5
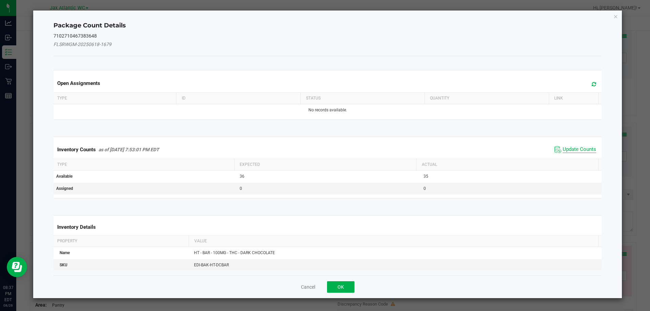
click at [569, 146] on span "Update Counts" at bounding box center [580, 149] width 34 height 7
click at [568, 147] on div "Inventory Counts as of [DATE] 7:53:01 PM EDT Update Counts" at bounding box center [327, 149] width 551 height 18
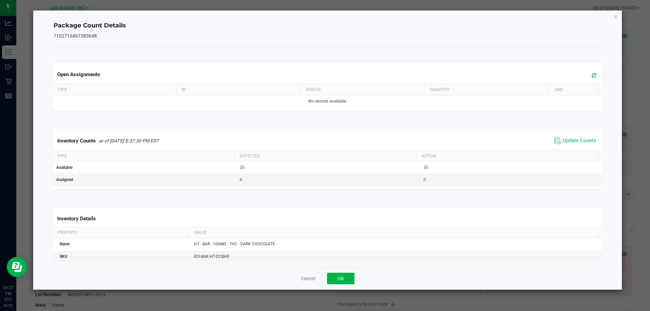
click at [571, 137] on span "Update Counts" at bounding box center [575, 141] width 45 height 10
click at [570, 139] on span "Update Counts" at bounding box center [575, 140] width 43 height 9
click at [569, 139] on span "Update Counts" at bounding box center [580, 140] width 34 height 6
drag, startPoint x: 569, startPoint y: 140, endPoint x: 466, endPoint y: 208, distance: 123.3
click at [569, 140] on span "Update Counts" at bounding box center [580, 140] width 34 height 6
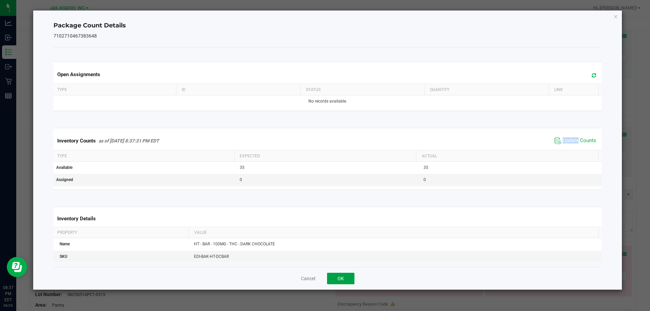
drag, startPoint x: 334, startPoint y: 282, endPoint x: 341, endPoint y: 272, distance: 12.3
click at [334, 281] on button "OK" at bounding box center [340, 279] width 27 height 12
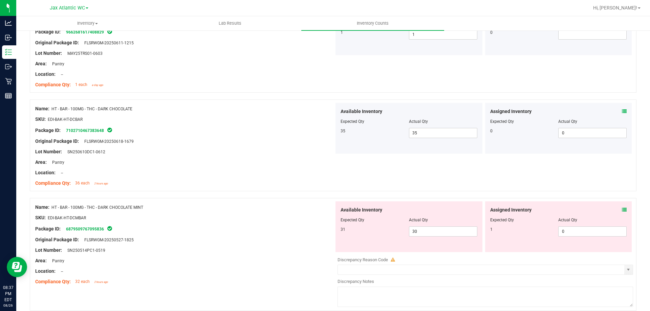
scroll to position [1813, 0]
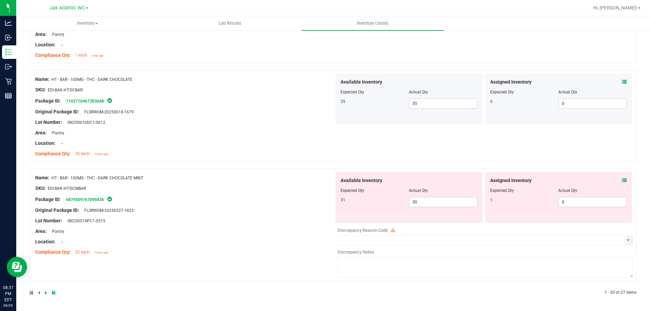
click at [616, 180] on div "Assigned Inventory" at bounding box center [558, 180] width 137 height 7
click at [622, 180] on icon at bounding box center [624, 180] width 5 height 5
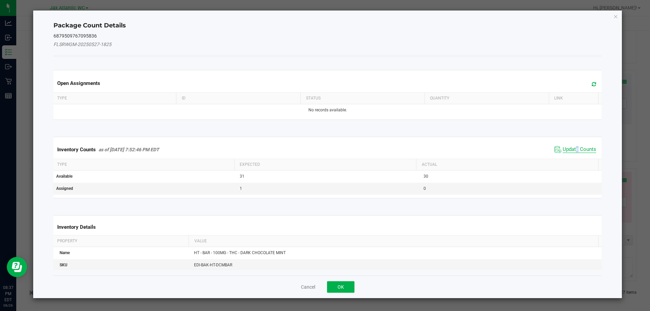
drag, startPoint x: 572, startPoint y: 151, endPoint x: 570, endPoint y: 148, distance: 3.8
click at [572, 150] on span "Update Counts" at bounding box center [580, 149] width 34 height 7
click at [570, 148] on div "Inventory Counts as of [DATE] 7:52:46 PM EDT Update Counts" at bounding box center [327, 149] width 551 height 18
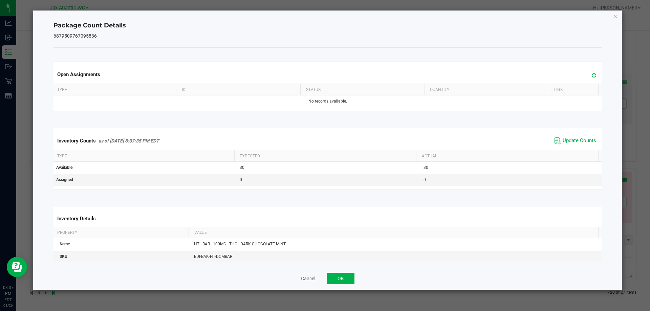
click at [565, 141] on span "Update Counts" at bounding box center [580, 140] width 34 height 7
click at [564, 140] on span "Update Counts" at bounding box center [580, 140] width 34 height 7
drag, startPoint x: 343, startPoint y: 281, endPoint x: 353, endPoint y: 265, distance: 19.3
click at [343, 280] on button "OK" at bounding box center [340, 279] width 27 height 12
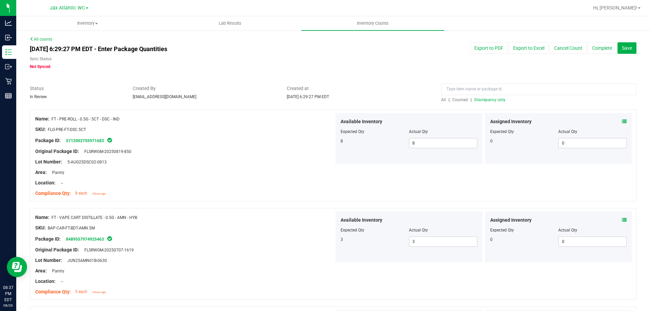
scroll to position [0, 0]
click at [494, 102] on span "Discrepancy only" at bounding box center [489, 100] width 31 height 5
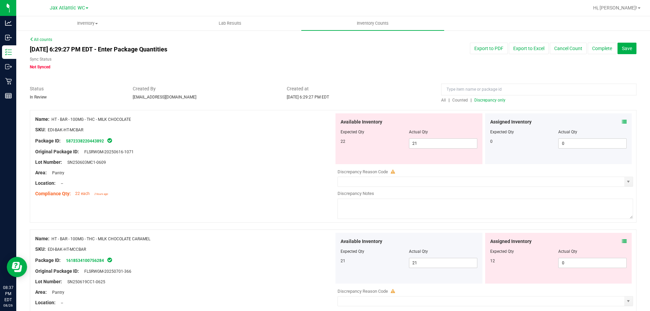
click at [622, 122] on icon at bounding box center [624, 121] width 5 height 5
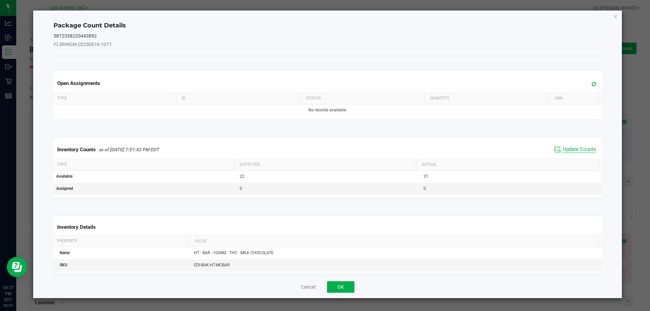
click at [561, 145] on span "Update Counts" at bounding box center [575, 150] width 45 height 10
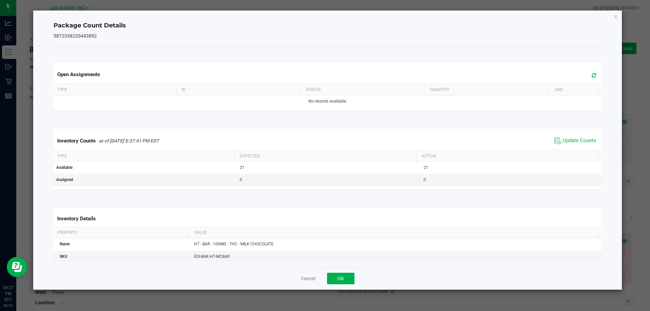
click at [566, 146] on div "Inventory Counts as of [DATE] 8:37:41 PM EDT Update Counts" at bounding box center [327, 141] width 551 height 18
click at [566, 139] on span "Update Counts" at bounding box center [580, 140] width 34 height 7
click at [566, 139] on span "Update Counts" at bounding box center [580, 140] width 34 height 6
drag, startPoint x: 330, startPoint y: 282, endPoint x: 370, endPoint y: 251, distance: 50.5
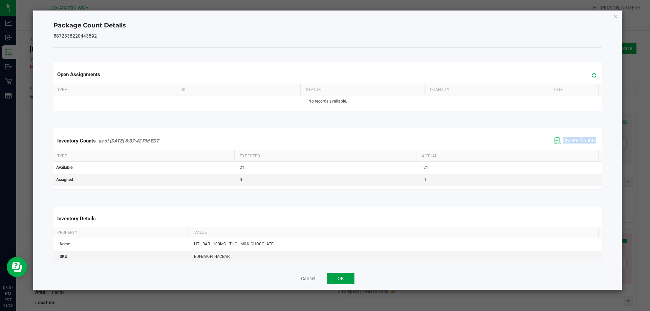
click at [330, 281] on button "OK" at bounding box center [340, 279] width 27 height 12
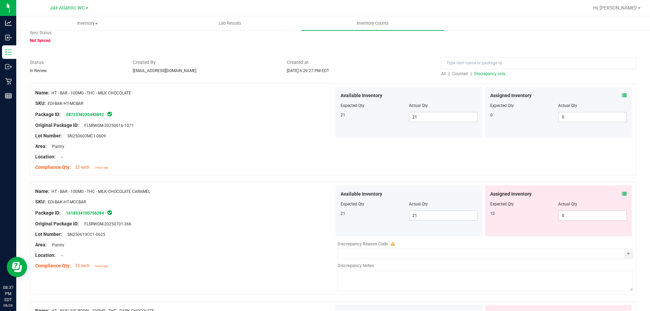
scroll to position [68, 0]
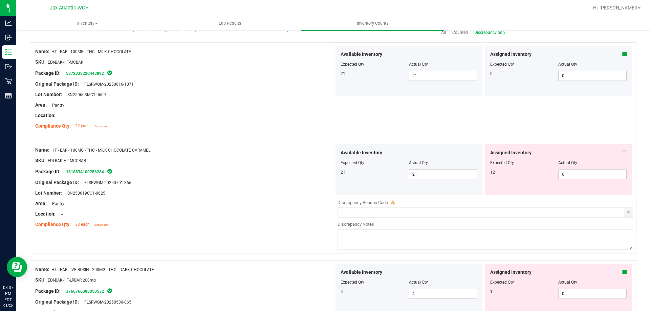
click at [622, 154] on icon at bounding box center [624, 152] width 5 height 5
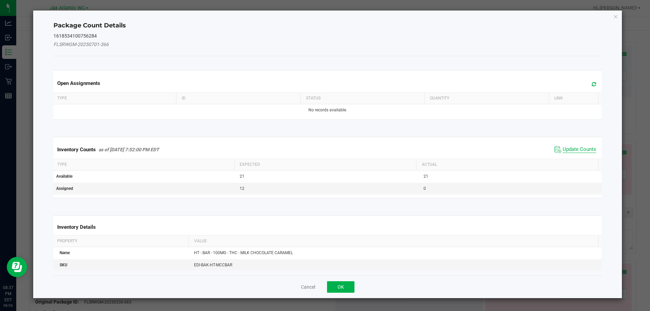
click at [585, 150] on span "Update Counts" at bounding box center [580, 149] width 34 height 7
click at [583, 149] on div "Inventory Counts as of [DATE] 7:52:00 PM EDT Update Counts" at bounding box center [327, 149] width 551 height 18
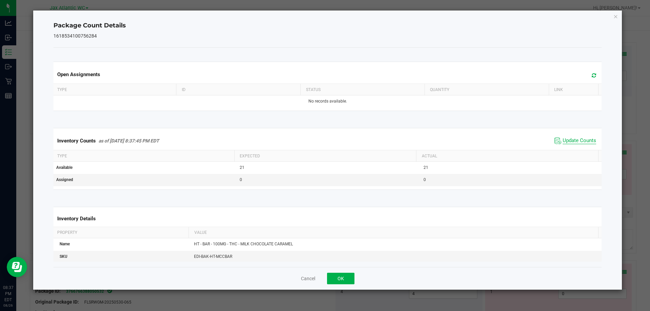
click at [575, 142] on span "Update Counts" at bounding box center [580, 140] width 34 height 7
drag, startPoint x: 575, startPoint y: 142, endPoint x: 359, endPoint y: 260, distance: 246.6
click at [561, 151] on kendo-grid "Inventory Counts as of [DATE] 8:37:45 PM EDT Update Counts Type Expected Actual…" at bounding box center [327, 158] width 558 height 61
click at [338, 277] on button "OK" at bounding box center [340, 279] width 27 height 12
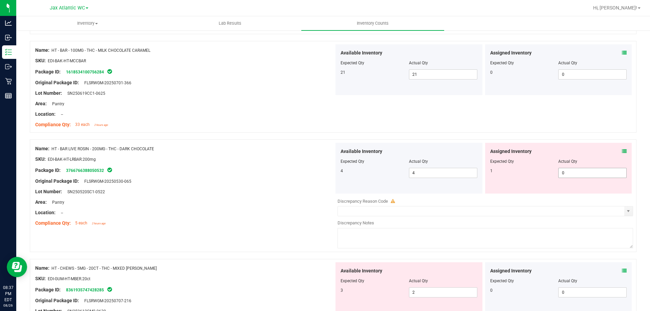
scroll to position [169, 0]
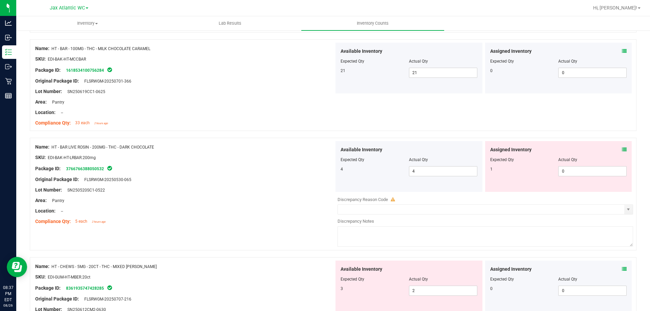
click at [622, 150] on icon at bounding box center [624, 149] width 5 height 5
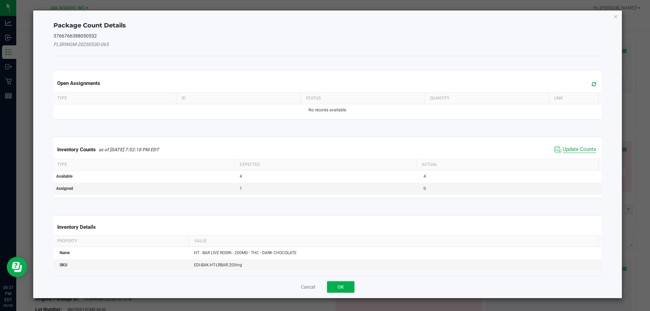
click at [571, 146] on span "Update Counts" at bounding box center [580, 149] width 34 height 7
click at [571, 146] on div "Inventory Counts as of [DATE] 7:52:18 PM EDT Update Counts" at bounding box center [327, 149] width 551 height 18
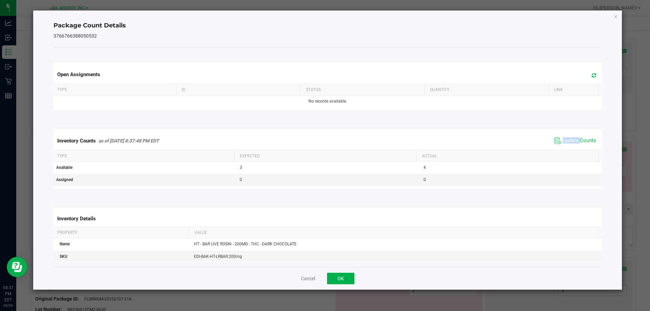
click at [568, 135] on div "Inventory Counts as of [DATE] 8:37:48 PM EDT Update Counts" at bounding box center [327, 141] width 551 height 18
click at [567, 138] on span "Update Counts" at bounding box center [580, 140] width 34 height 7
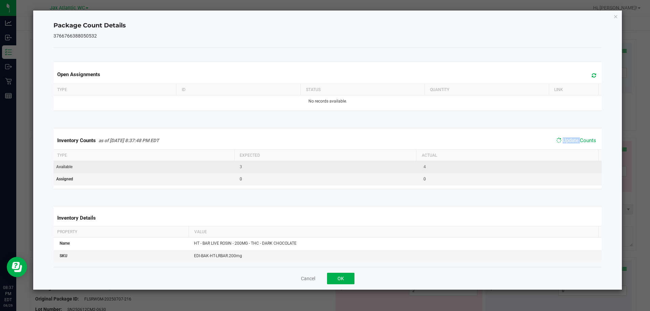
drag, startPoint x: 566, startPoint y: 138, endPoint x: 526, endPoint y: 164, distance: 47.8
click at [566, 138] on span "Update Counts" at bounding box center [580, 140] width 34 height 6
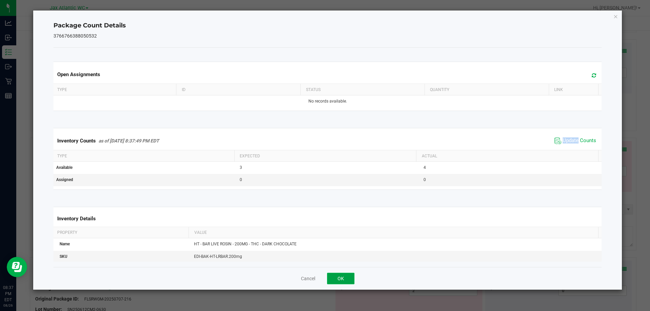
click at [336, 274] on button "OK" at bounding box center [340, 279] width 27 height 12
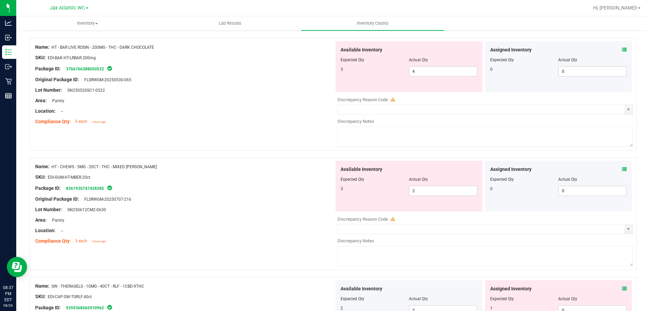
scroll to position [271, 0]
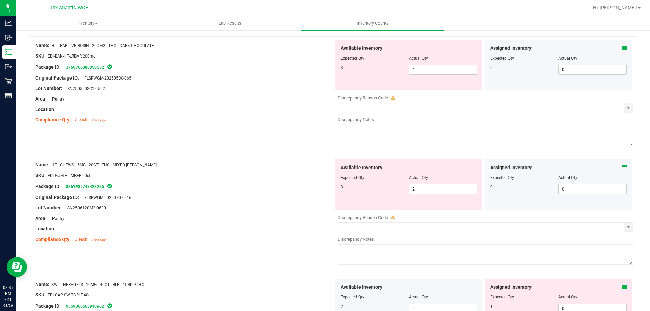
click at [622, 168] on icon at bounding box center [624, 167] width 5 height 5
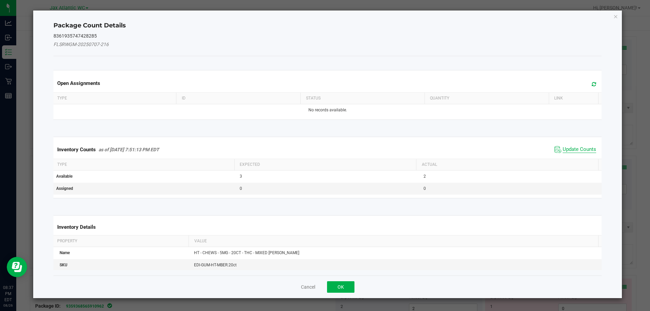
click at [574, 149] on span "Update Counts" at bounding box center [580, 149] width 34 height 7
drag, startPoint x: 574, startPoint y: 149, endPoint x: 572, endPoint y: 145, distance: 4.4
click at [572, 146] on span "Update Counts" at bounding box center [575, 149] width 43 height 9
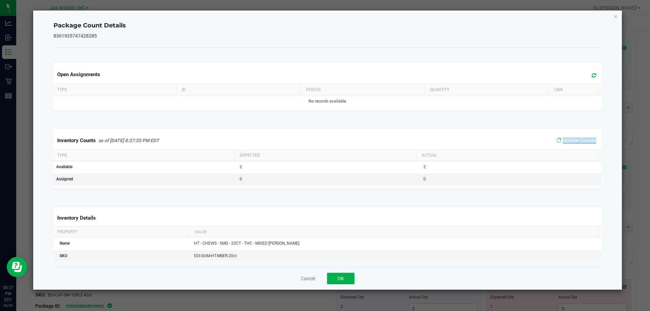
click at [569, 139] on span "Update Counts" at bounding box center [580, 140] width 34 height 6
click at [341, 277] on button "OK" at bounding box center [340, 279] width 27 height 12
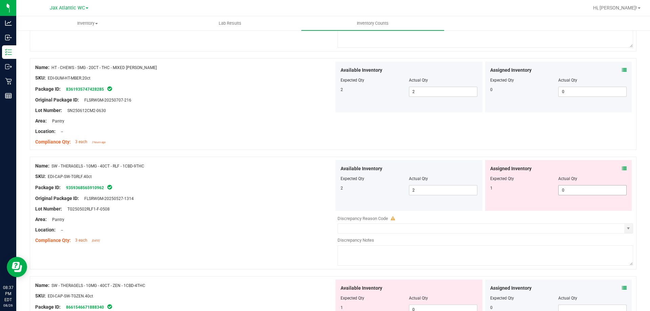
scroll to position [372, 0]
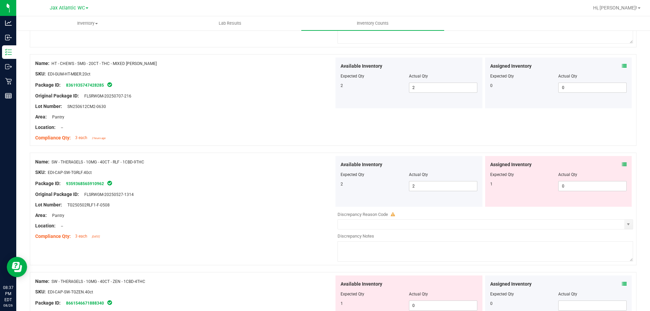
click at [622, 165] on icon at bounding box center [624, 164] width 5 height 5
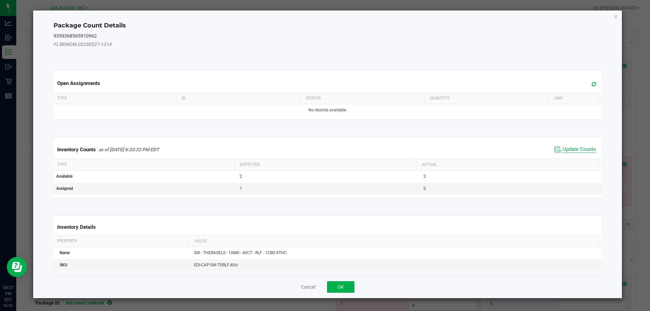
click at [571, 149] on span "Update Counts" at bounding box center [580, 149] width 34 height 7
drag, startPoint x: 571, startPoint y: 149, endPoint x: 563, endPoint y: 144, distance: 9.2
click at [570, 149] on div "Inventory Counts as of [DATE] 6:33:22 PM EDT Update Counts" at bounding box center [327, 149] width 551 height 18
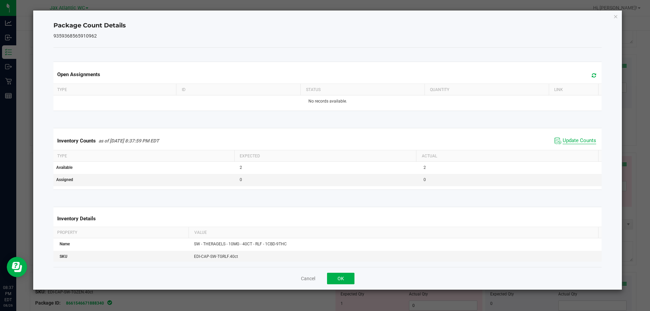
click at [563, 140] on span "Update Counts" at bounding box center [580, 140] width 34 height 7
drag, startPoint x: 563, startPoint y: 140, endPoint x: 559, endPoint y: 142, distance: 4.0
click at [563, 140] on span "Update Counts" at bounding box center [580, 140] width 34 height 7
click at [347, 276] on button "OK" at bounding box center [340, 279] width 27 height 12
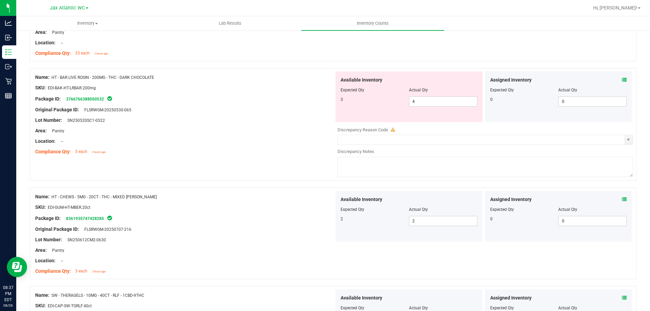
scroll to position [203, 0]
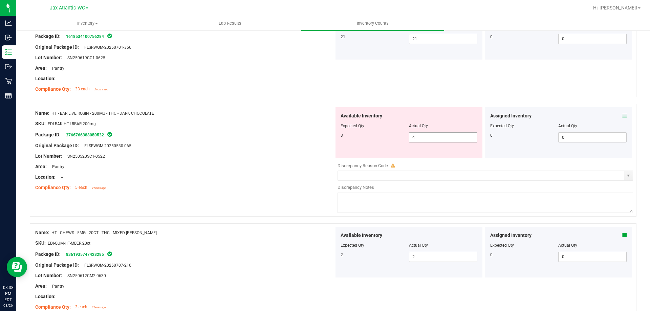
click at [429, 138] on span "4 4" at bounding box center [443, 137] width 68 height 10
click at [429, 138] on input "4" at bounding box center [443, 137] width 68 height 9
type input "3"
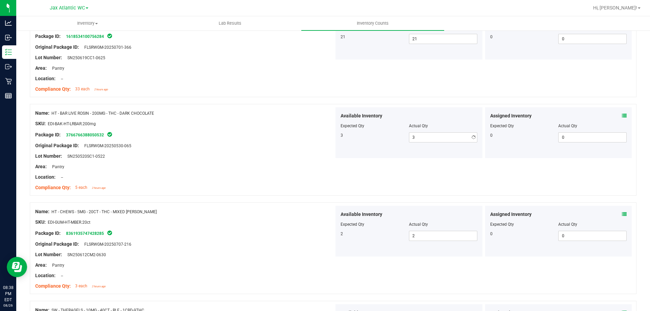
drag, startPoint x: 299, startPoint y: 186, endPoint x: 301, endPoint y: 191, distance: 5.4
click at [299, 186] on div "Compliance Qty: 5 each 2 hours ago" at bounding box center [184, 187] width 299 height 7
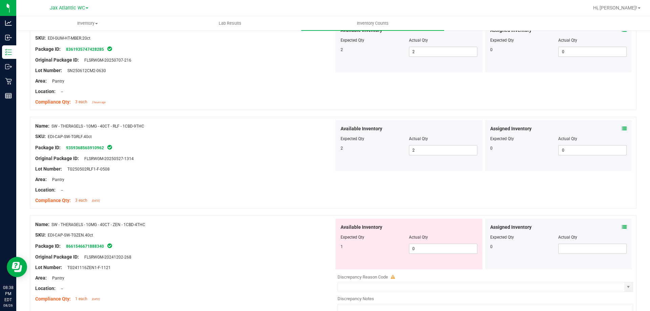
scroll to position [440, 0]
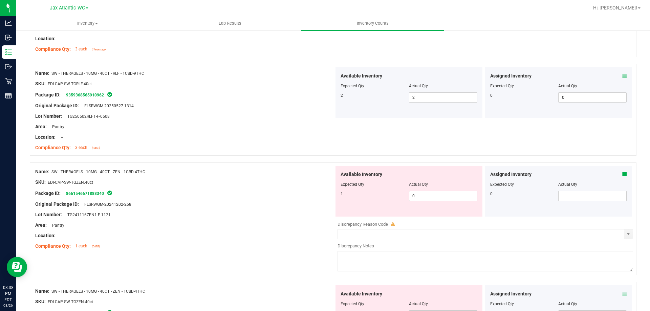
click at [622, 173] on icon at bounding box center [624, 174] width 5 height 5
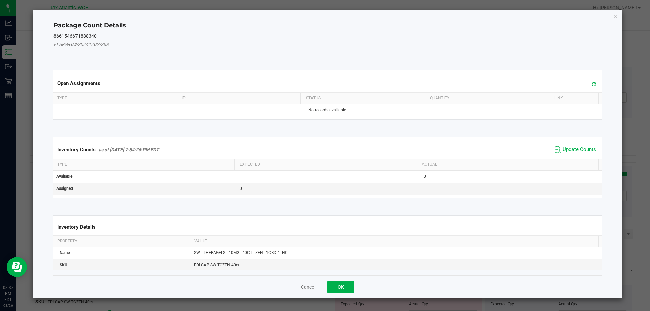
click at [574, 147] on span "Update Counts" at bounding box center [580, 149] width 34 height 7
click at [574, 147] on div "Inventory Counts as of [DATE] 7:54:26 PM EDT Update Counts" at bounding box center [327, 149] width 551 height 18
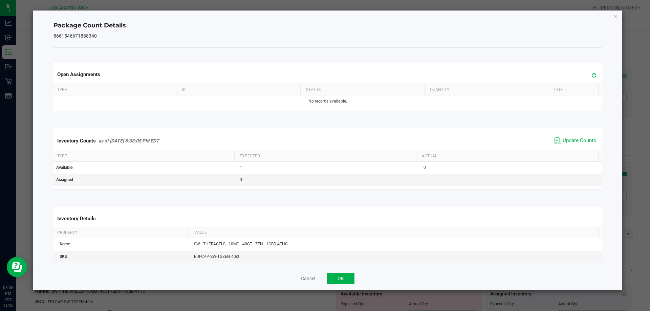
click at [571, 140] on span "Update Counts" at bounding box center [580, 140] width 34 height 7
drag, startPoint x: 571, startPoint y: 140, endPoint x: 405, endPoint y: 232, distance: 189.4
click at [569, 141] on span "Update Counts" at bounding box center [580, 140] width 34 height 6
click at [336, 277] on button "OK" at bounding box center [340, 279] width 27 height 12
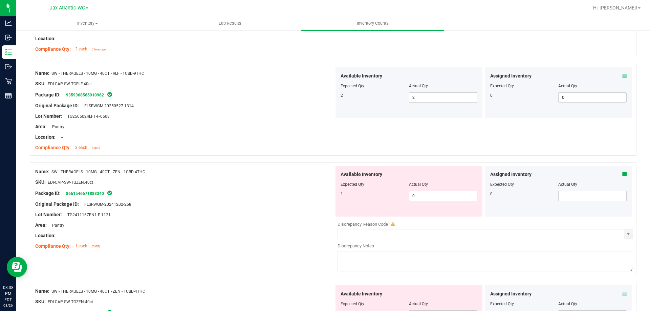
click at [245, 206] on div "Original Package ID: FLSRWGM-20241202-268" at bounding box center [184, 204] width 299 height 7
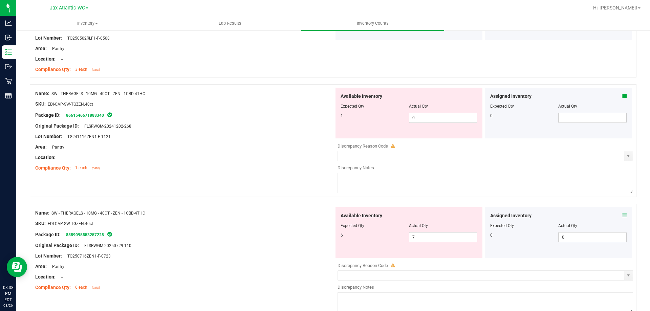
scroll to position [542, 0]
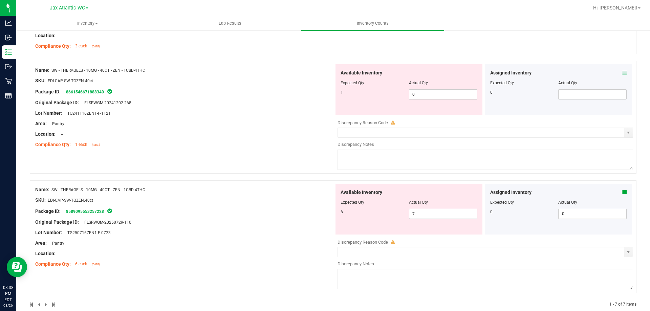
click at [435, 215] on span "7 7" at bounding box center [443, 214] width 68 height 10
click at [435, 215] on input "7" at bounding box center [443, 213] width 68 height 9
type input "6"
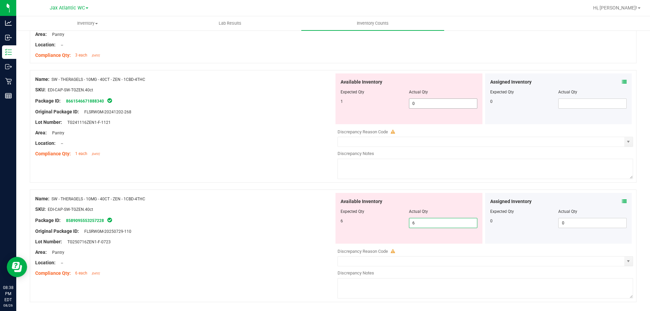
click at [422, 90] on div "Available Inventory Expected Qty Actual Qty 1 0 0" at bounding box center [408, 98] width 147 height 51
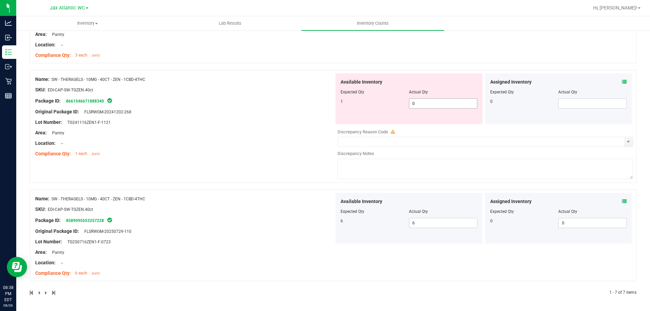
click at [422, 90] on span "Actual Qty" at bounding box center [418, 92] width 19 height 5
click at [413, 102] on span "0 0" at bounding box center [443, 103] width 68 height 10
click at [413, 102] on input "0" at bounding box center [443, 103] width 68 height 9
type input "1"
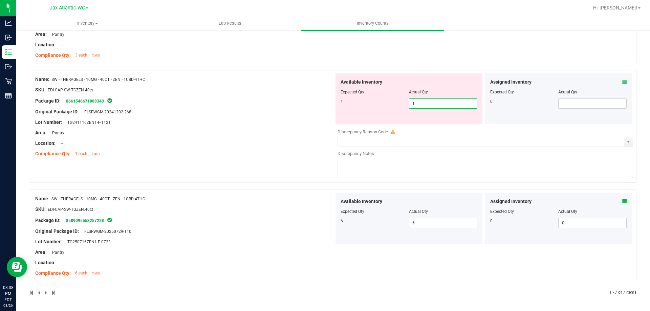
click at [306, 151] on div "Name: SW - THERAGELS - 10MG - 40CT - ZEN - 1CBD-4THC SKU: EDI-CAP-SW-TGZEN.40ct…" at bounding box center [184, 116] width 299 height 86
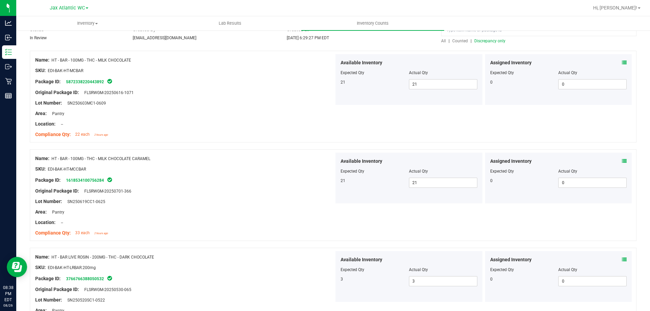
scroll to position [0, 0]
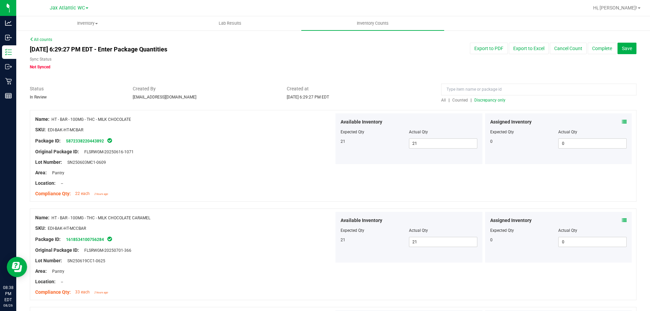
click at [480, 102] on span "Discrepancy only" at bounding box center [489, 100] width 31 height 5
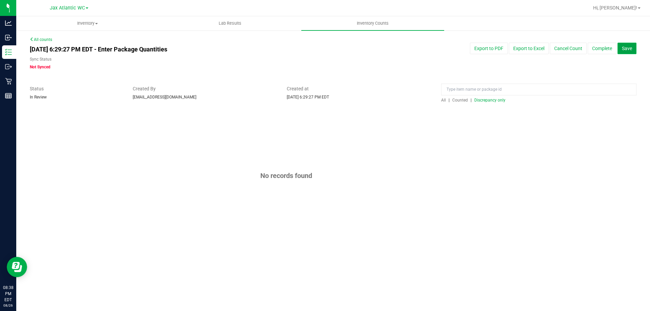
click at [626, 52] on button "Save" at bounding box center [626, 49] width 19 height 12
